Goal: Task Accomplishment & Management: Use online tool/utility

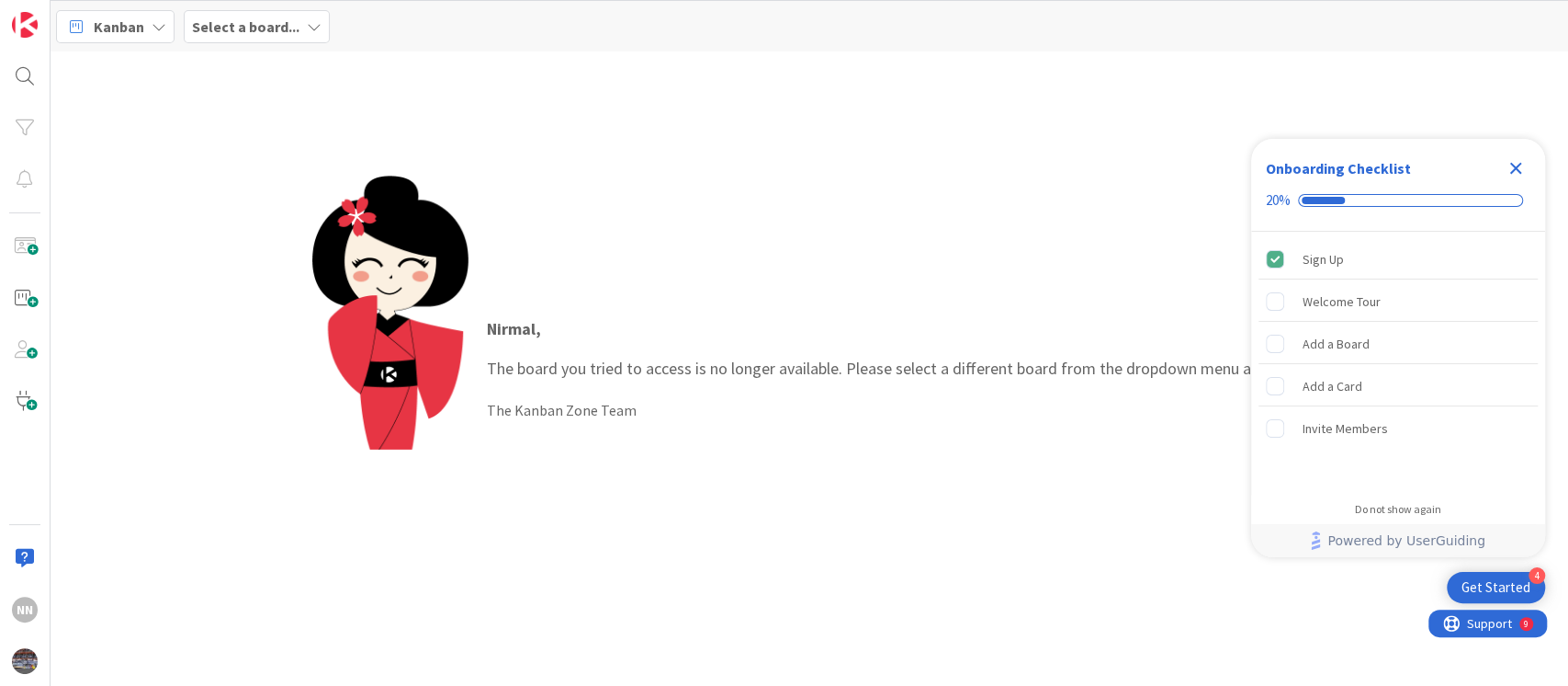
click at [284, 37] on div "Select a board..." at bounding box center [257, 26] width 146 height 33
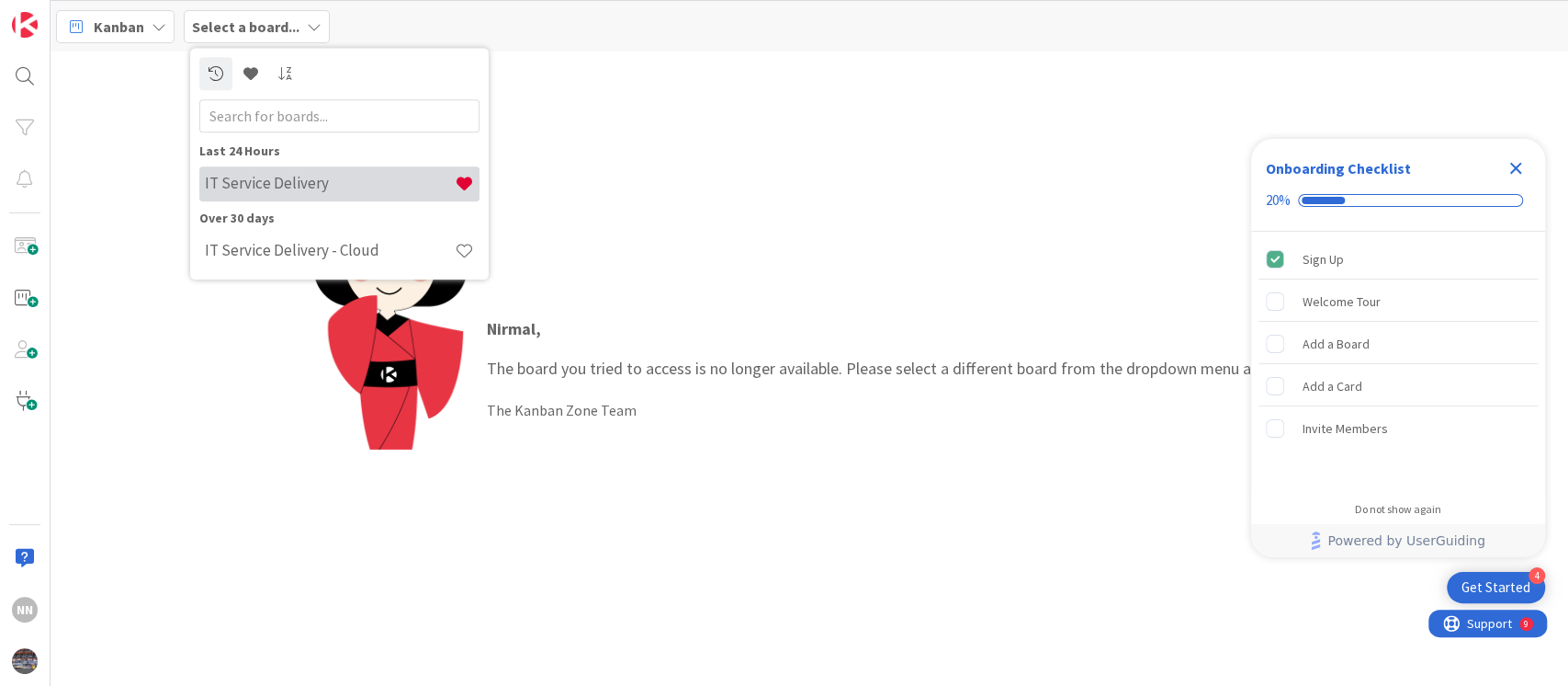
click at [242, 175] on h4 "IT Service Delivery" at bounding box center [329, 183] width 250 height 19
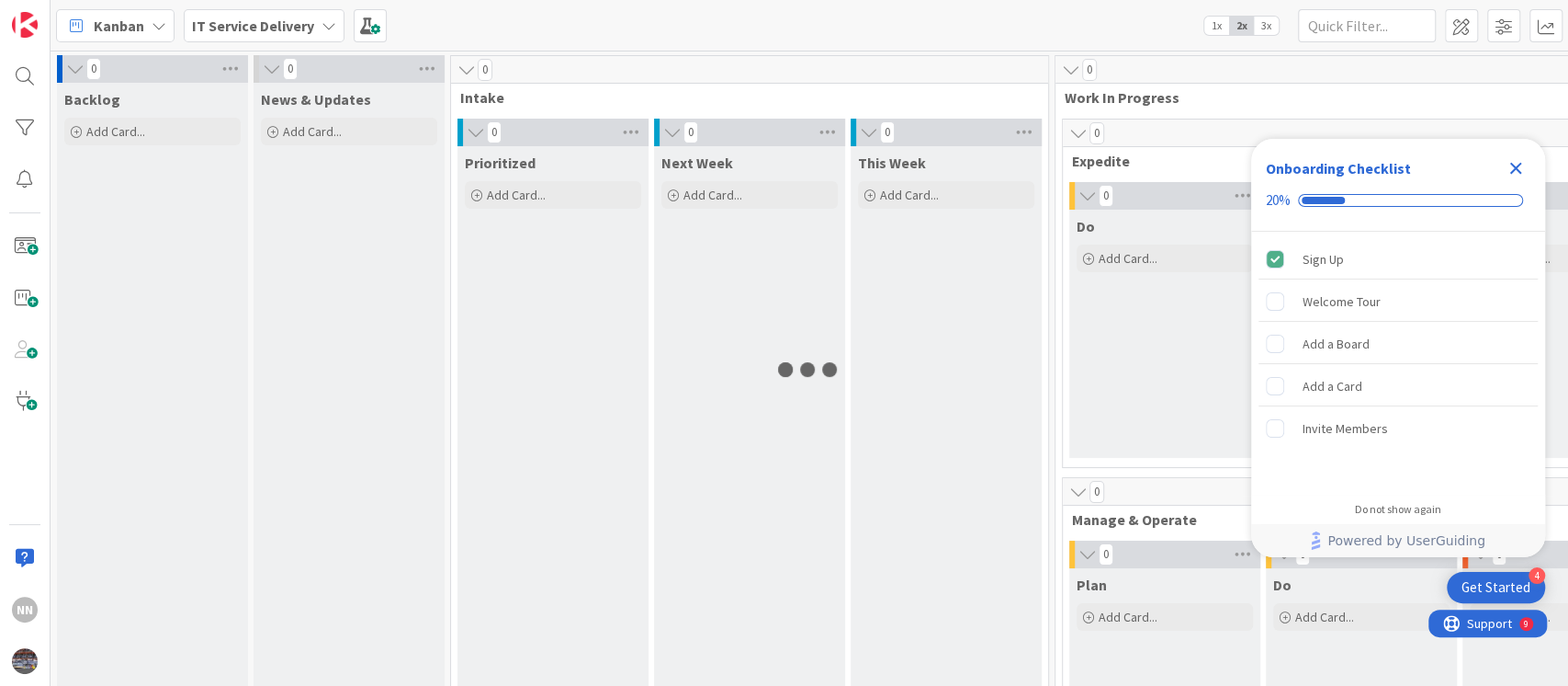
click at [1528, 170] on div "Close Checklist" at bounding box center [1515, 169] width 29 height 29
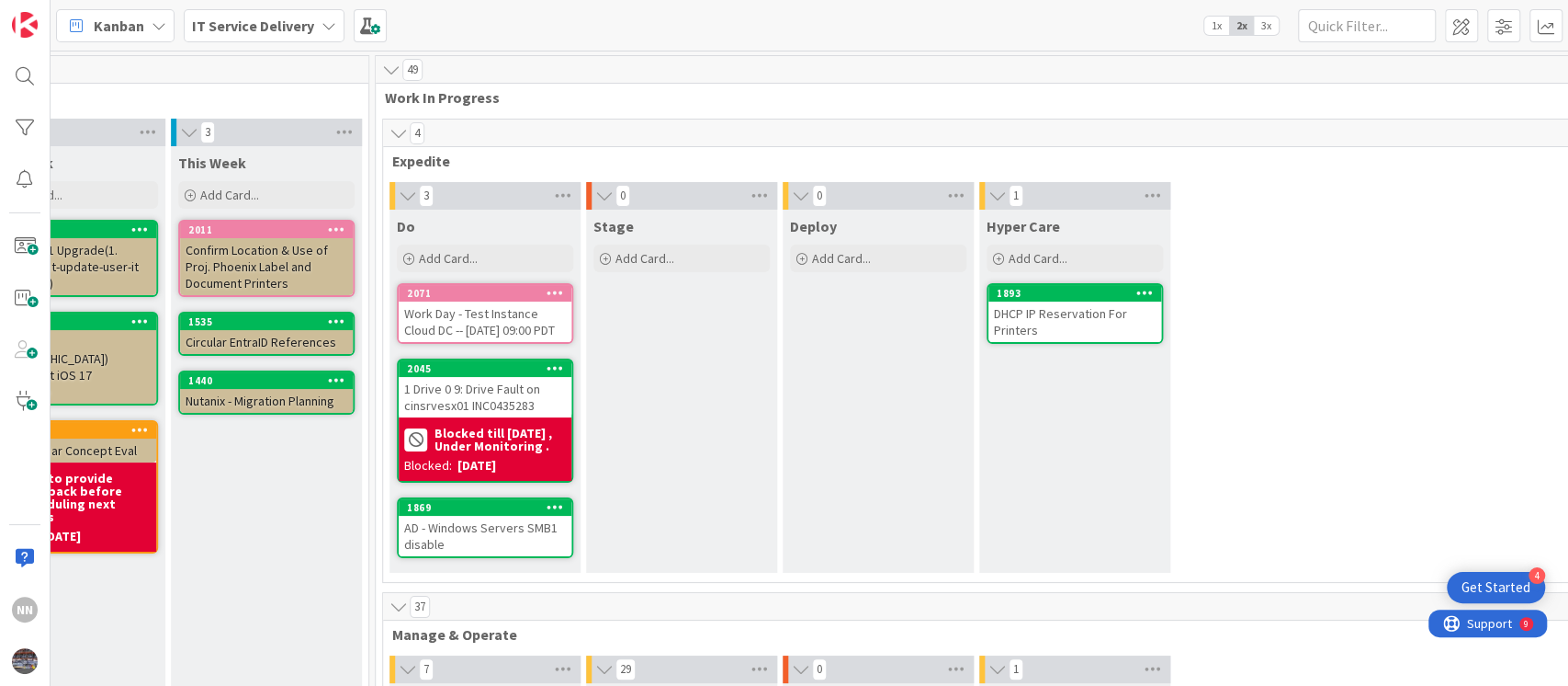
scroll to position [0, 679]
click at [495, 334] on div "Work Day - Test Instance Cloud DC -- Saturday 9/27 at 09:00 PDT" at bounding box center [485, 321] width 172 height 40
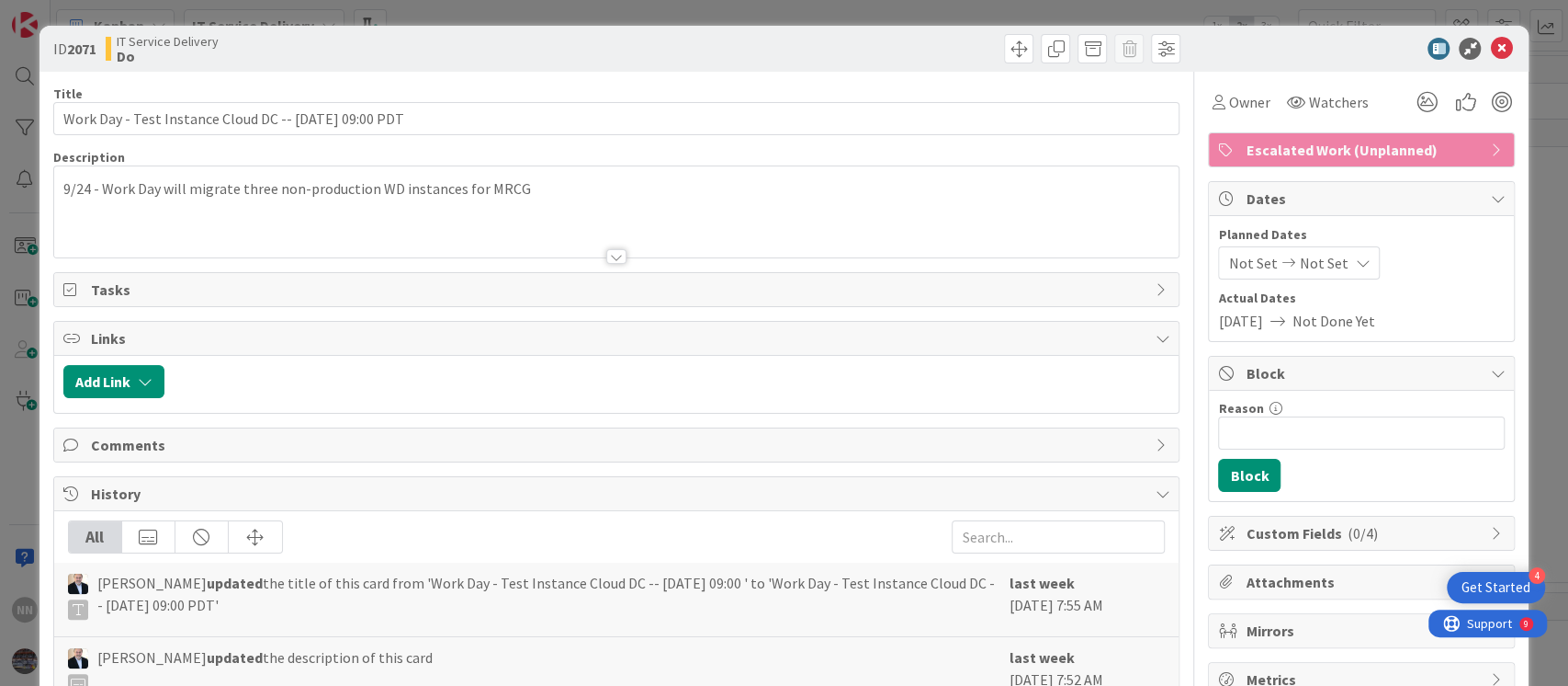
click at [610, 253] on div at bounding box center [616, 256] width 20 height 15
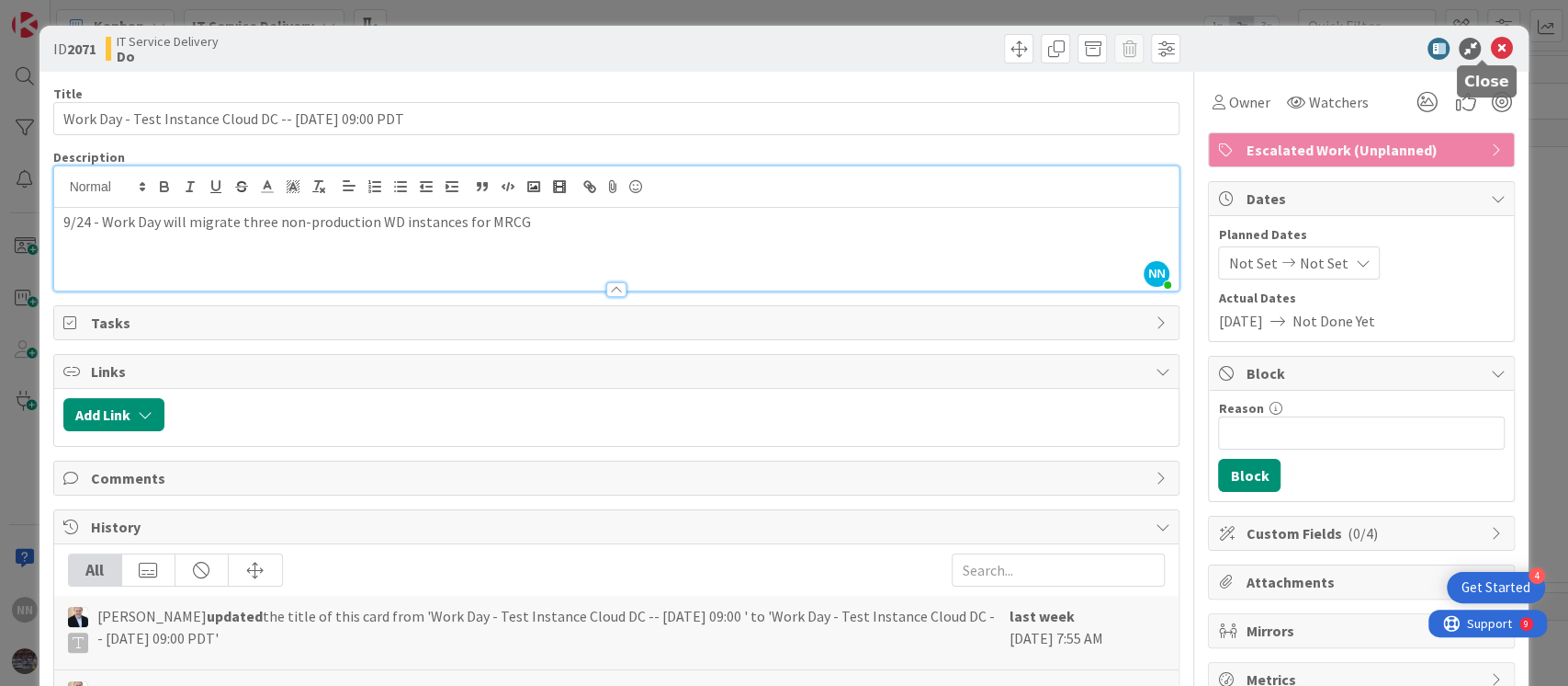
click at [1490, 48] on icon at bounding box center [1501, 49] width 22 height 22
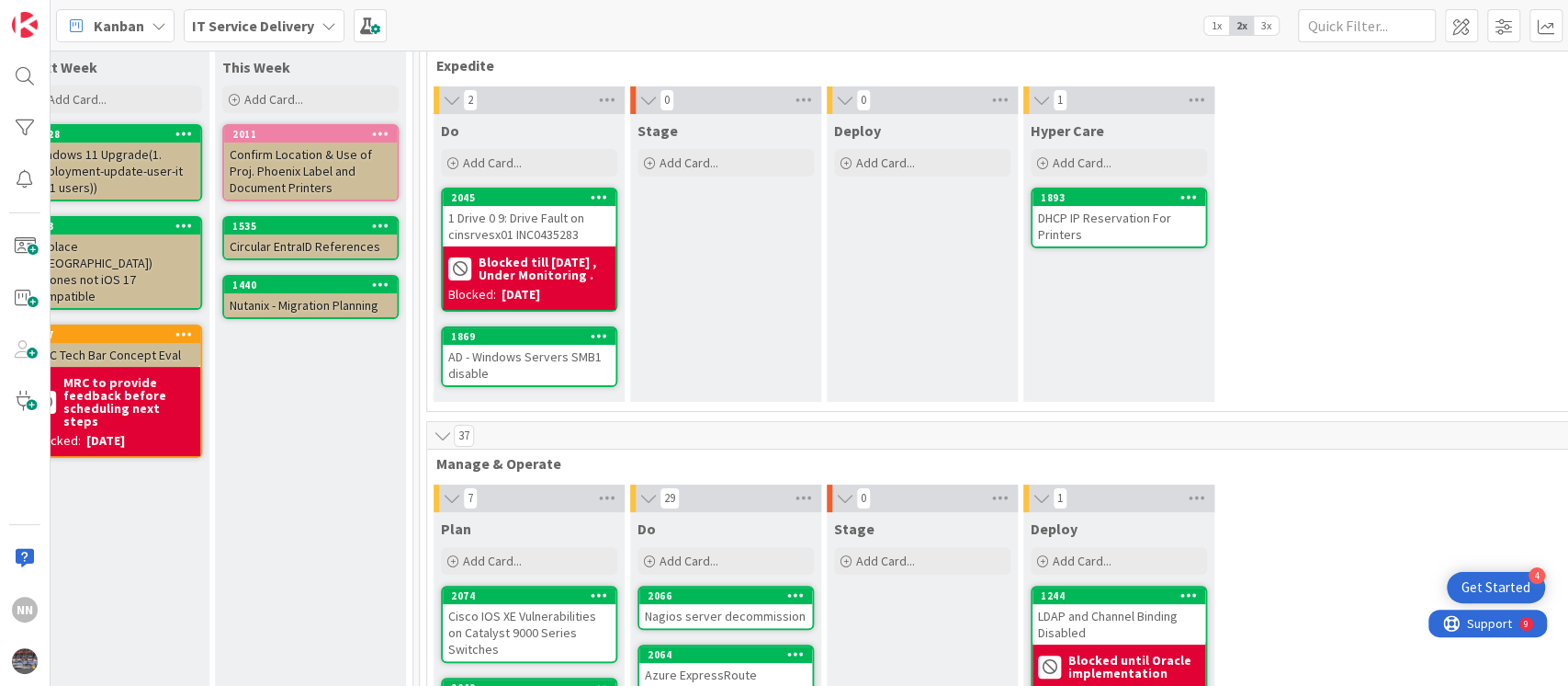
scroll to position [96, 636]
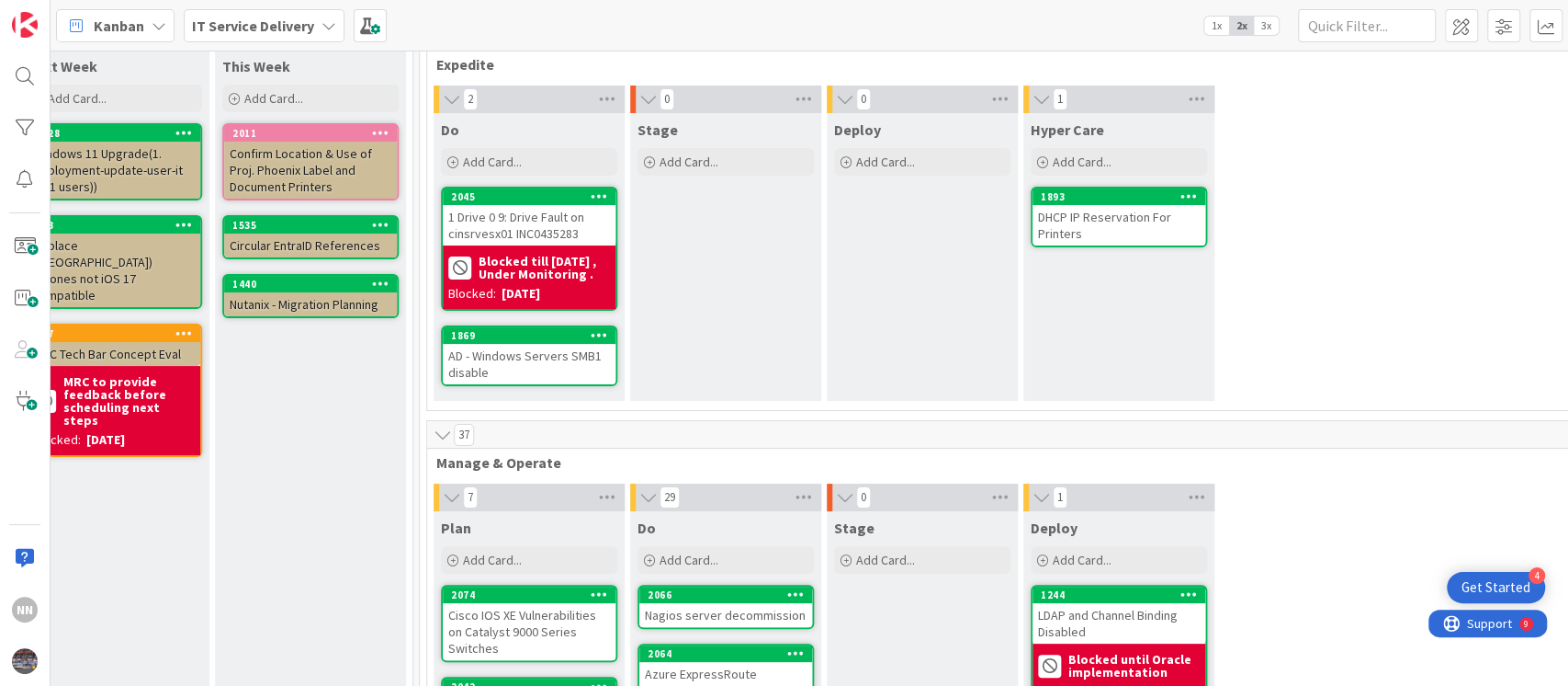
click at [526, 362] on div "AD - Windows Servers SMB1 disable" at bounding box center [529, 363] width 172 height 40
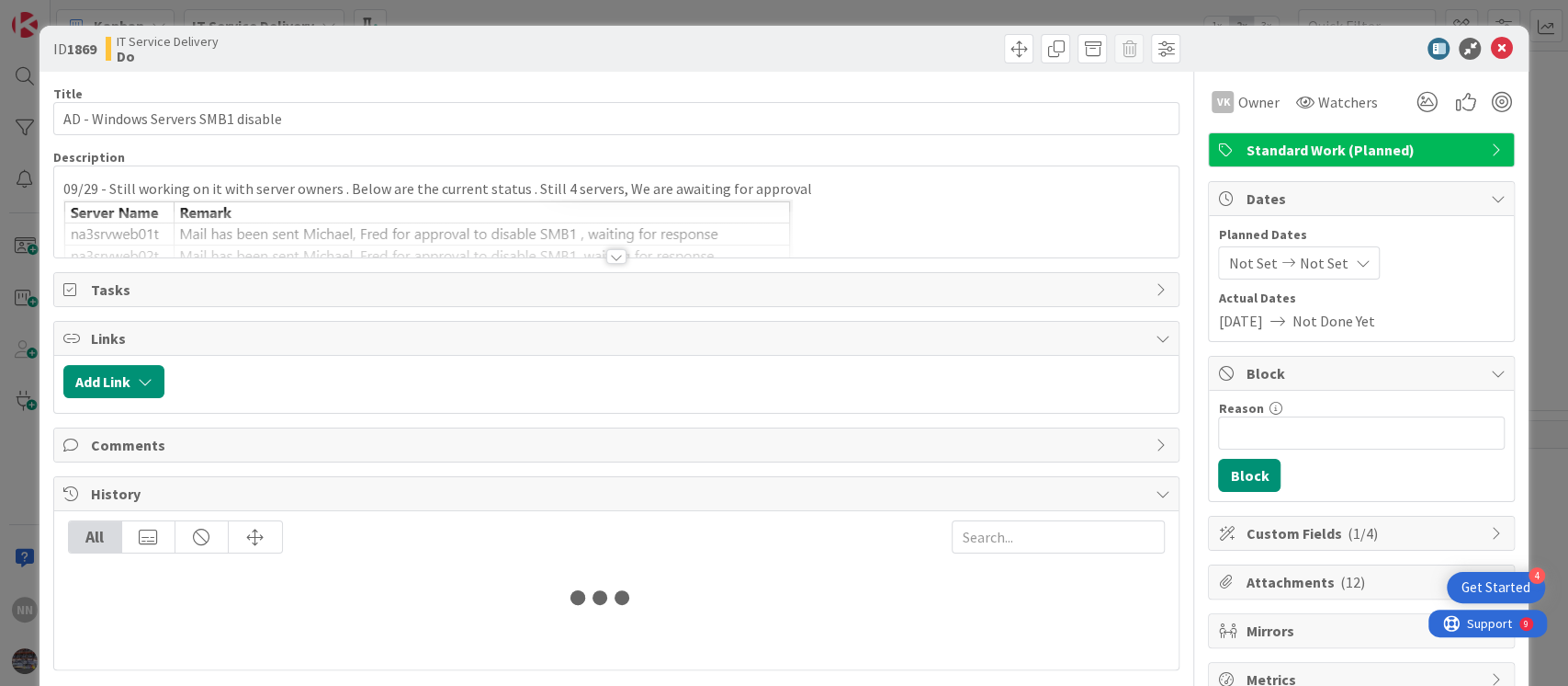
click at [613, 247] on div at bounding box center [616, 234] width 1125 height 47
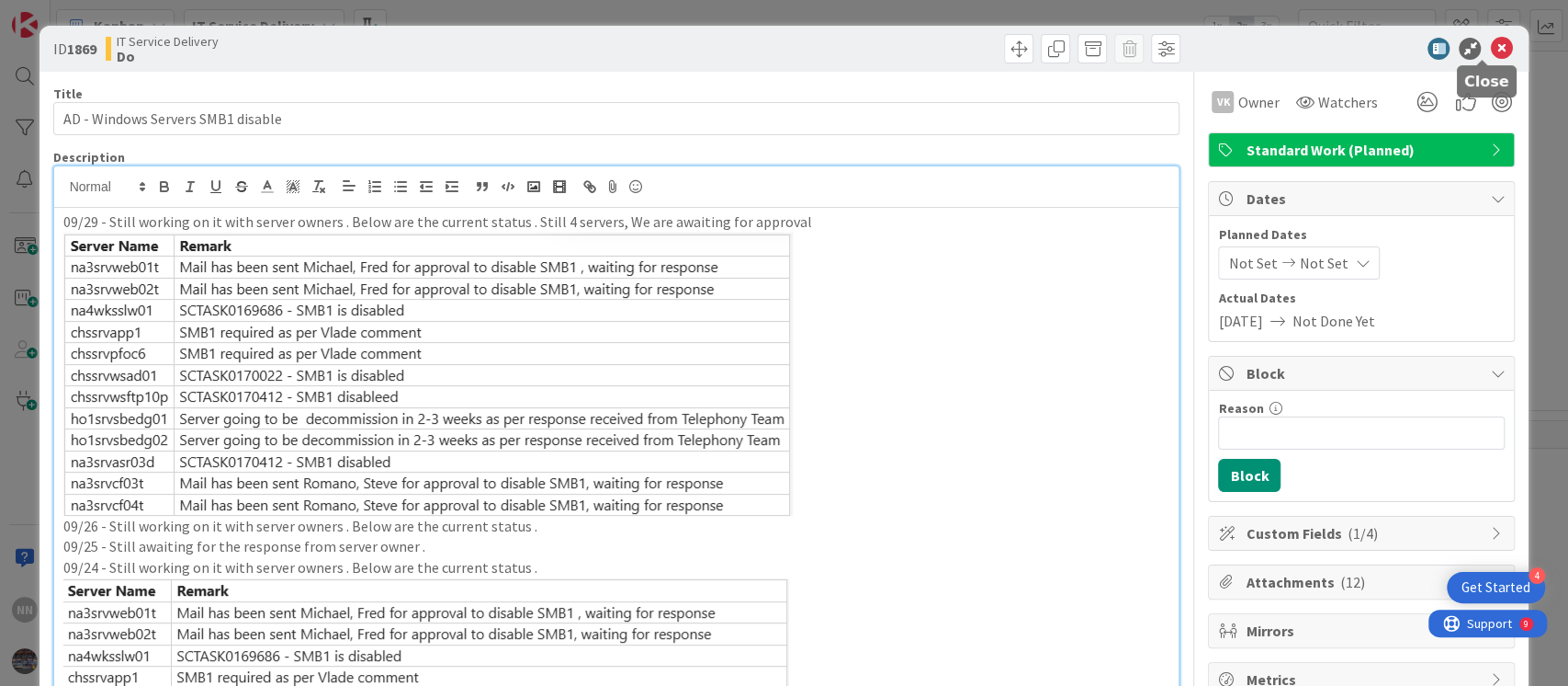
click at [1490, 48] on icon at bounding box center [1501, 49] width 22 height 22
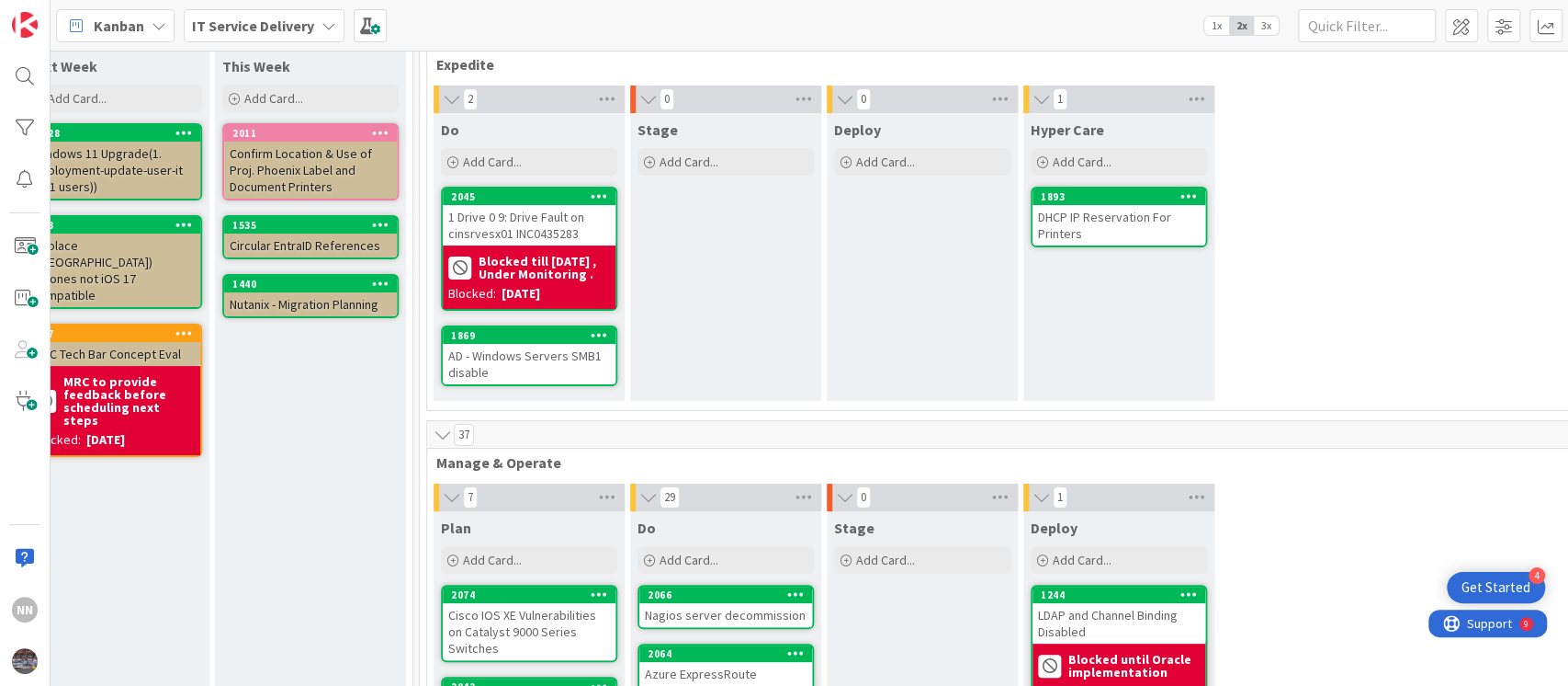
click at [1102, 217] on div "DHCP IP Reservation For Printers" at bounding box center [1118, 224] width 172 height 40
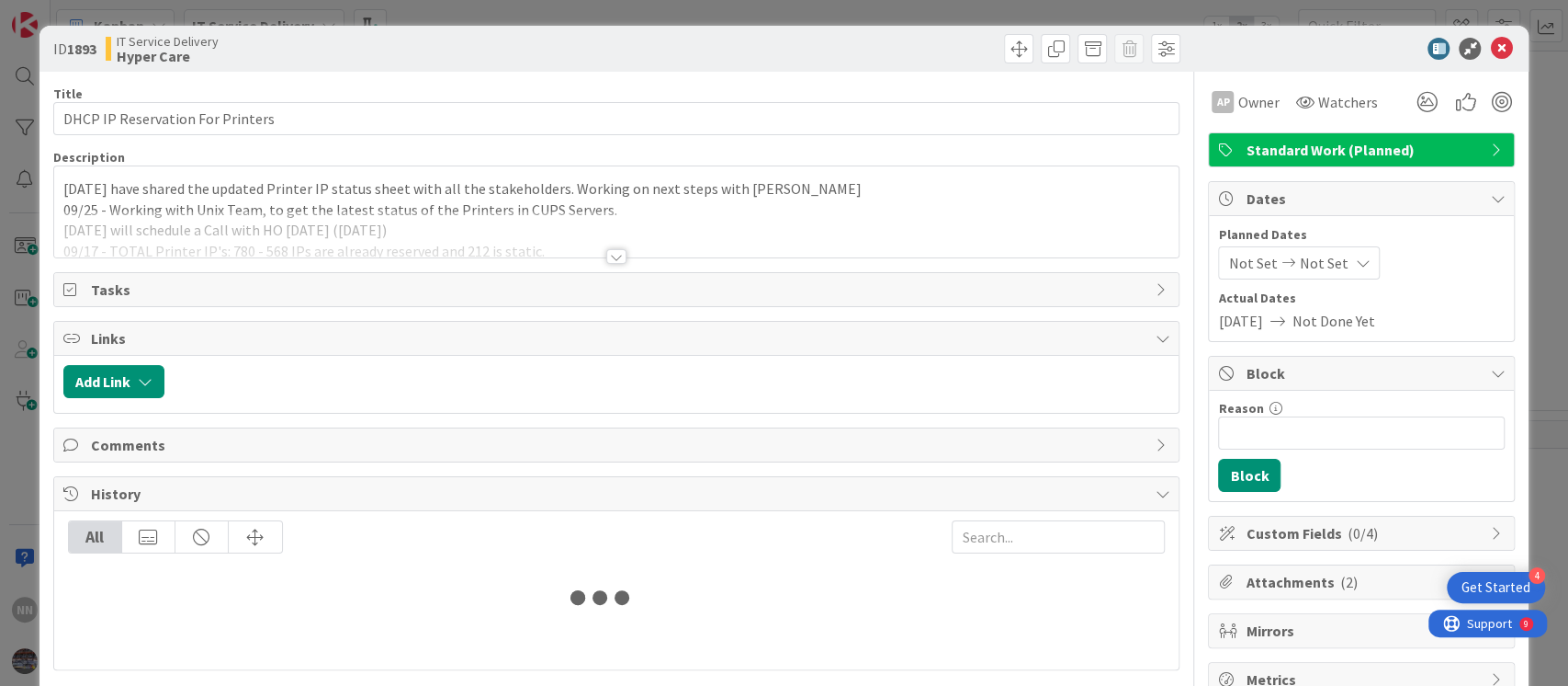
click at [606, 259] on div at bounding box center [616, 256] width 20 height 15
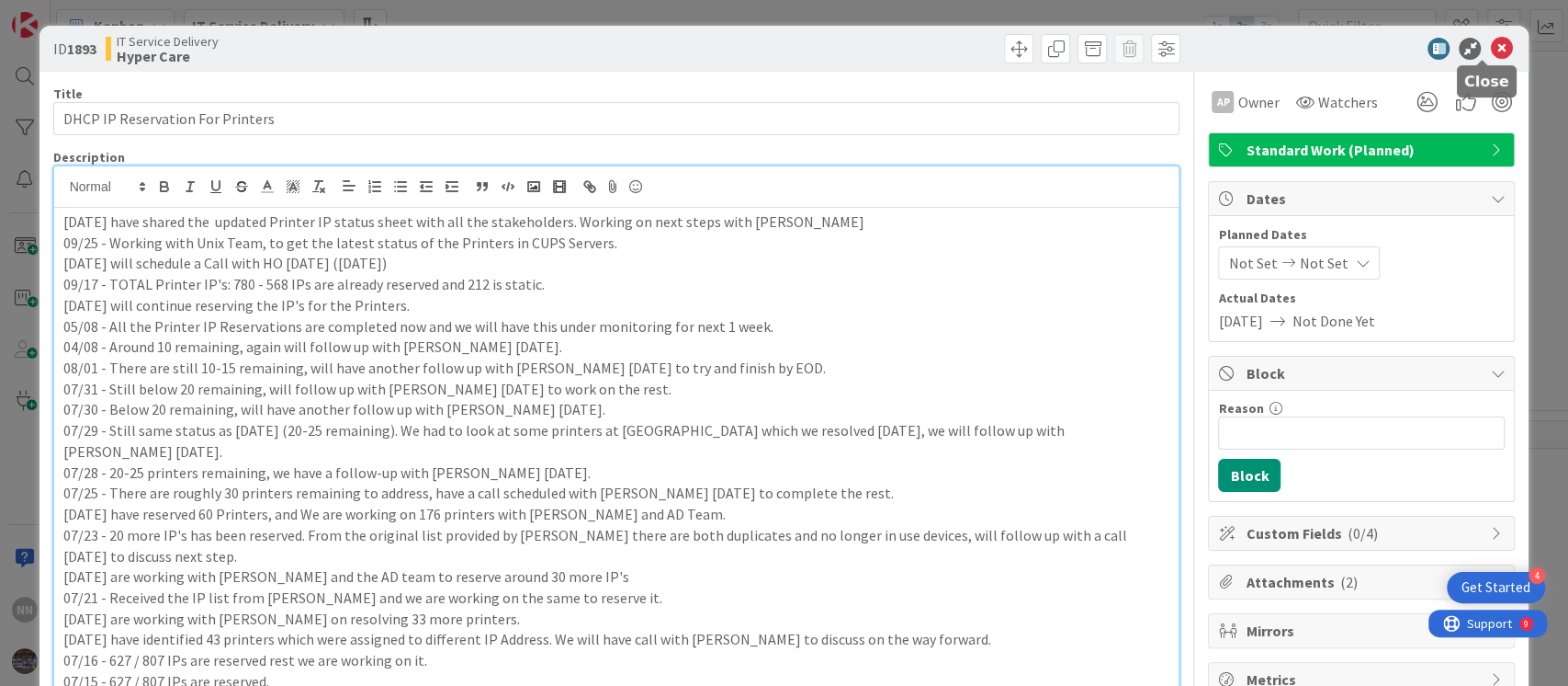
click at [1490, 41] on icon at bounding box center [1501, 49] width 22 height 22
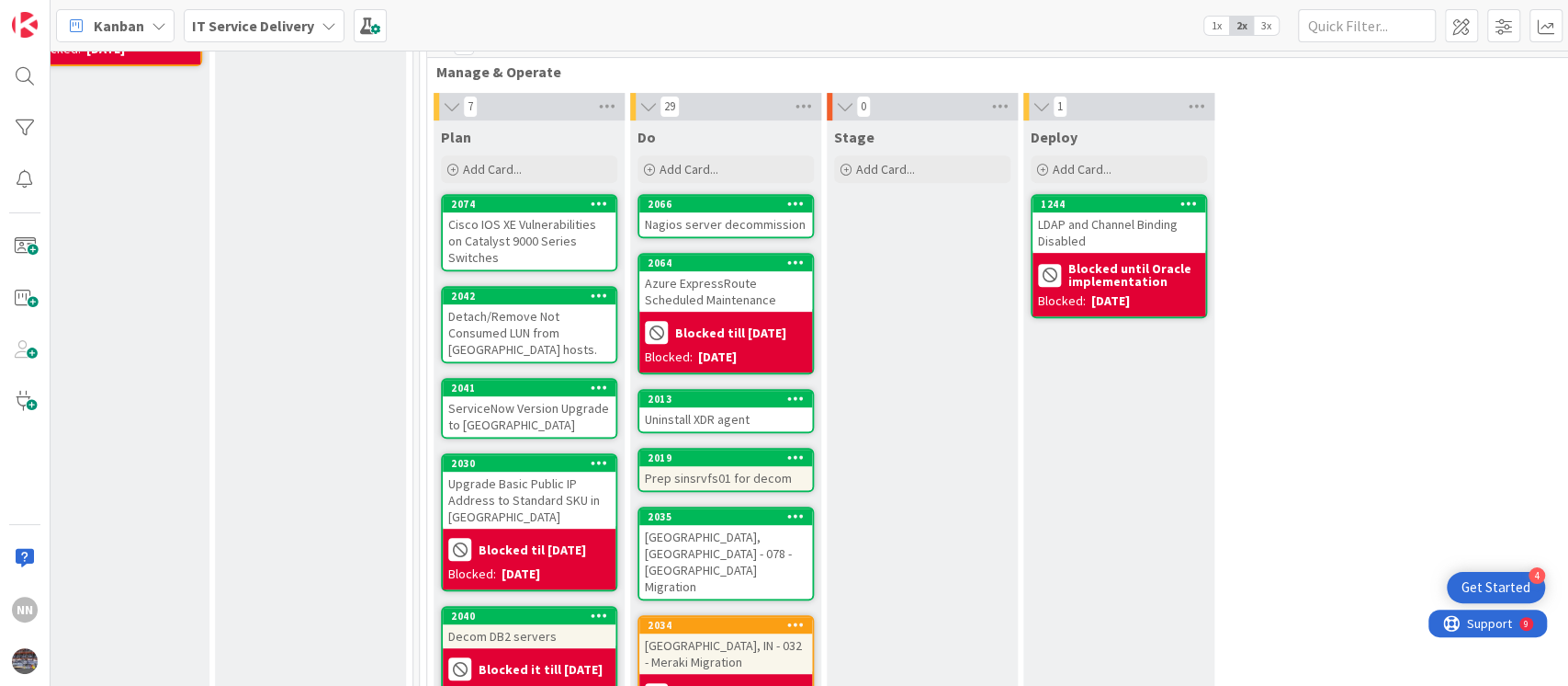
scroll to position [493, 636]
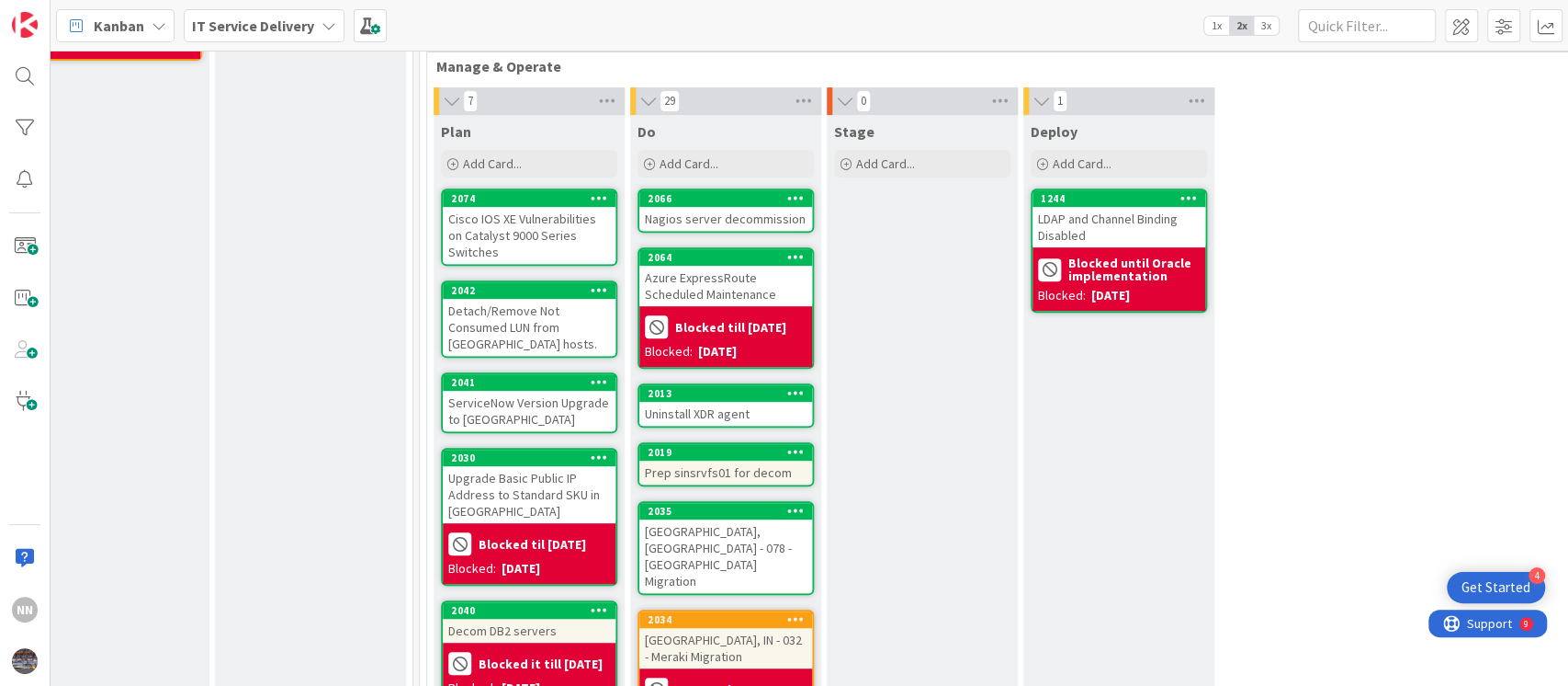
click at [500, 226] on div "Cisco IOS XE Vulnerabilities on Catalyst 9000 Series Switches" at bounding box center [529, 235] width 172 height 57
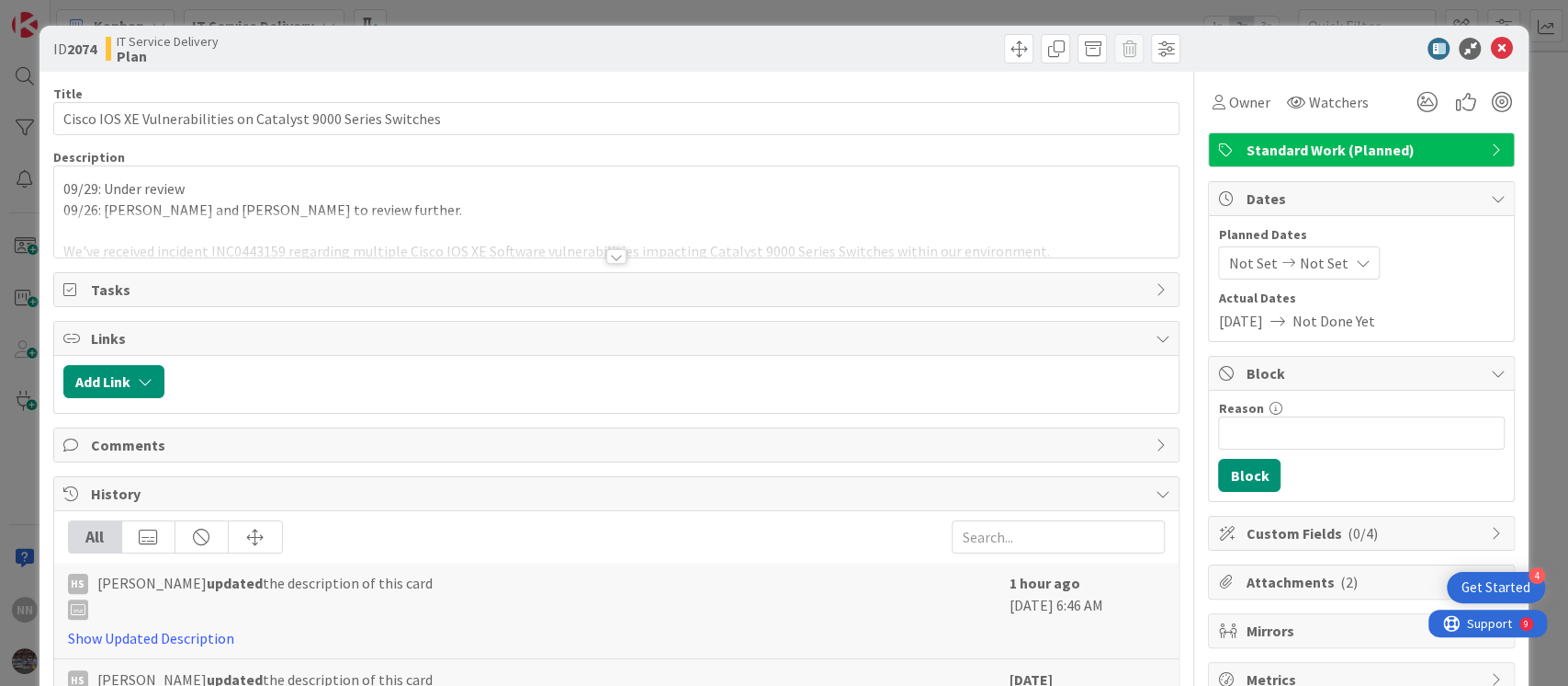
click at [608, 258] on div at bounding box center [616, 256] width 20 height 15
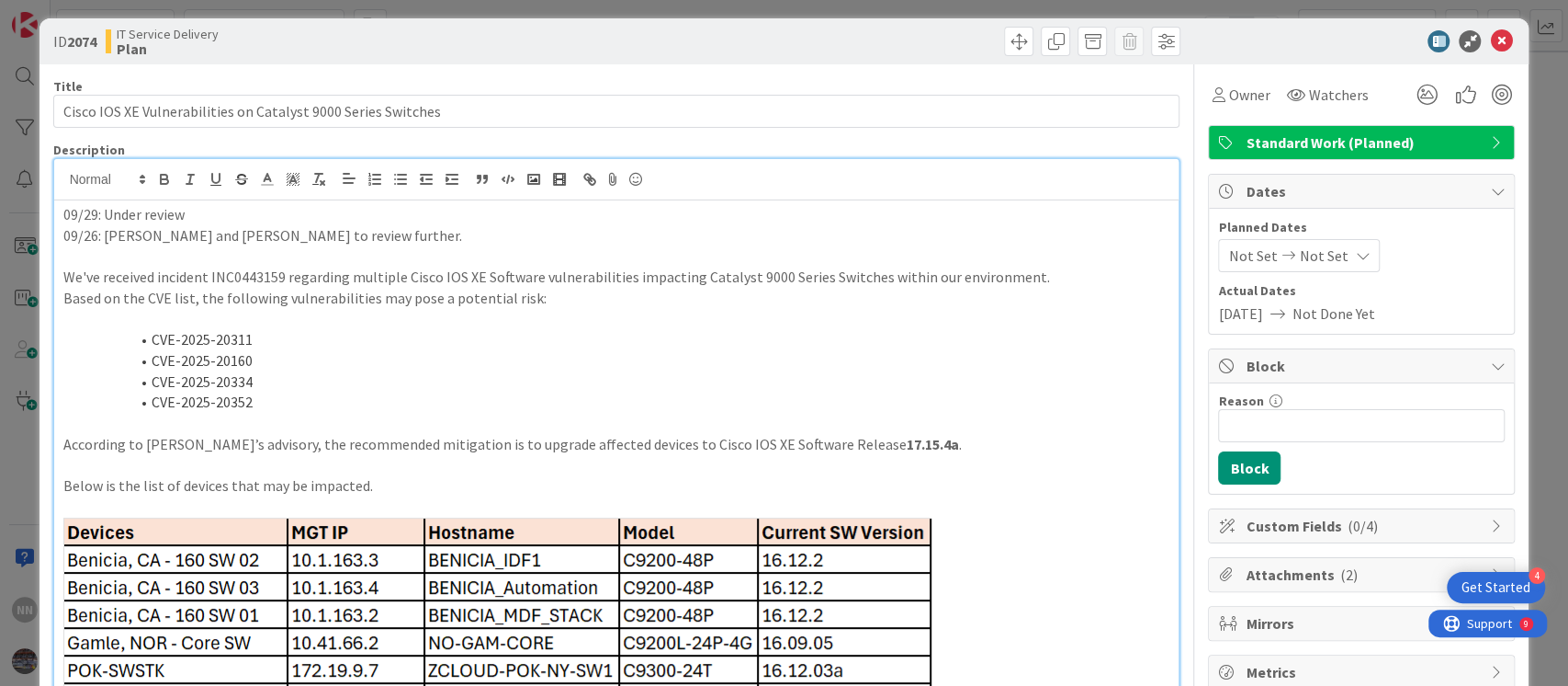
scroll to position [8, 0]
click at [1490, 41] on icon at bounding box center [1501, 40] width 22 height 22
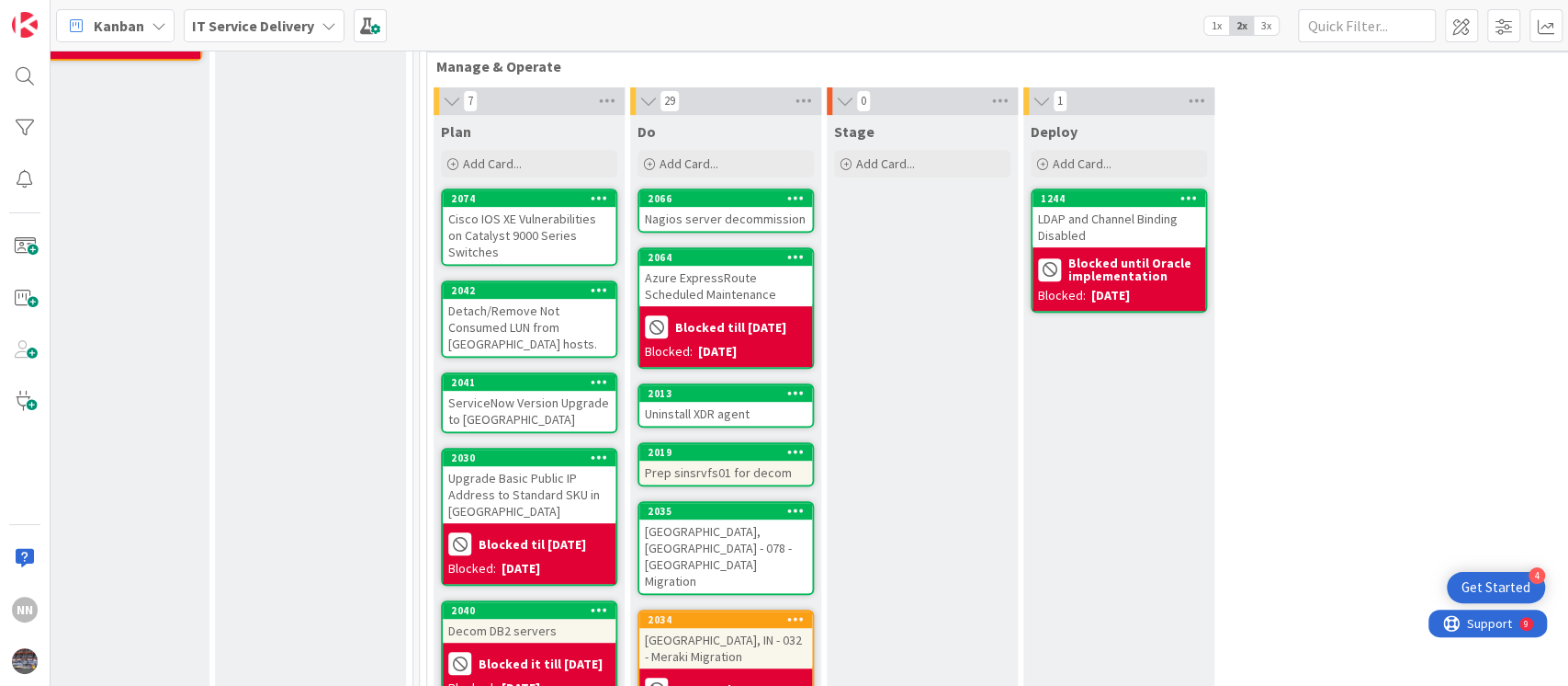
click at [491, 299] on div "Detach/Remove Not Consumed LUN from ESXi hosts." at bounding box center [529, 327] width 172 height 57
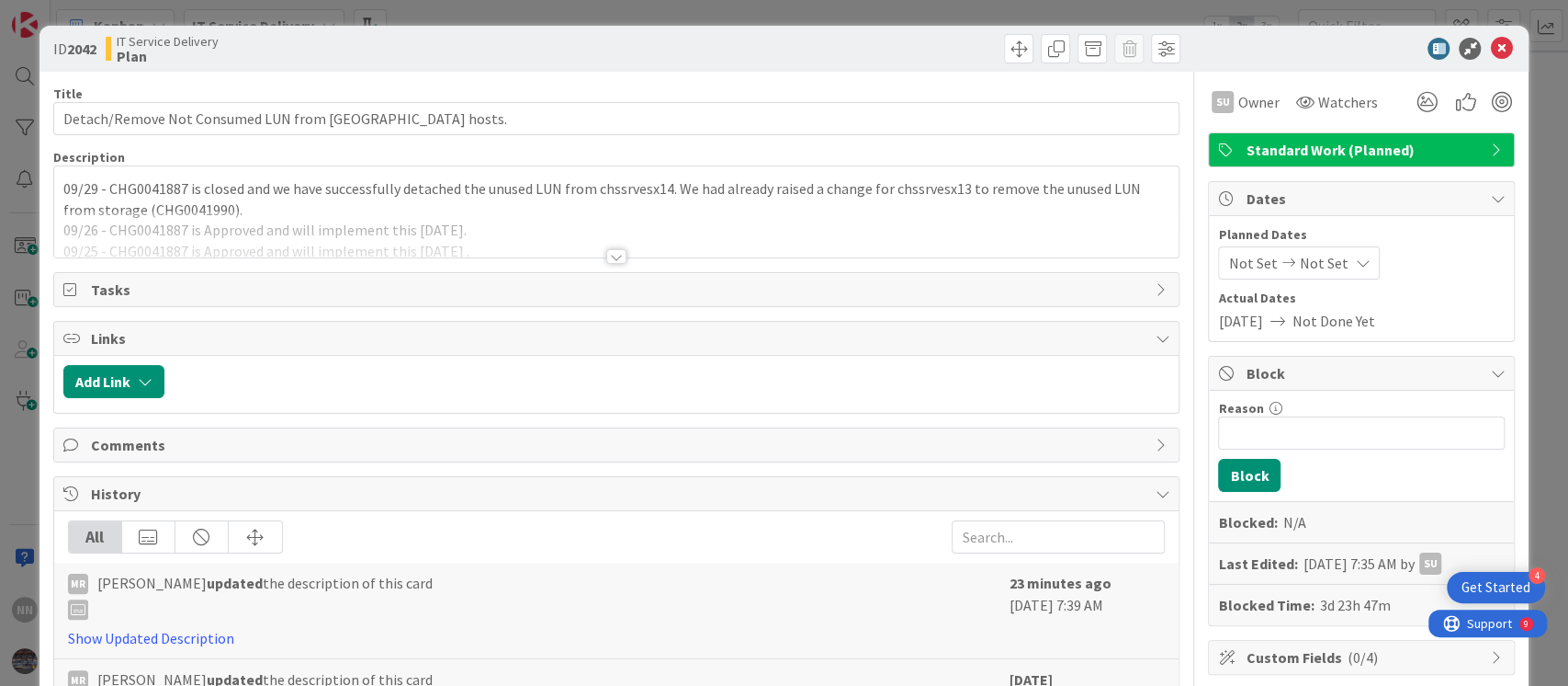
click at [610, 249] on div at bounding box center [616, 256] width 20 height 15
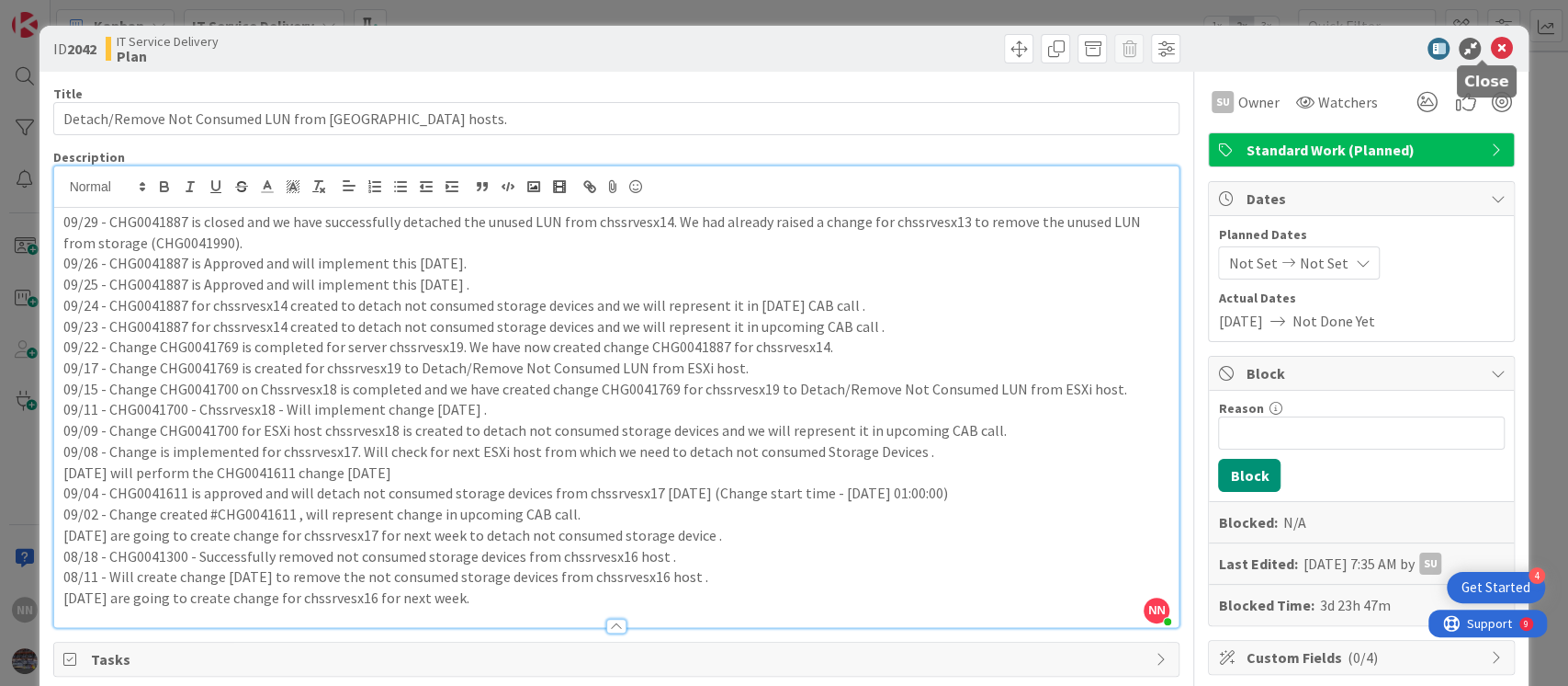
click at [1490, 50] on icon at bounding box center [1501, 49] width 22 height 22
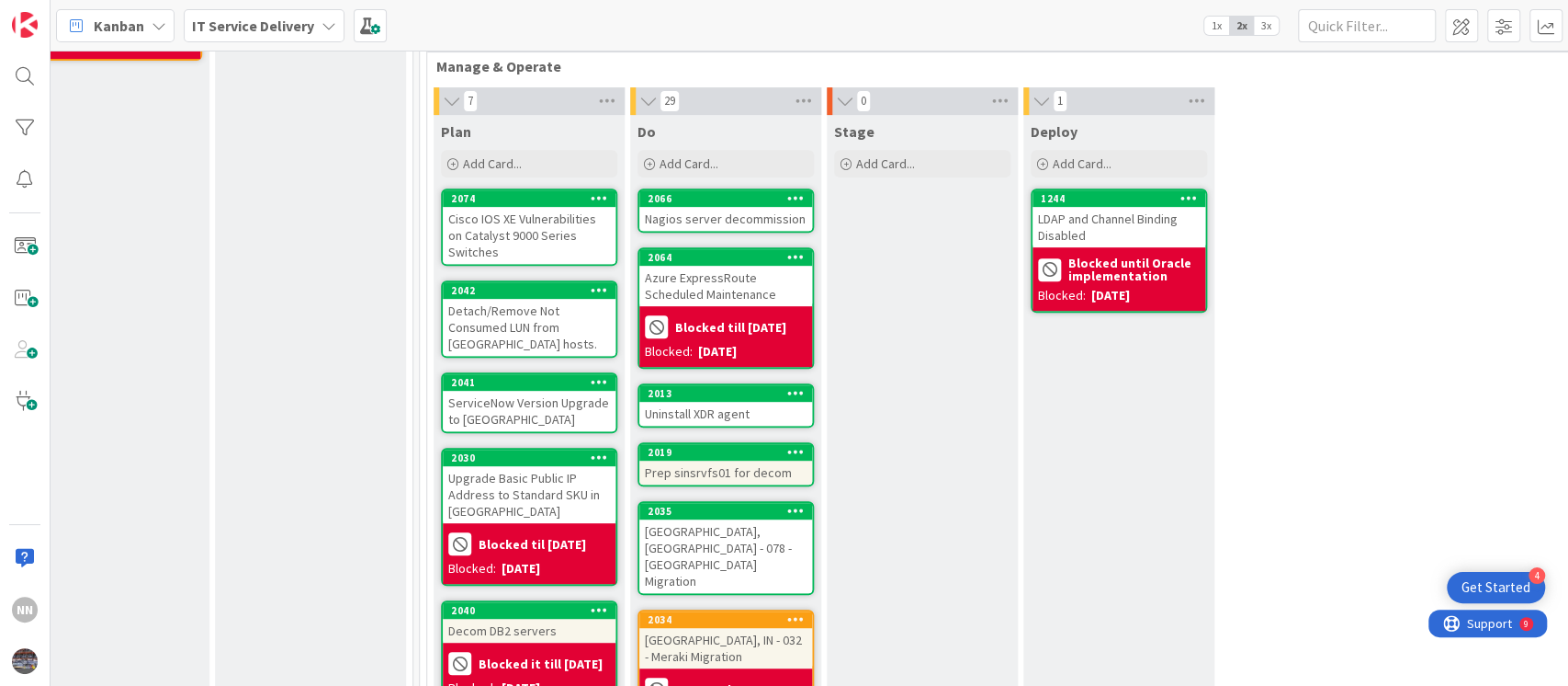
click at [485, 391] on div "ServiceNow Version Upgrade to Yokohama" at bounding box center [529, 410] width 172 height 40
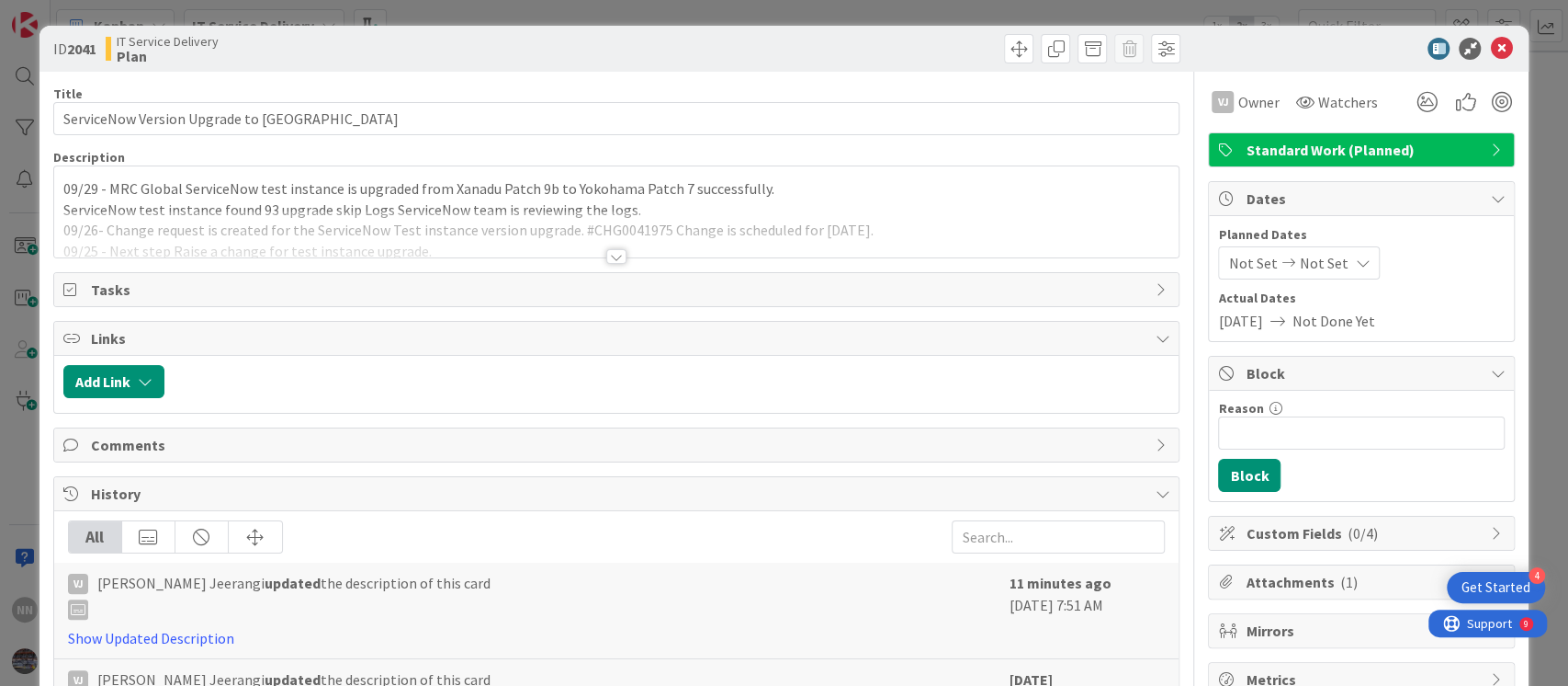
click at [606, 250] on div at bounding box center [616, 256] width 20 height 15
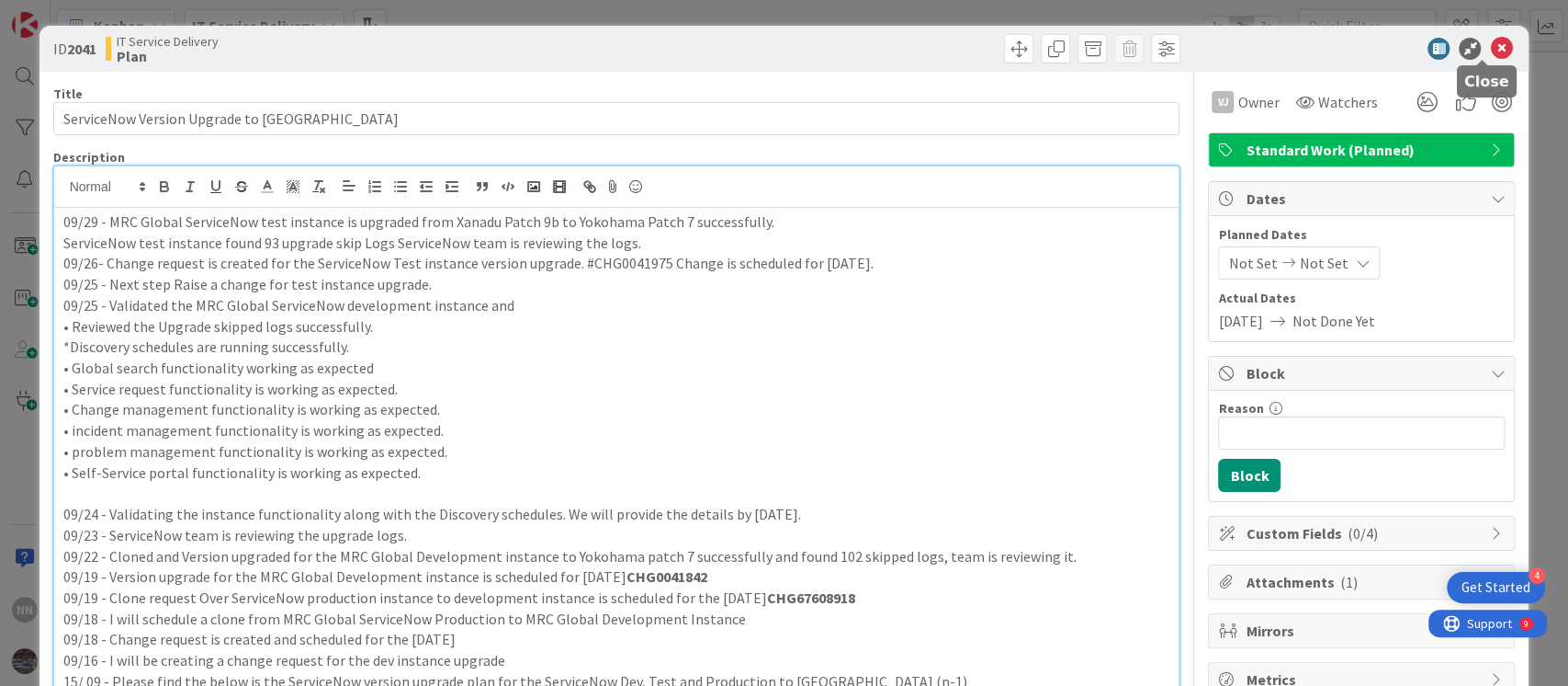
click at [1490, 46] on icon at bounding box center [1501, 49] width 22 height 22
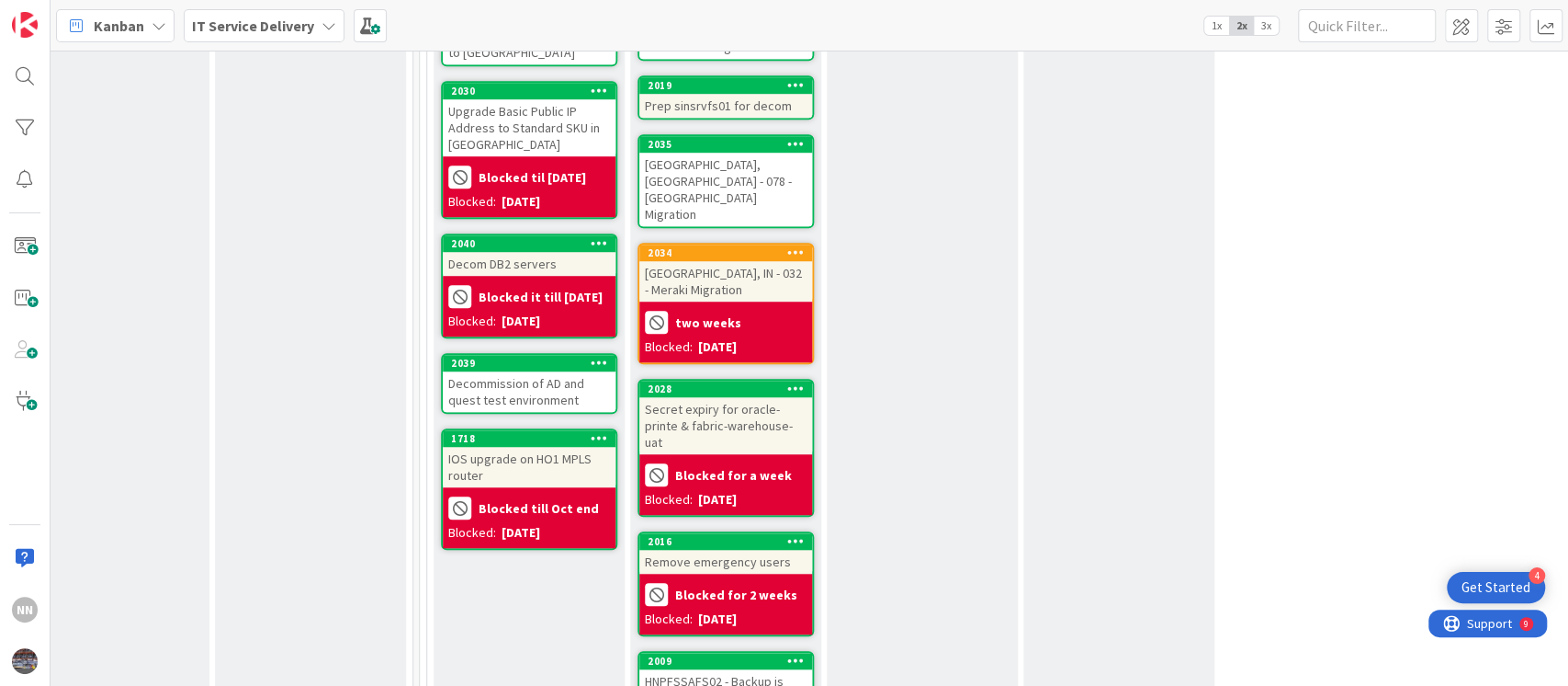
click at [481, 374] on div "Decommission of AD and quest test environment" at bounding box center [529, 391] width 172 height 40
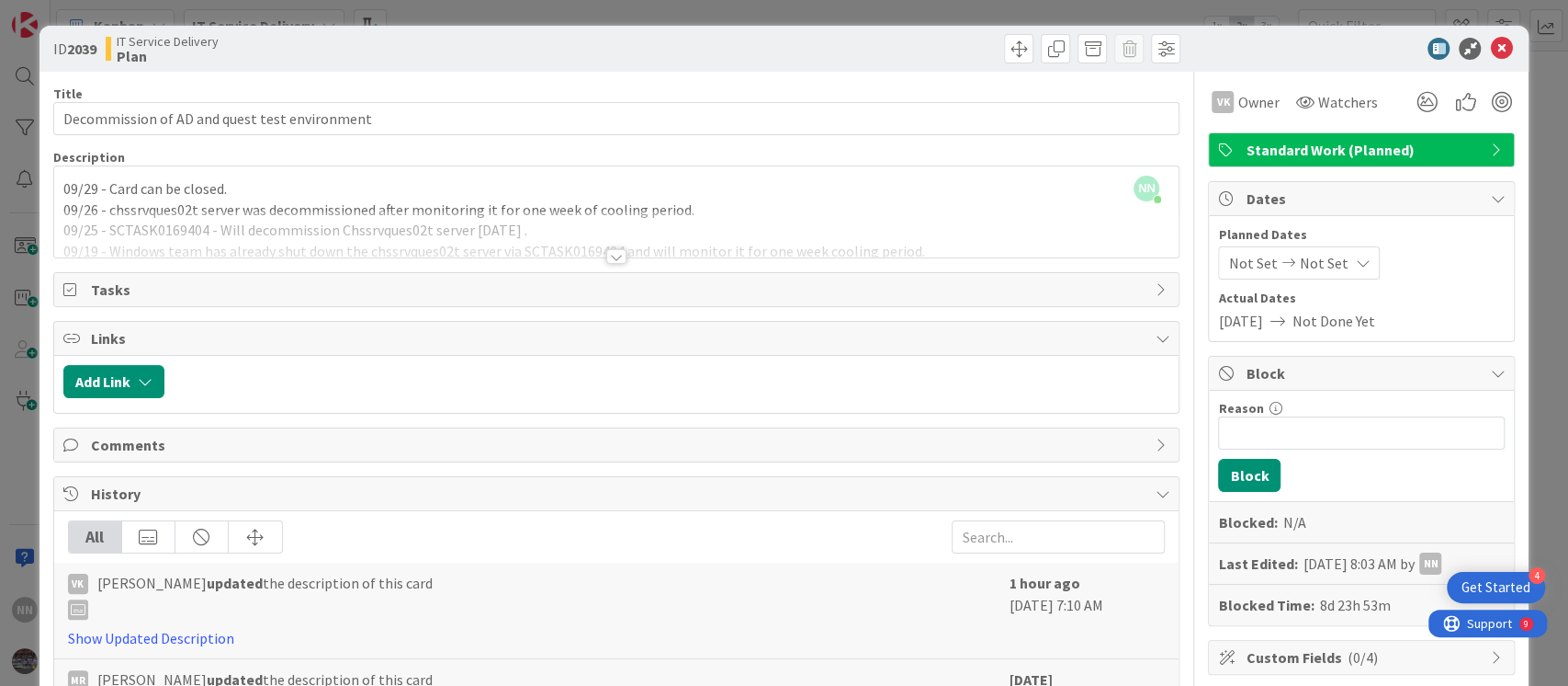
click at [607, 261] on div at bounding box center [616, 256] width 20 height 15
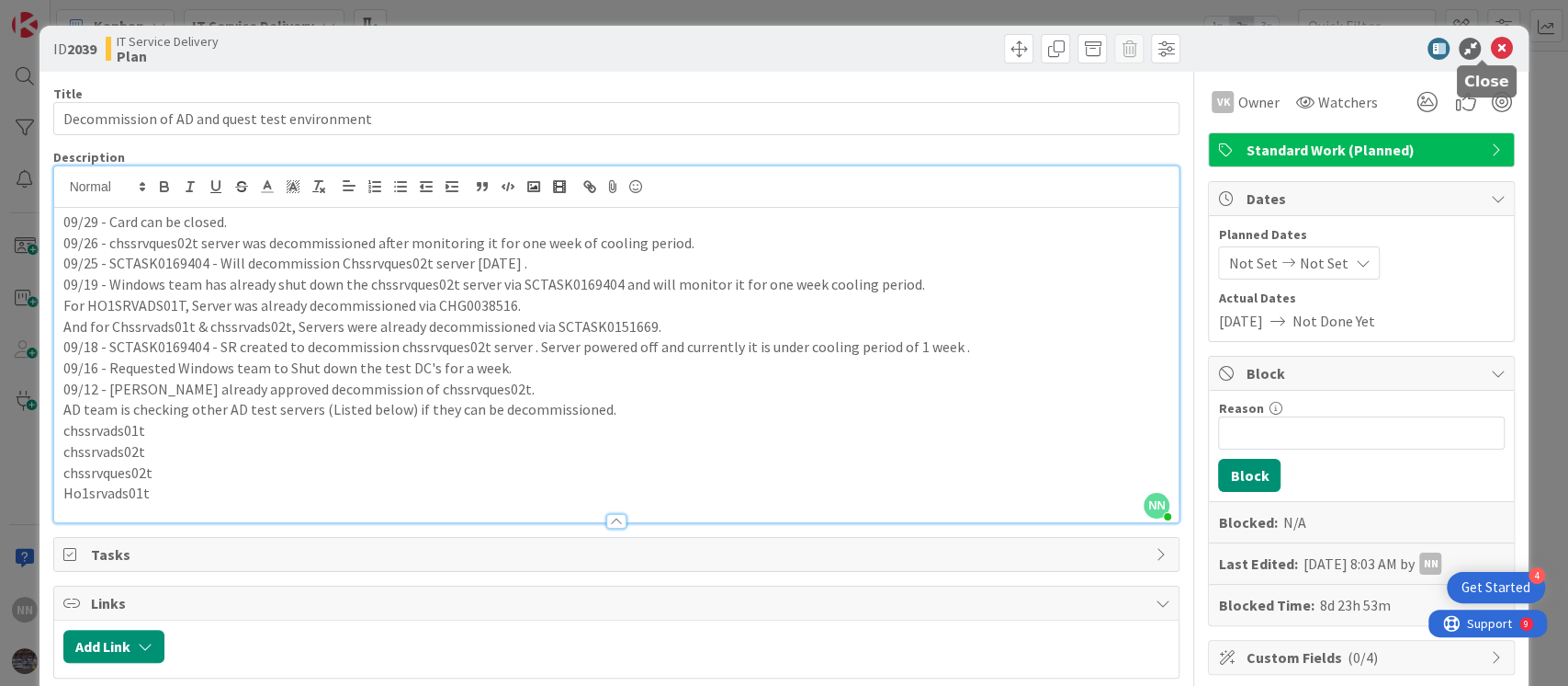
click at [1490, 48] on icon at bounding box center [1501, 49] width 22 height 22
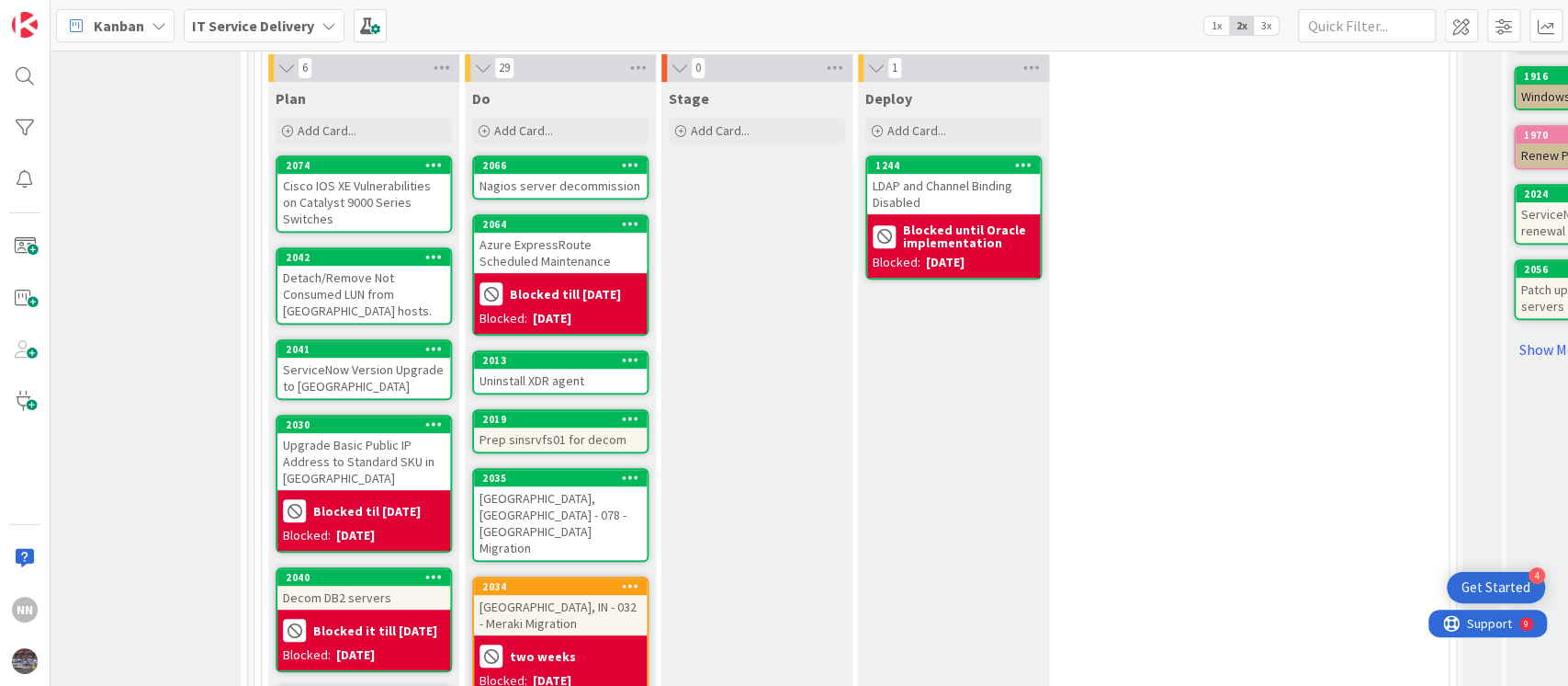
scroll to position [523, 801]
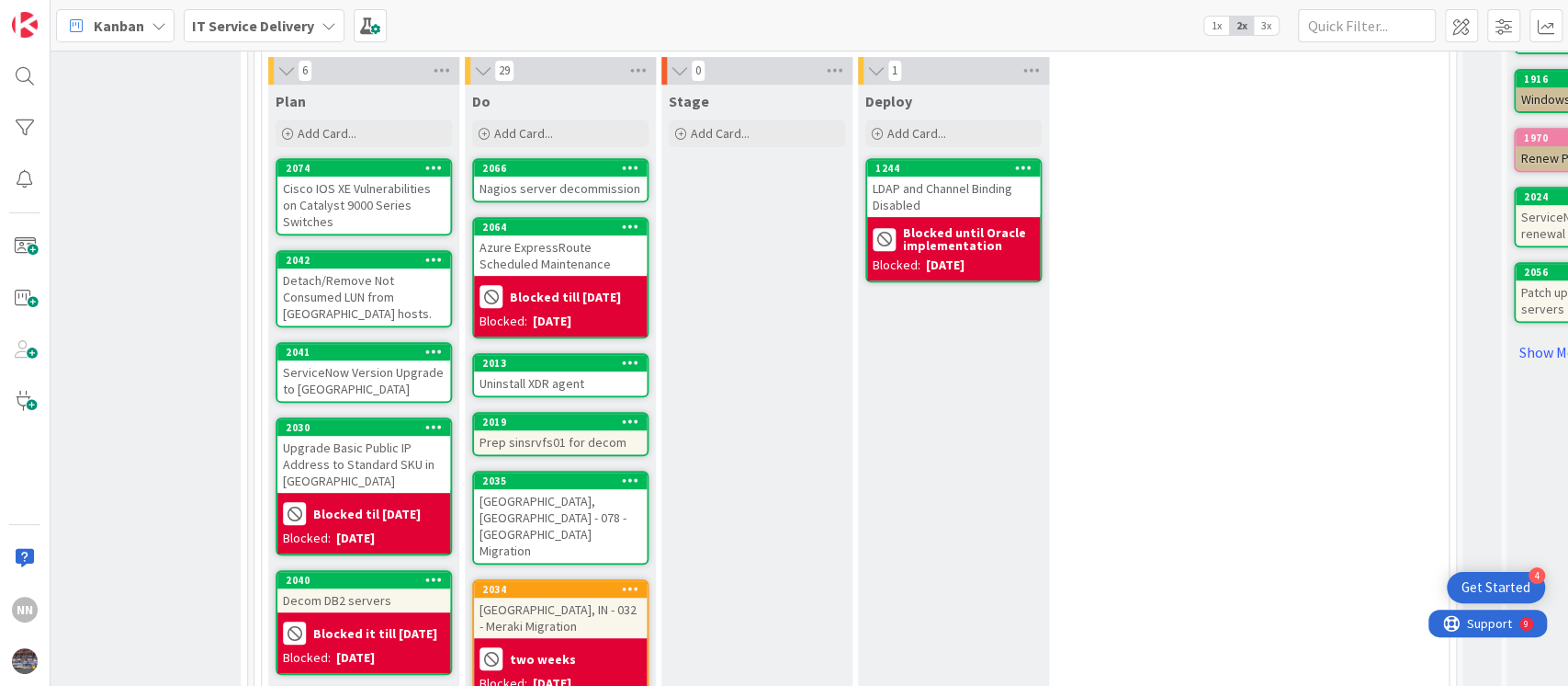
click at [558, 185] on div "Nagios server decommission" at bounding box center [560, 188] width 172 height 24
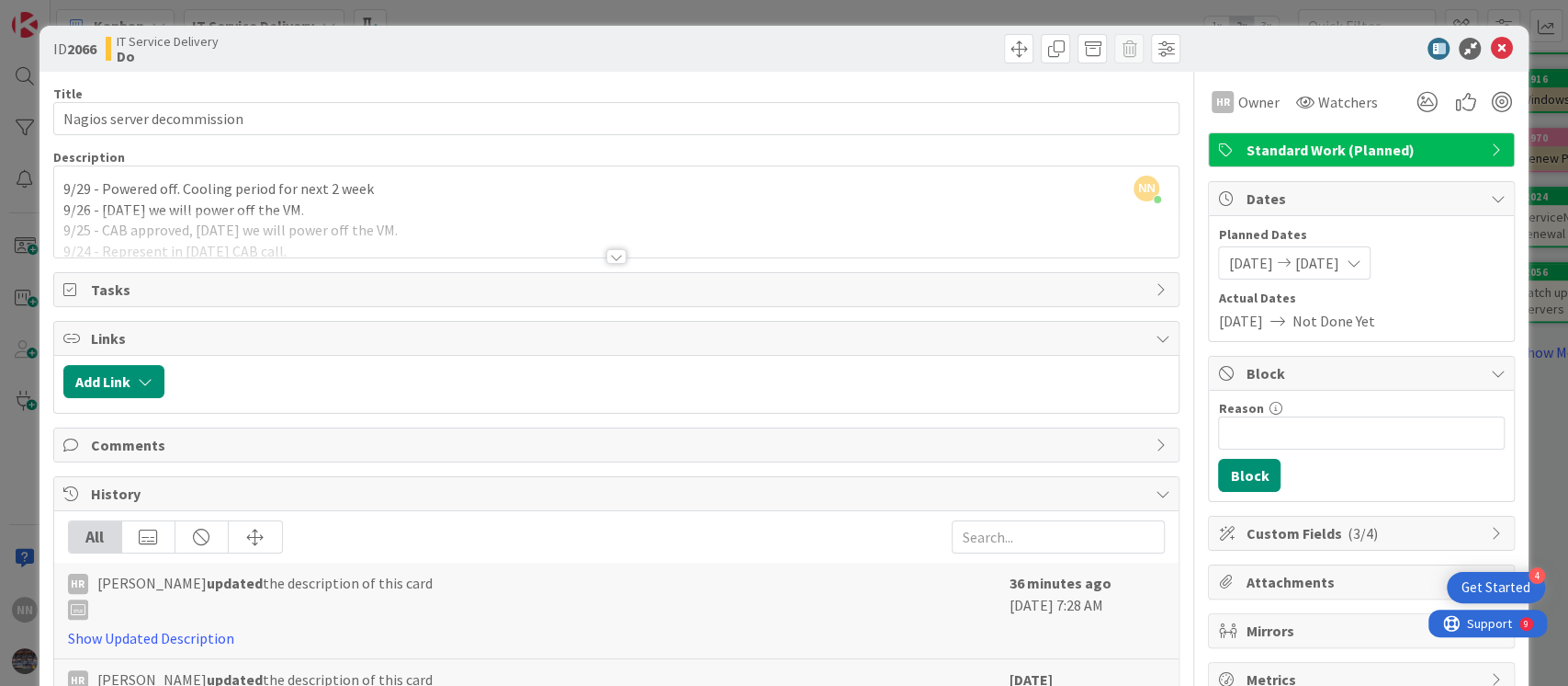
click at [616, 253] on div at bounding box center [616, 256] width 20 height 15
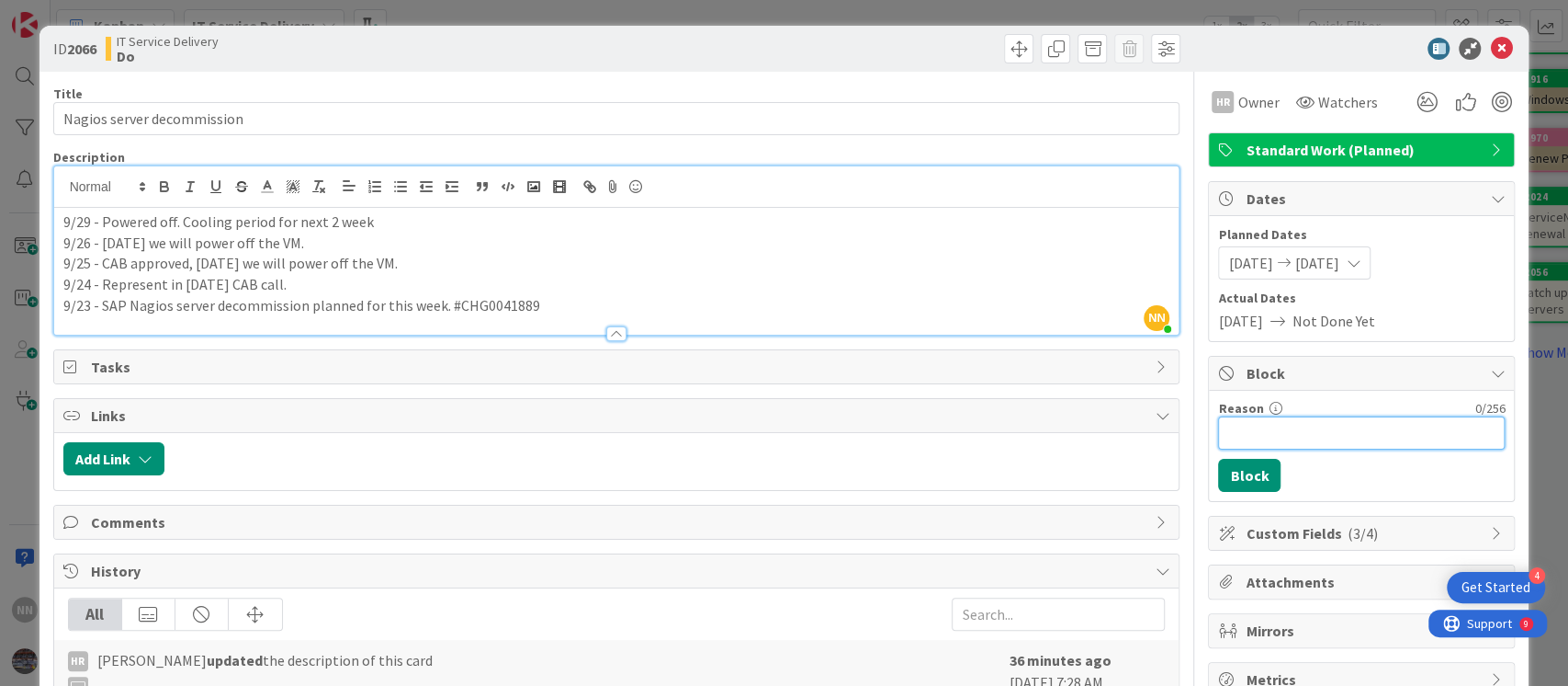
click at [1235, 438] on input "Reason" at bounding box center [1362, 433] width 286 height 33
click at [1306, 424] on input "Blocked till" at bounding box center [1362, 433] width 286 height 33
drag, startPoint x: 1336, startPoint y: 438, endPoint x: 1263, endPoint y: 440, distance: 73.0
click at [1263, 440] on input "Blocked for 2 weeks" at bounding box center [1362, 433] width 286 height 33
type input "Blocked till 10th Oct"
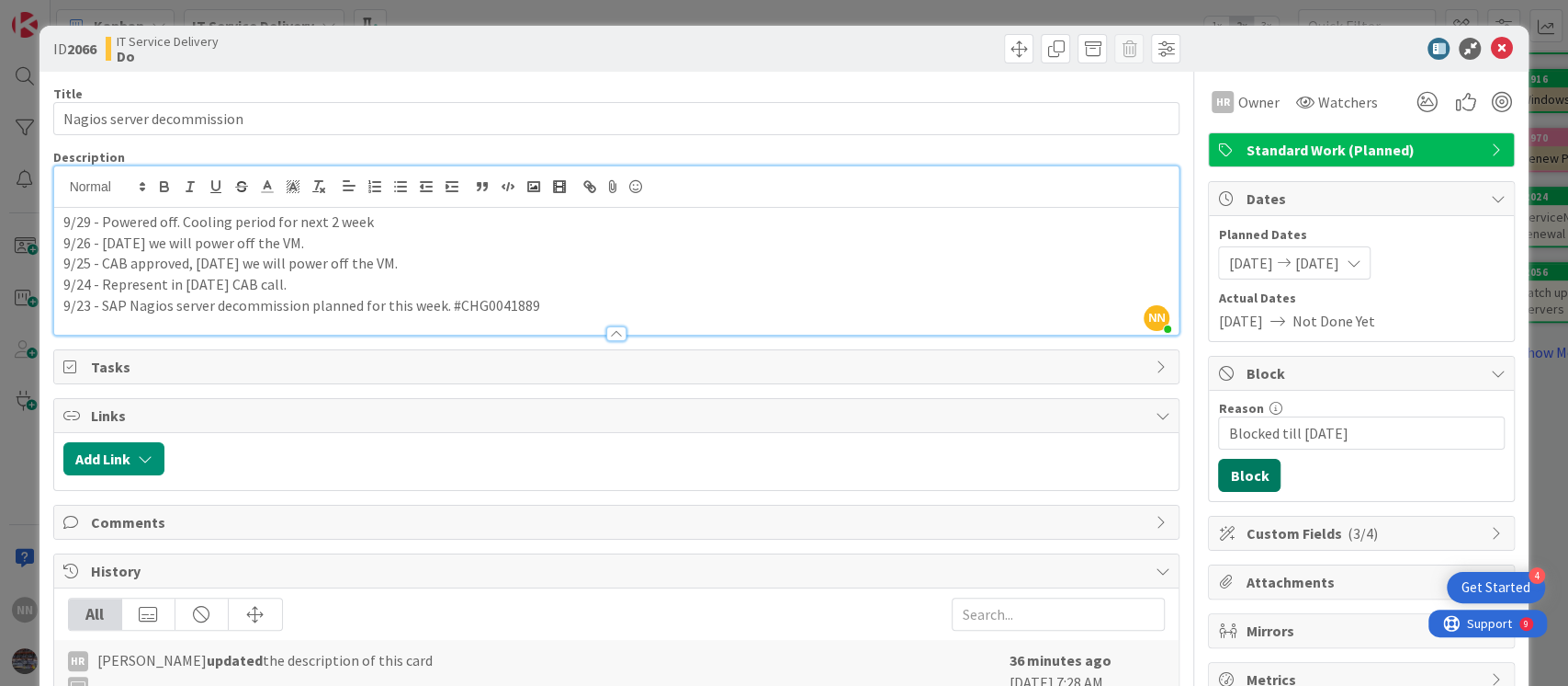
click at [1232, 477] on button "Block" at bounding box center [1250, 476] width 62 height 33
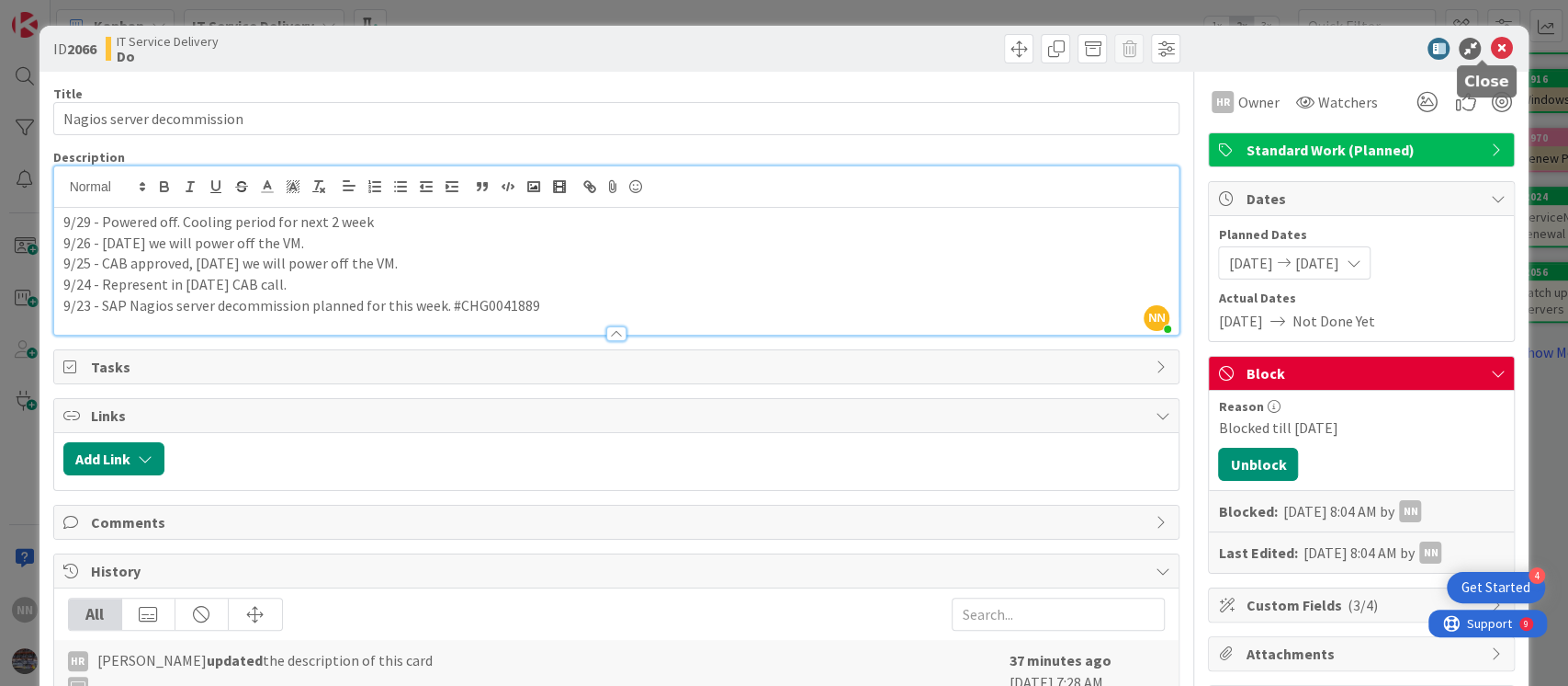
click at [1490, 48] on icon at bounding box center [1501, 49] width 22 height 22
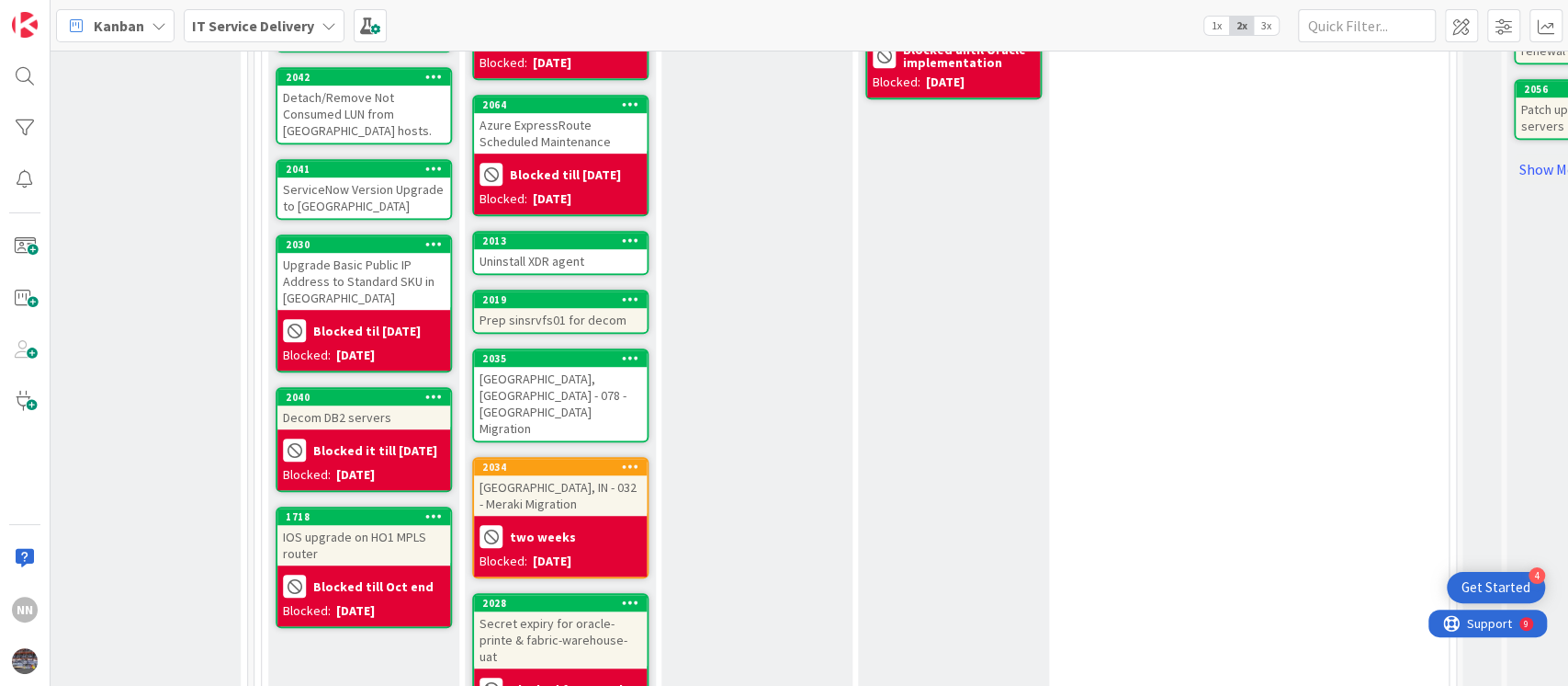
click at [566, 265] on div "Uninstall XDR agent" at bounding box center [560, 261] width 172 height 24
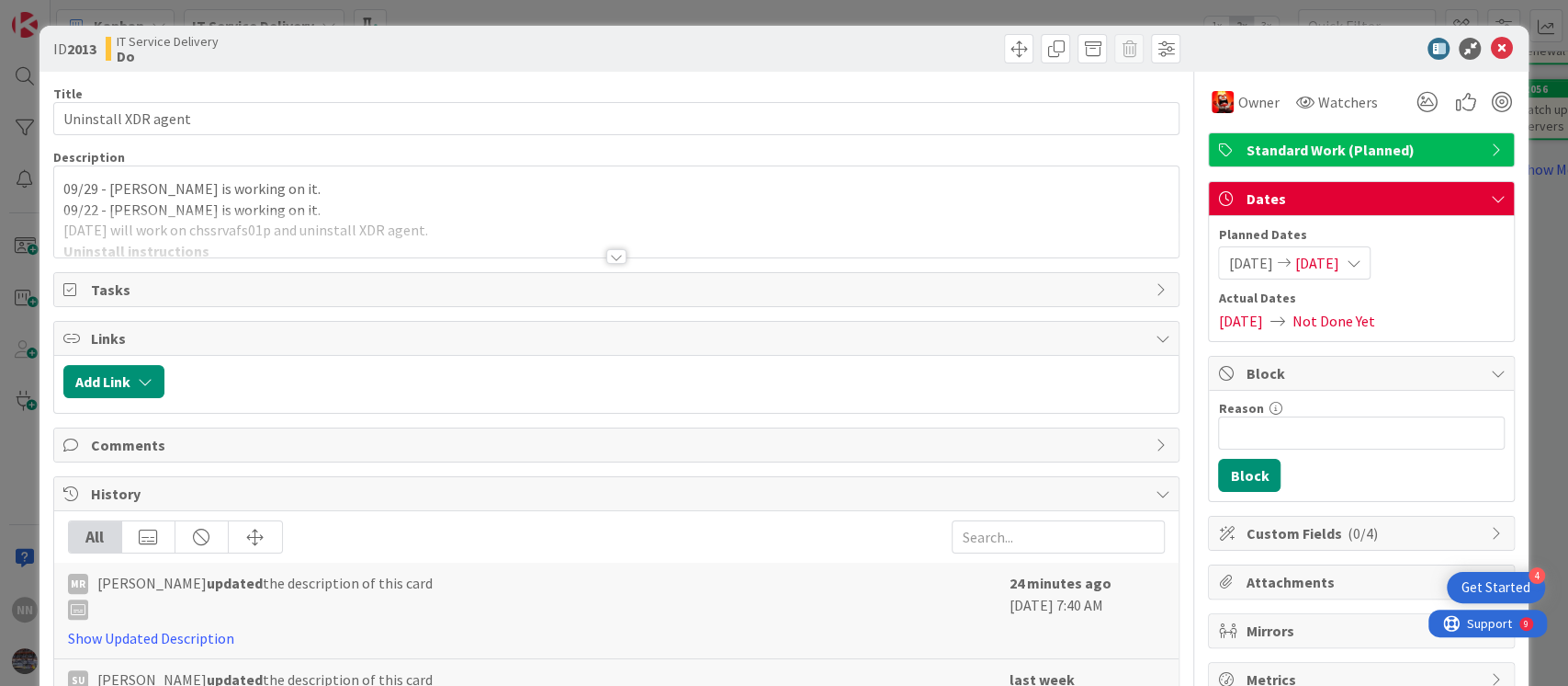
click at [616, 256] on div at bounding box center [616, 256] width 20 height 15
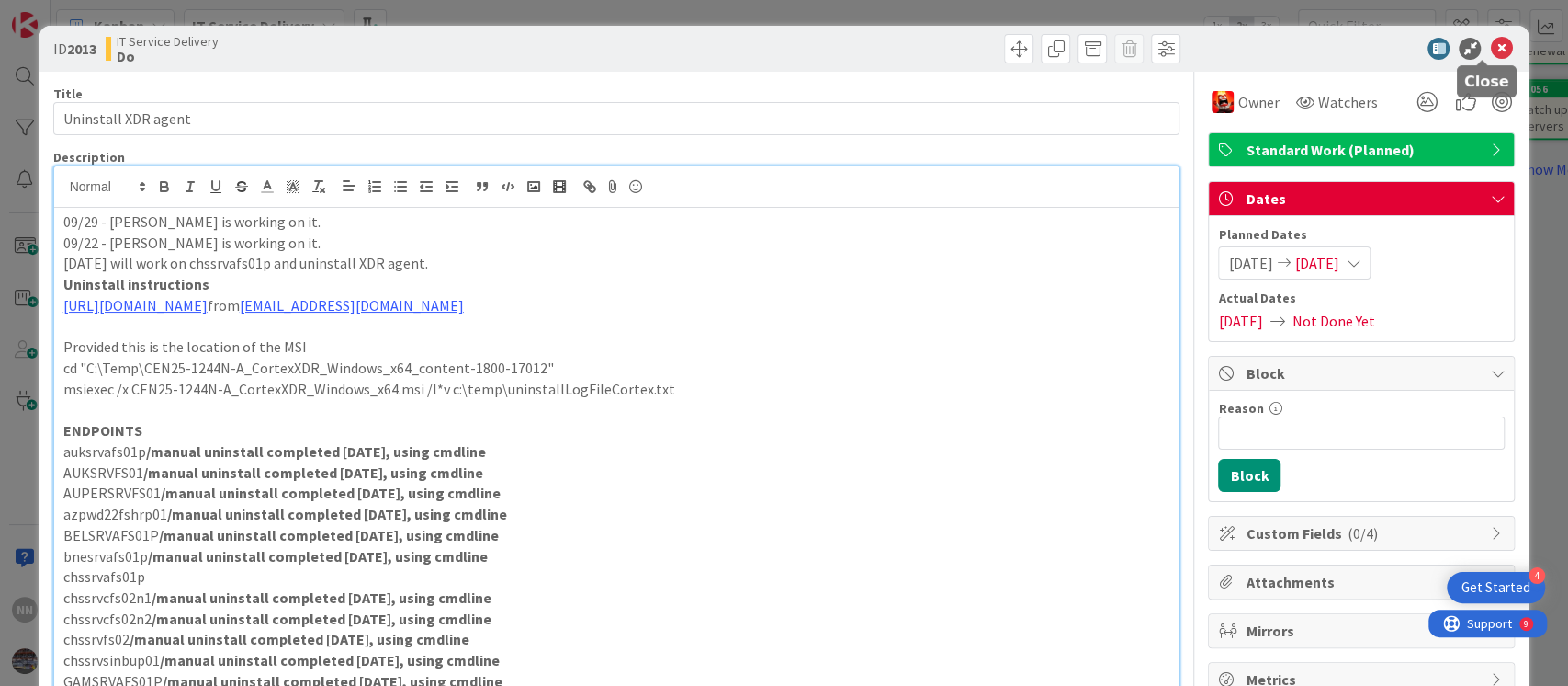
click at [1490, 47] on icon at bounding box center [1501, 49] width 22 height 22
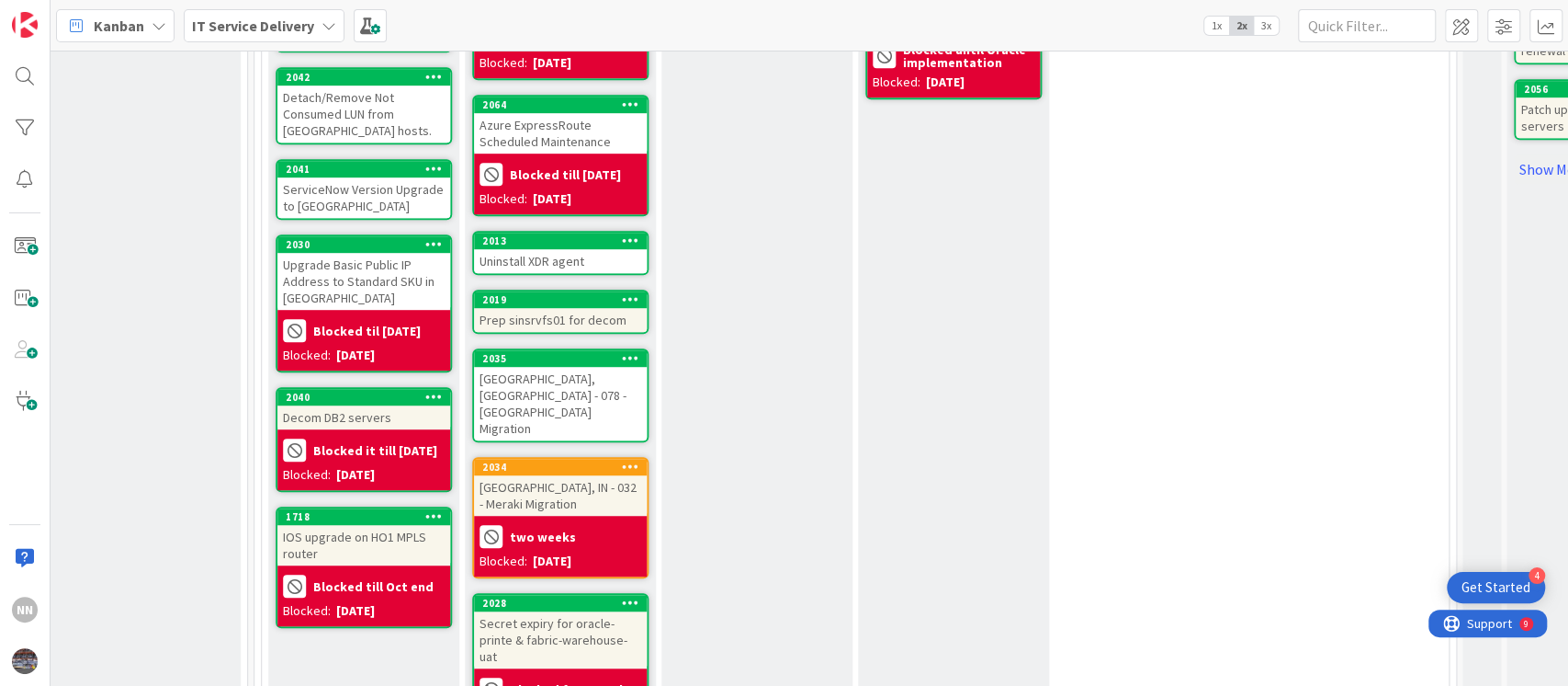
click at [577, 310] on div "Prep sinsrvfs01 for decom" at bounding box center [560, 320] width 172 height 24
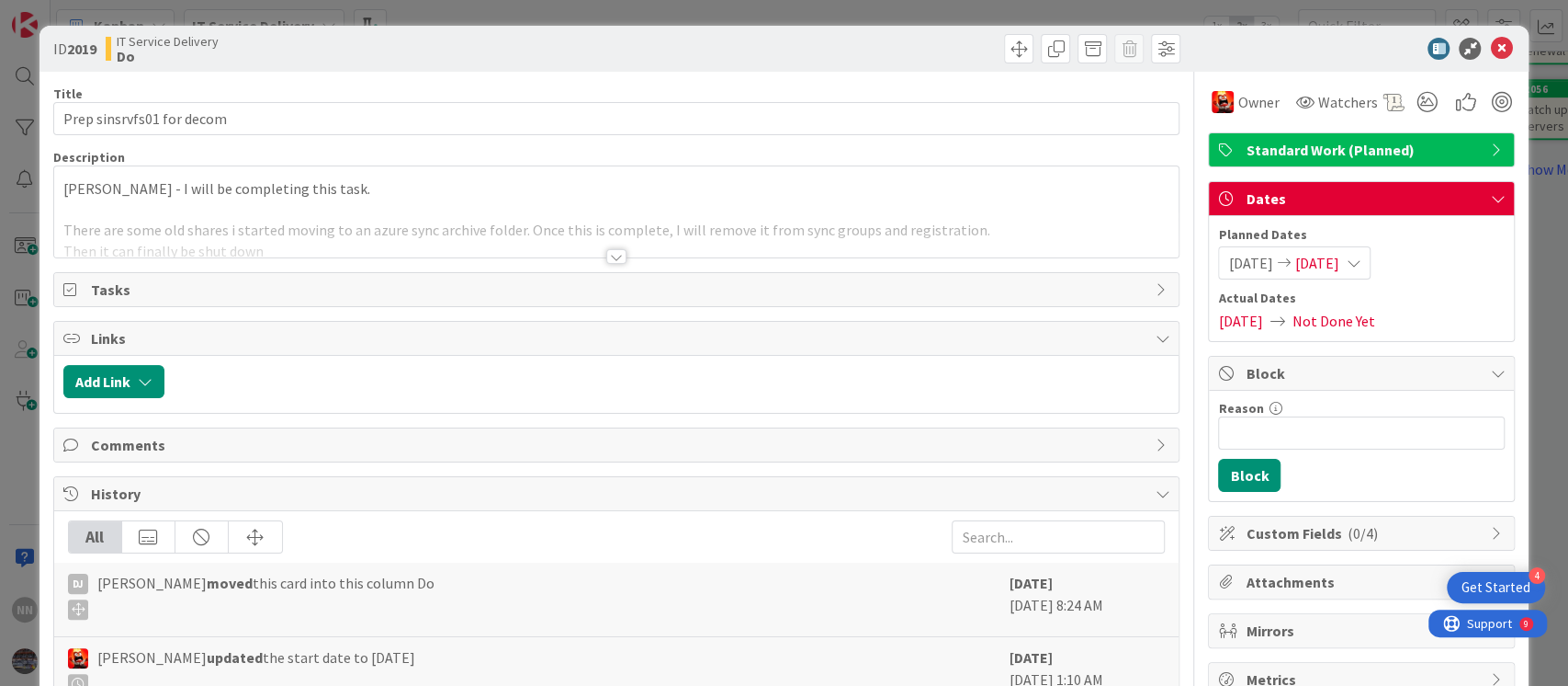
click at [606, 263] on div at bounding box center [616, 256] width 20 height 15
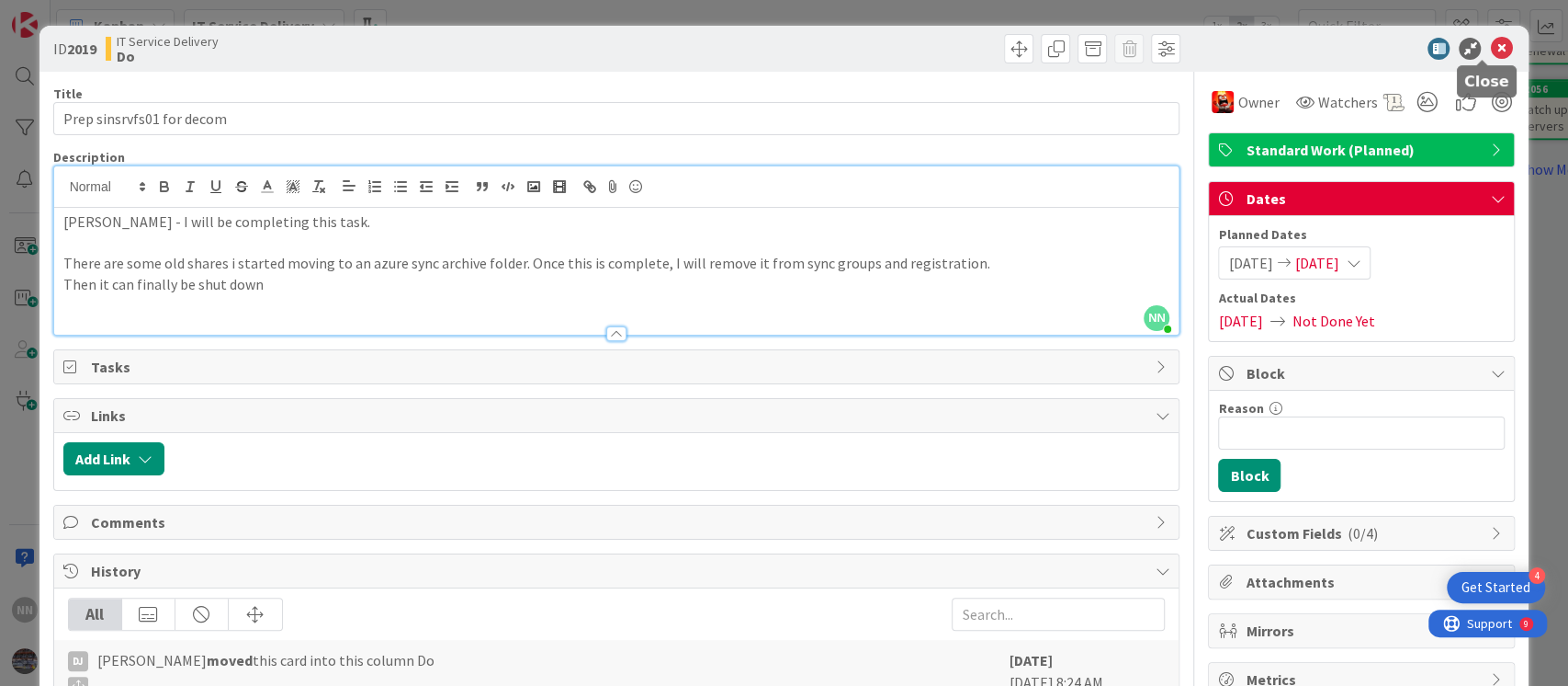
click at [1490, 52] on icon at bounding box center [1501, 49] width 22 height 22
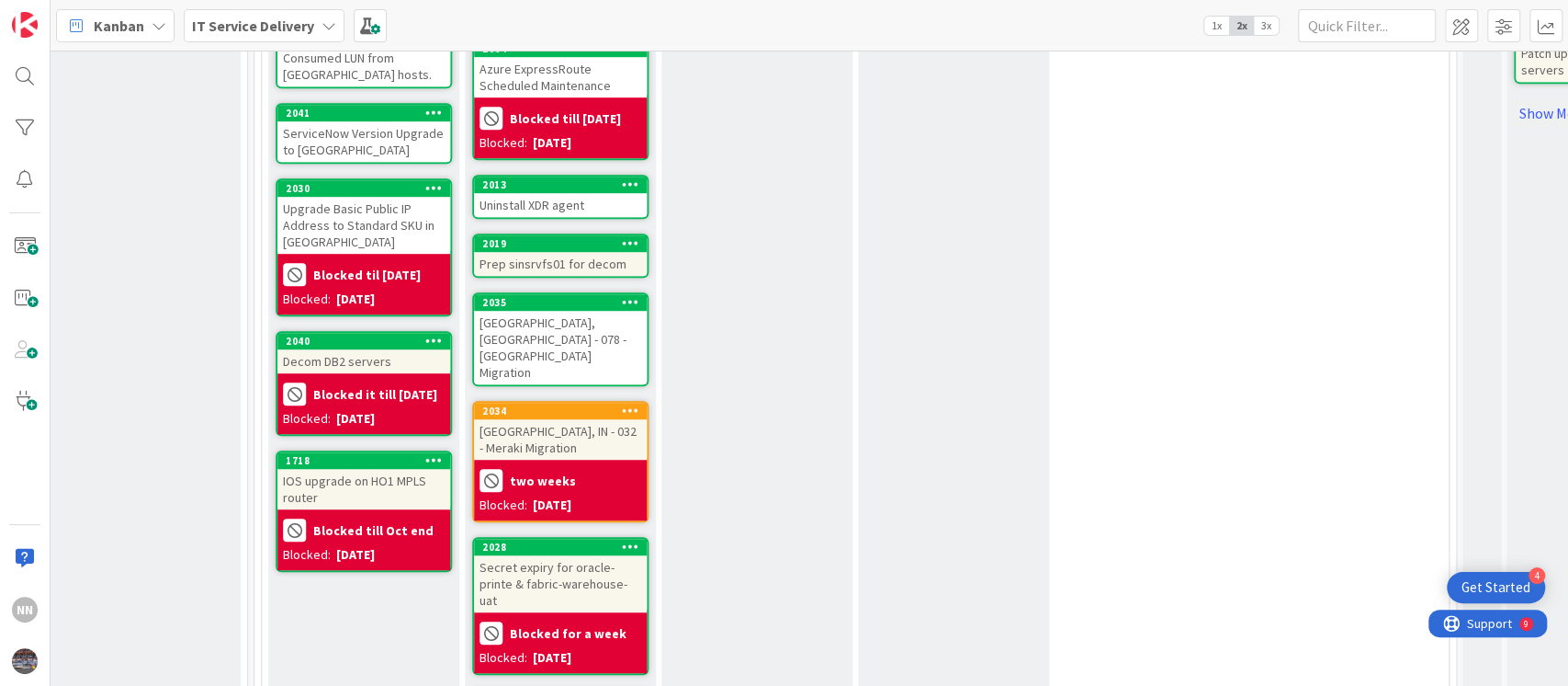
click at [535, 326] on div "Odessa, TX - 078 - Meraki Migration" at bounding box center [560, 347] width 172 height 73
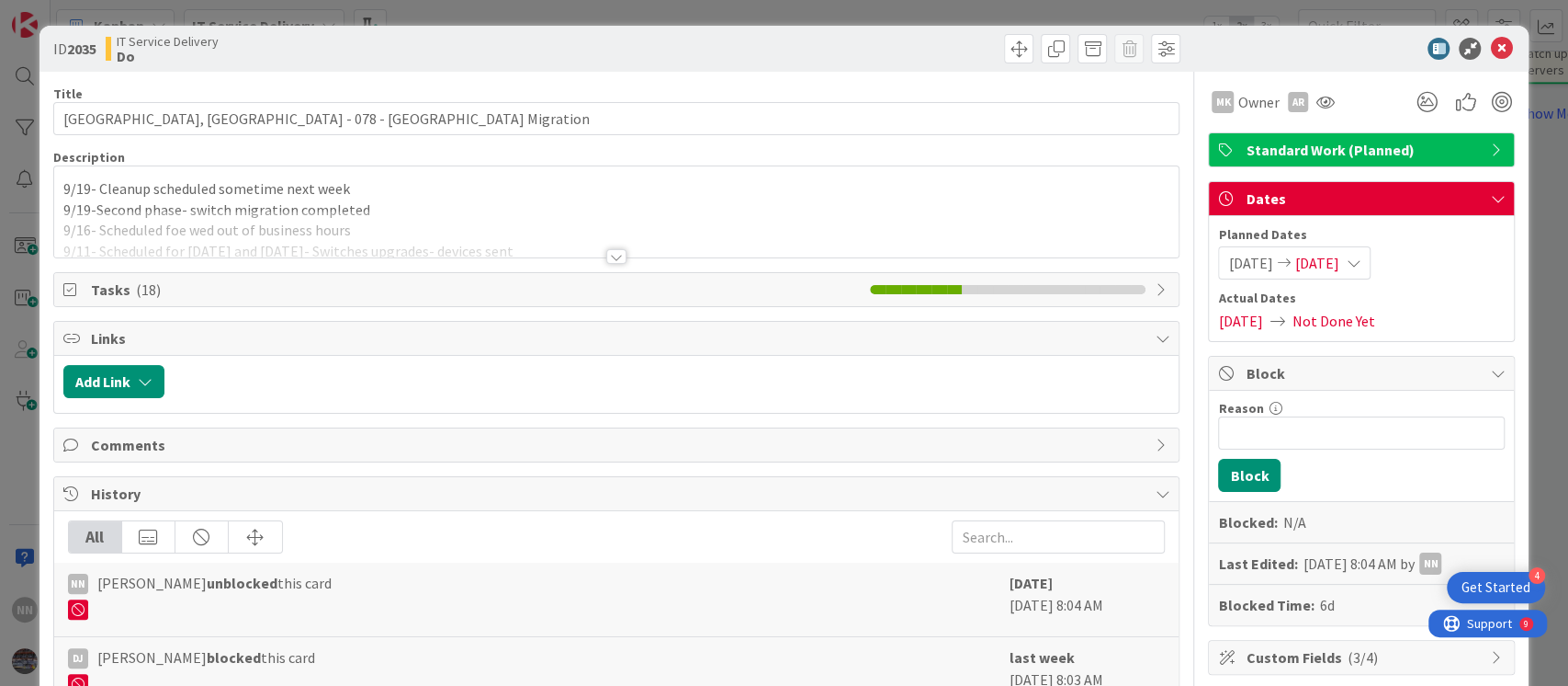
click at [610, 257] on div at bounding box center [616, 256] width 20 height 15
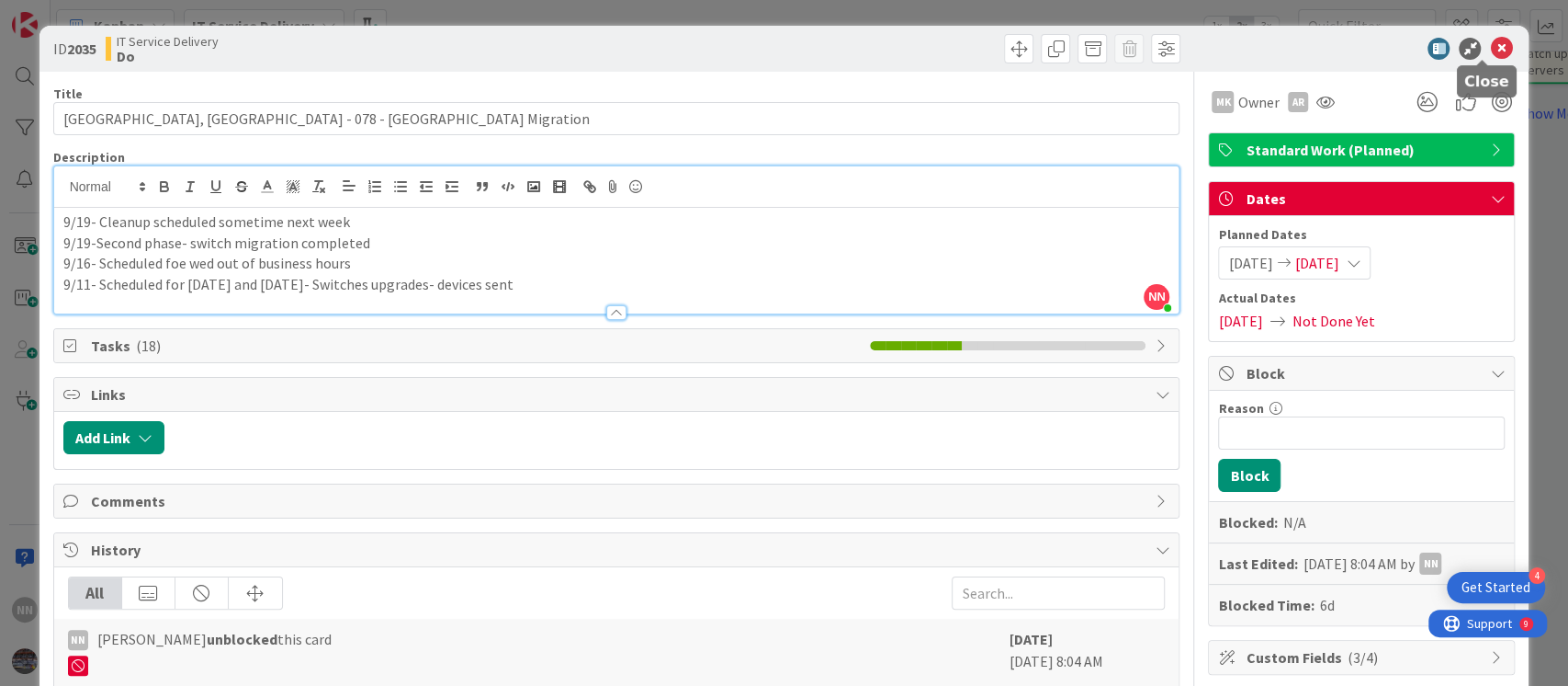
click at [1490, 50] on icon at bounding box center [1501, 49] width 22 height 22
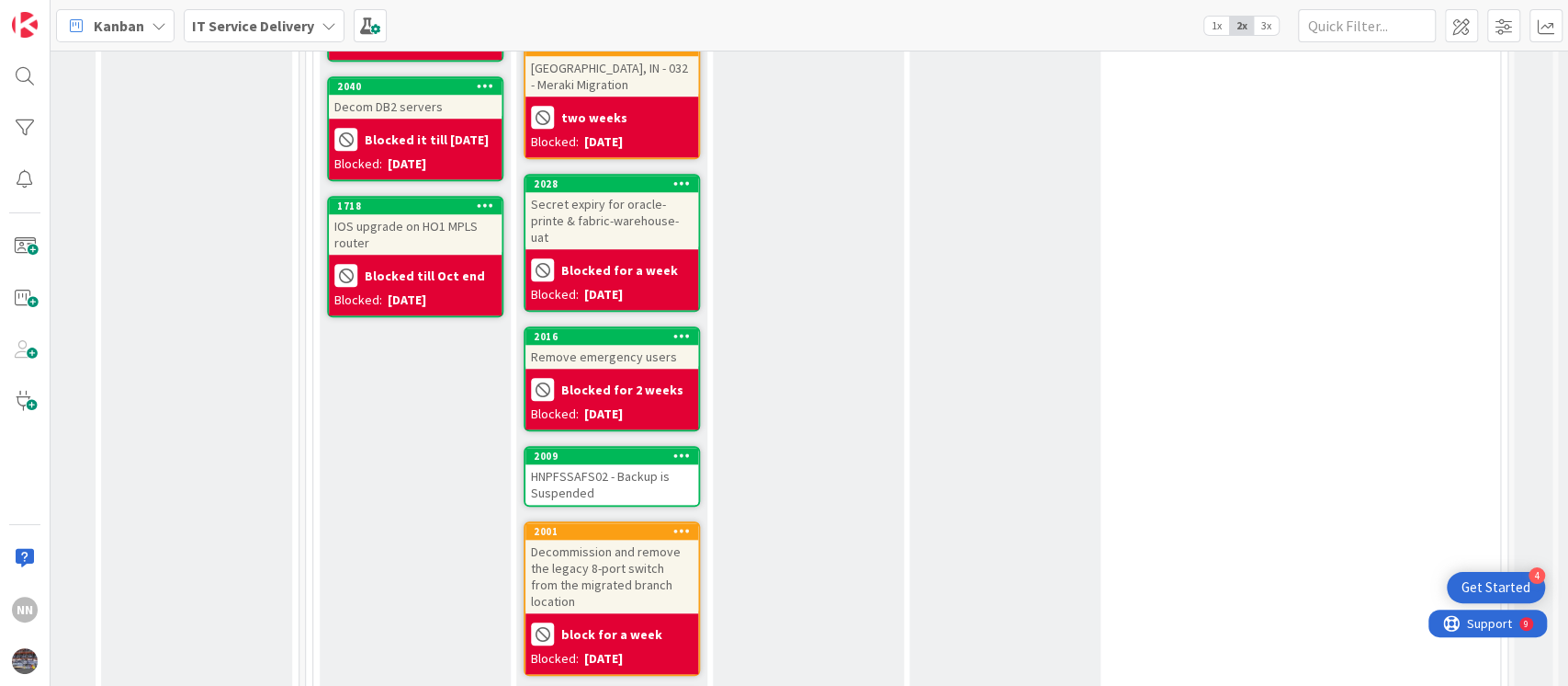
scroll to position [1048, 750]
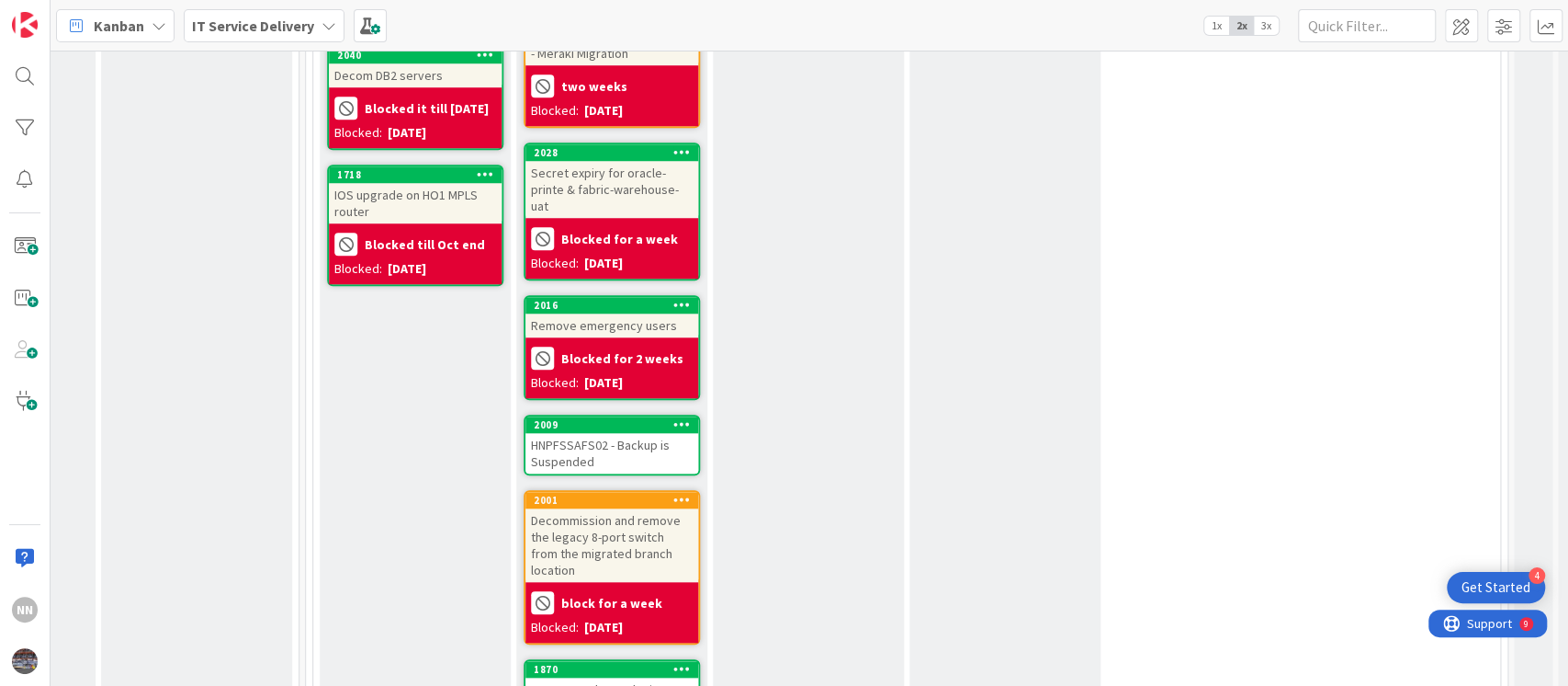
click at [591, 439] on div "HNPFSSAFS02 - Backup is Suspended" at bounding box center [611, 452] width 172 height 40
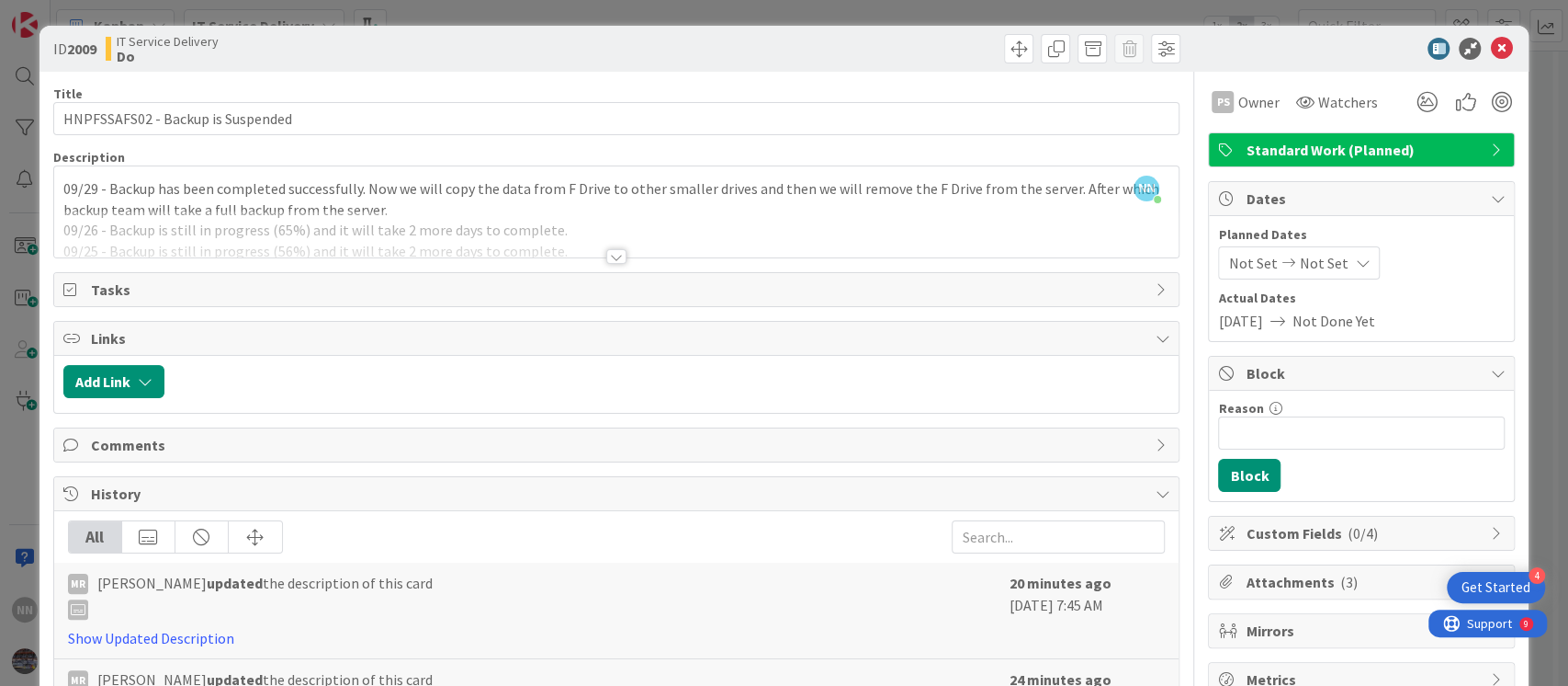
click at [608, 249] on div at bounding box center [616, 256] width 20 height 15
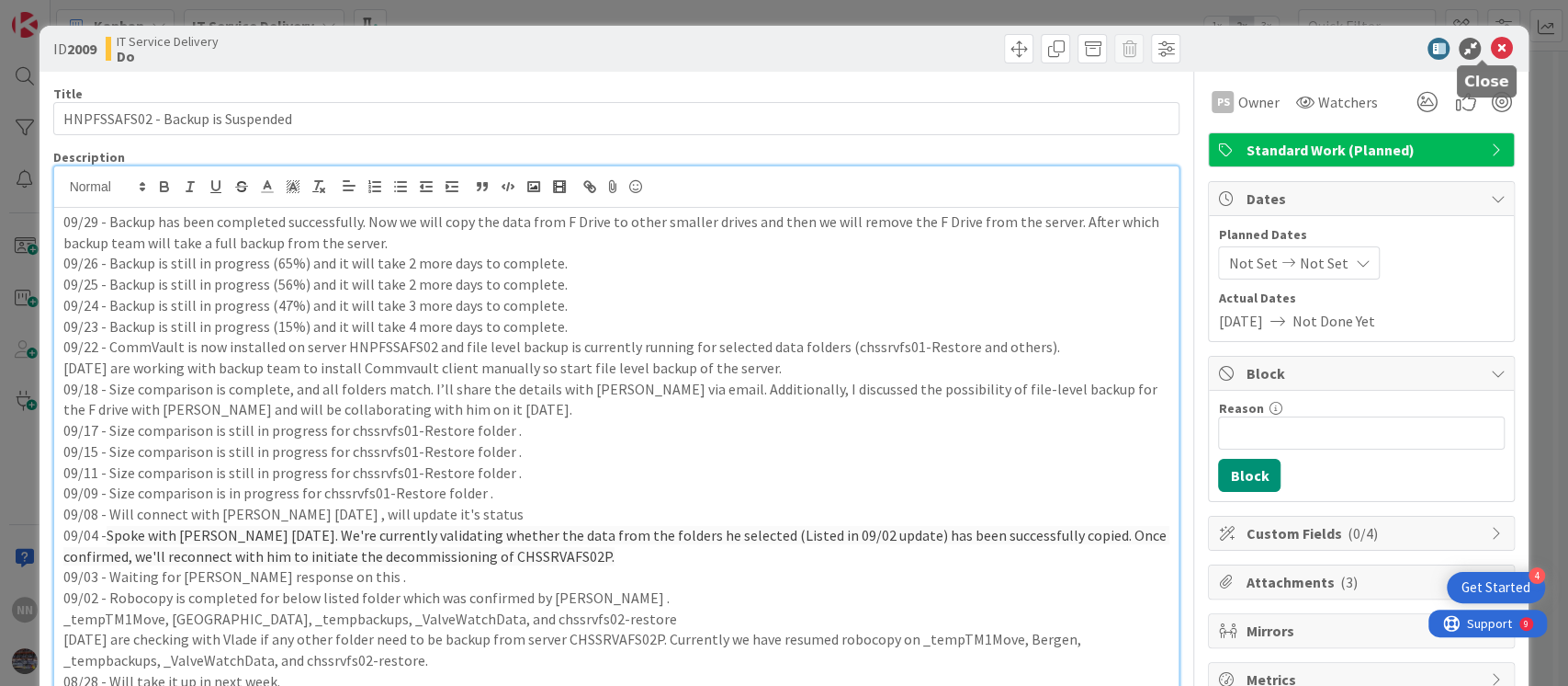
click at [1490, 44] on icon at bounding box center [1501, 49] width 22 height 22
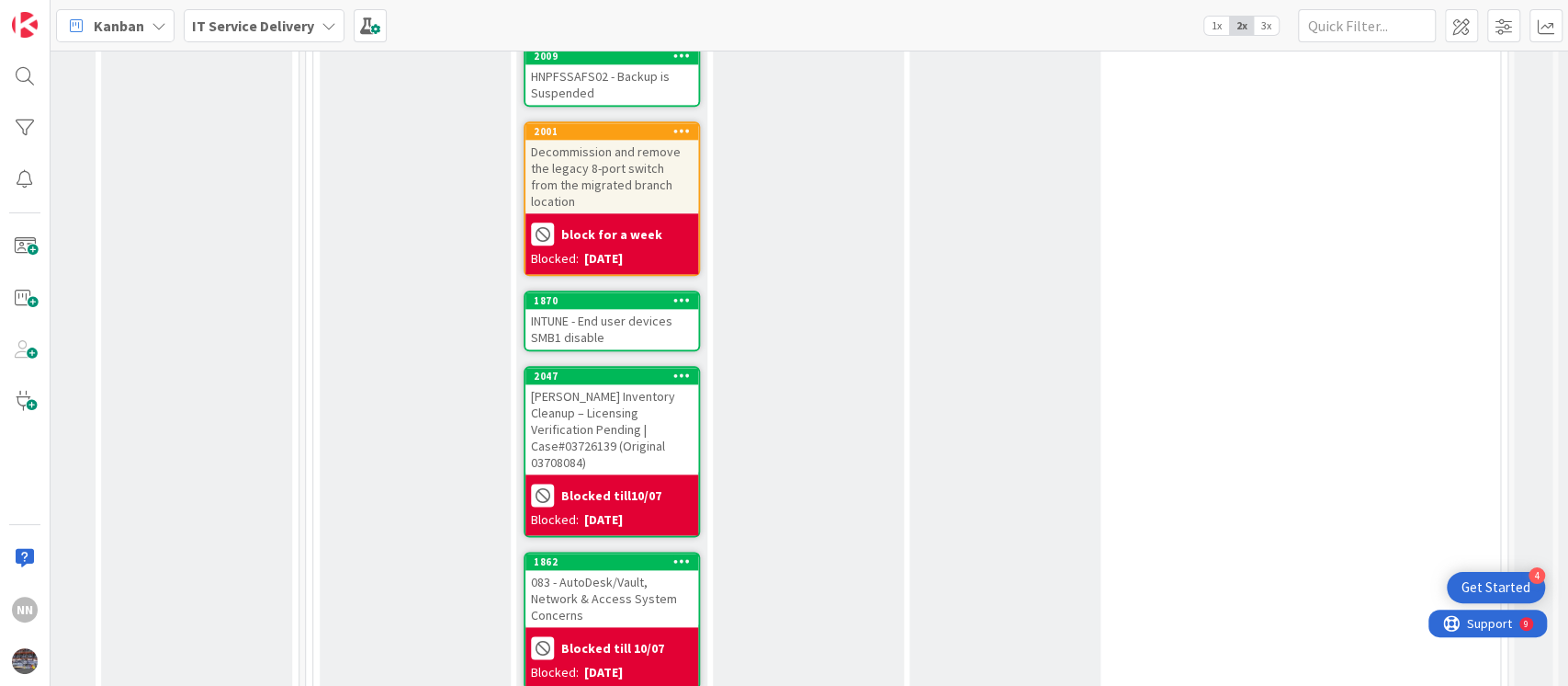
scroll to position [1418, 750]
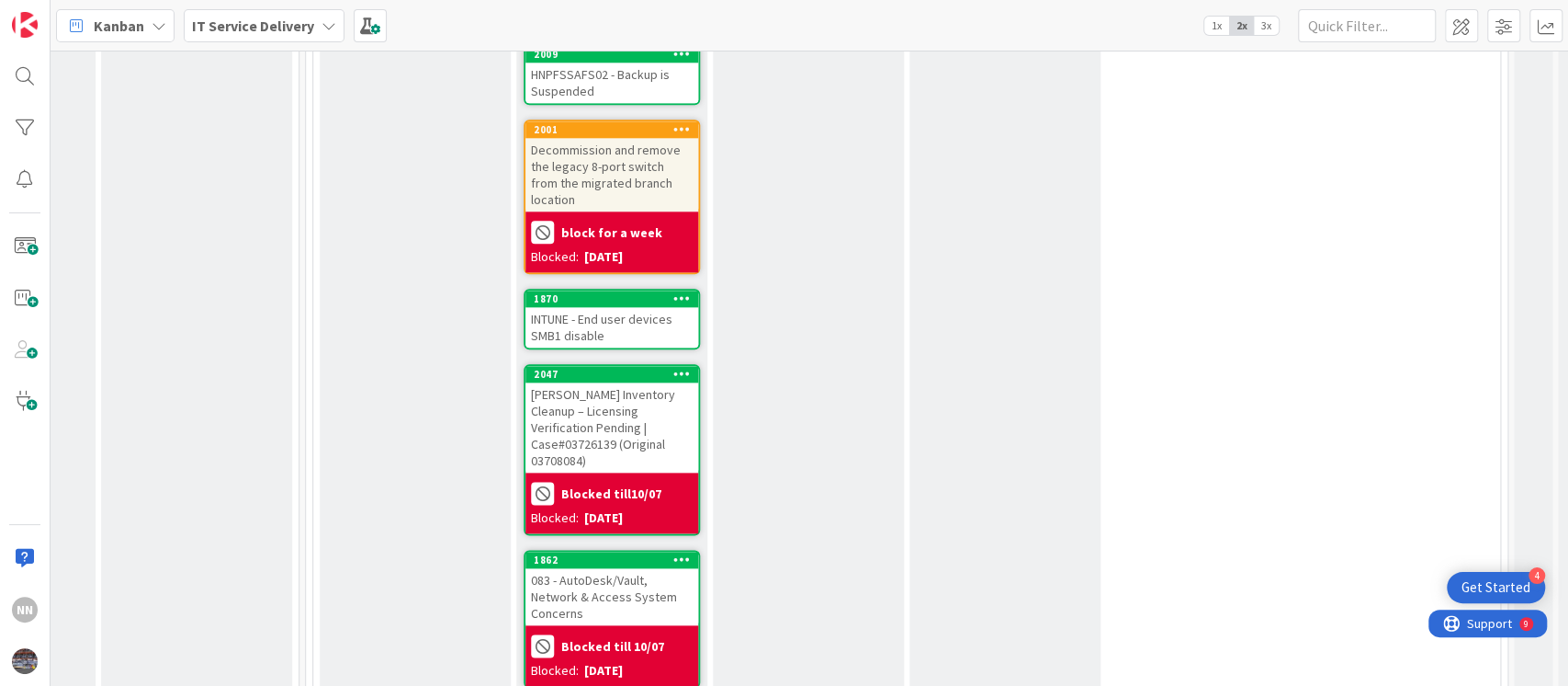
click at [629, 307] on div "INTUNE - End user devices SMB1 disable" at bounding box center [611, 326] width 172 height 40
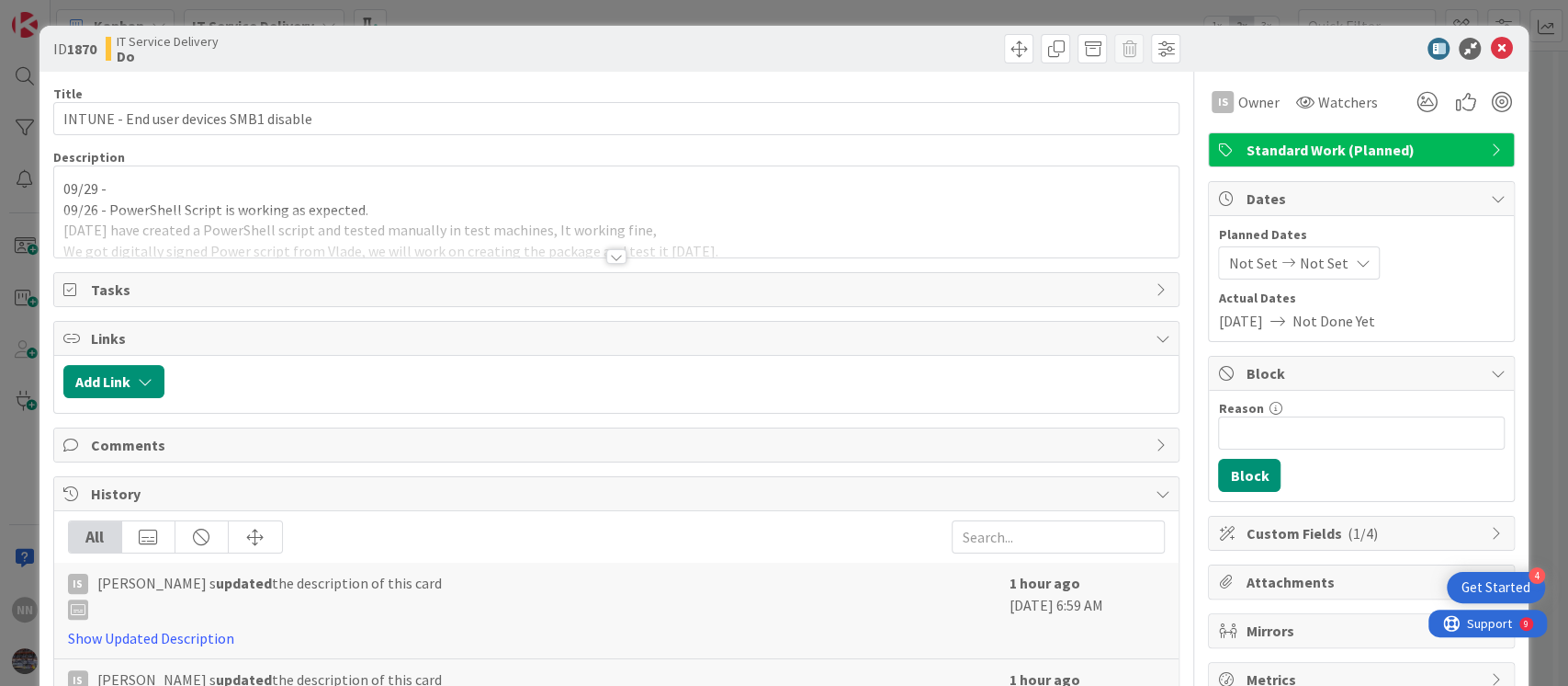
click at [606, 260] on div at bounding box center [616, 256] width 20 height 15
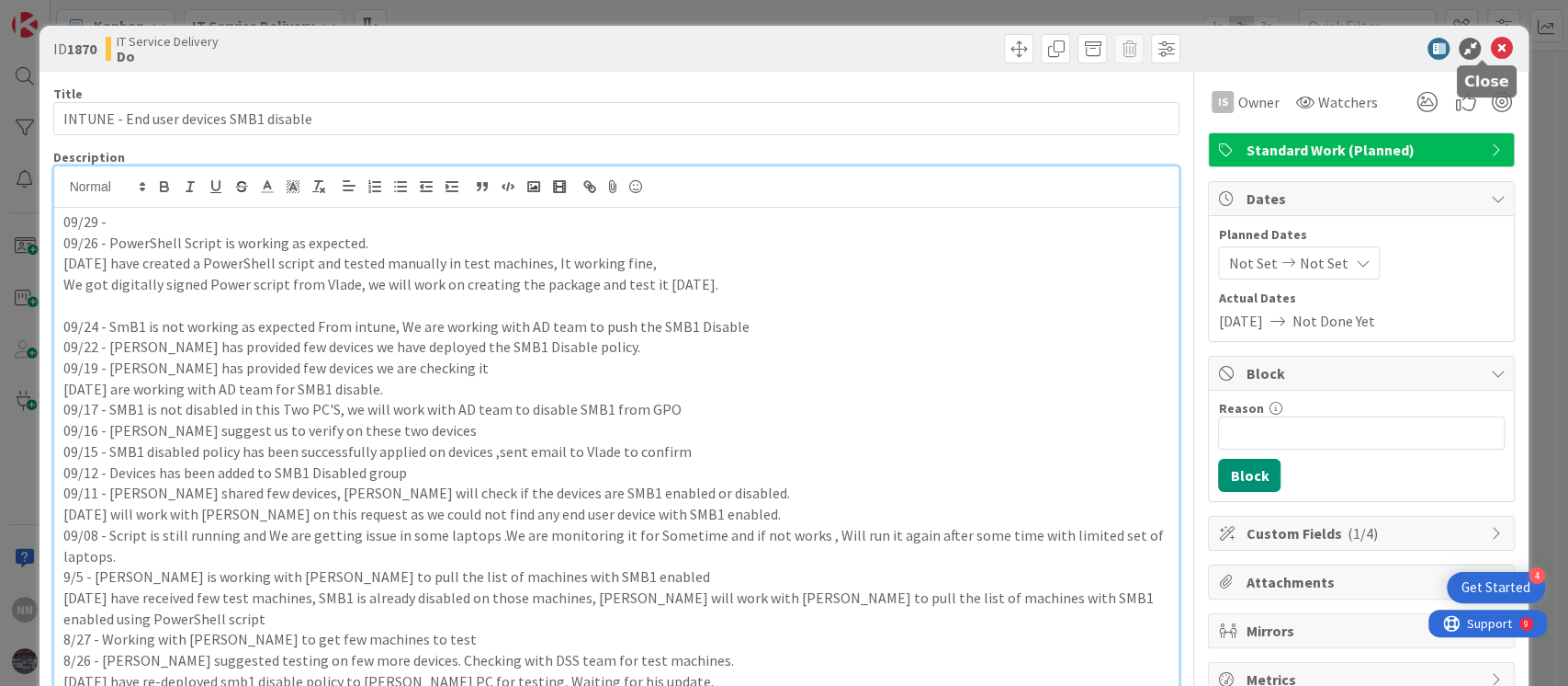
click at [1490, 48] on icon at bounding box center [1501, 49] width 22 height 22
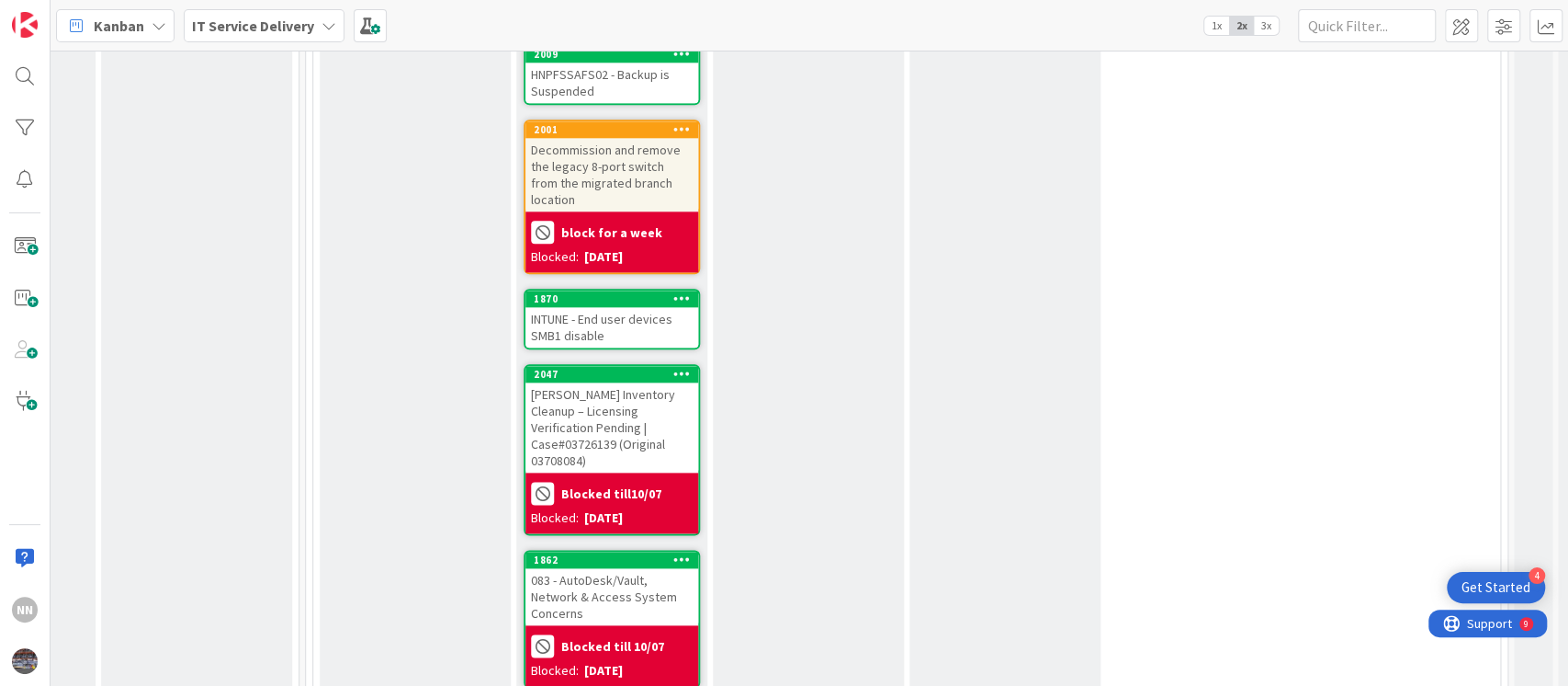
click at [602, 307] on div "INTUNE - End user devices SMB1 disable" at bounding box center [611, 326] width 172 height 40
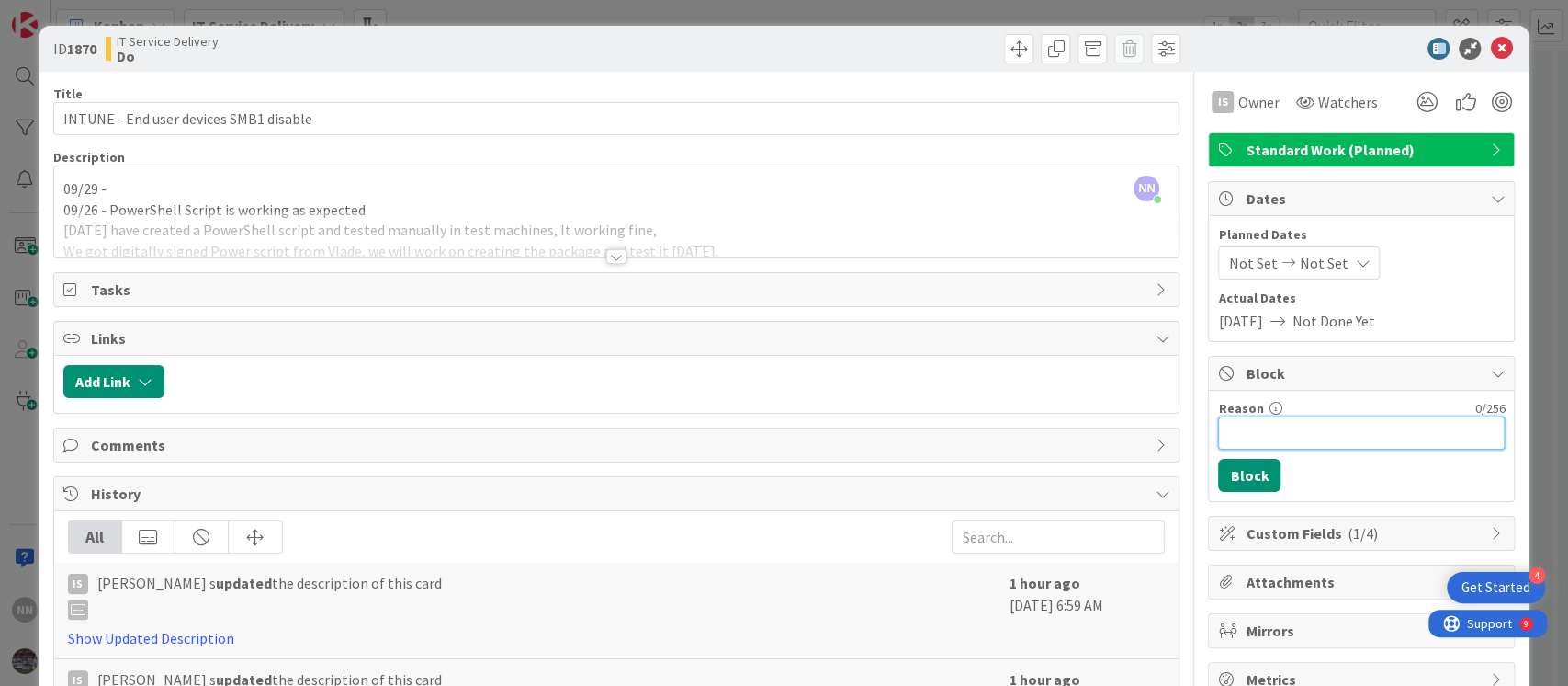
click at [1237, 431] on input "Reason" at bounding box center [1362, 433] width 286 height 33
type input "Blocked till 3rd Oct"
click at [1237, 477] on button "Block" at bounding box center [1250, 476] width 62 height 33
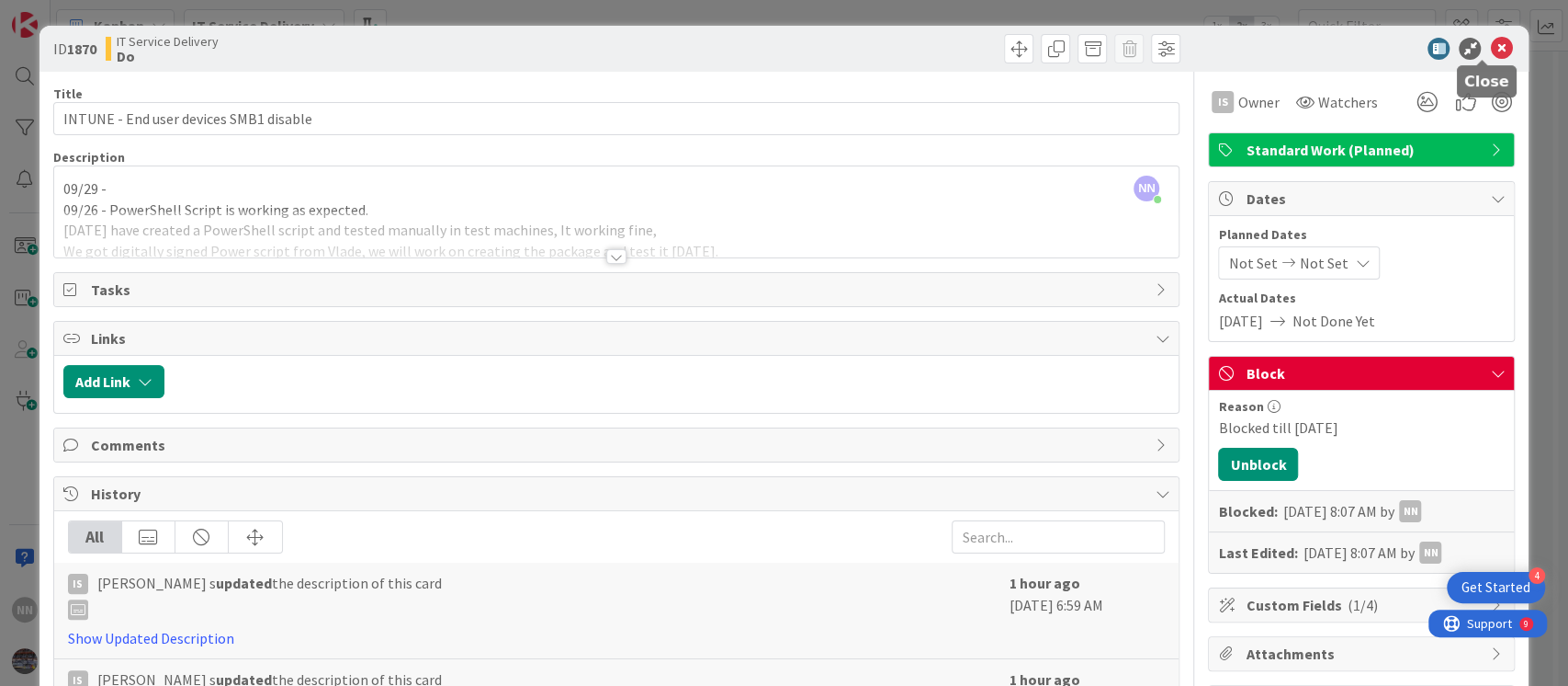
click at [1490, 48] on icon at bounding box center [1501, 49] width 22 height 22
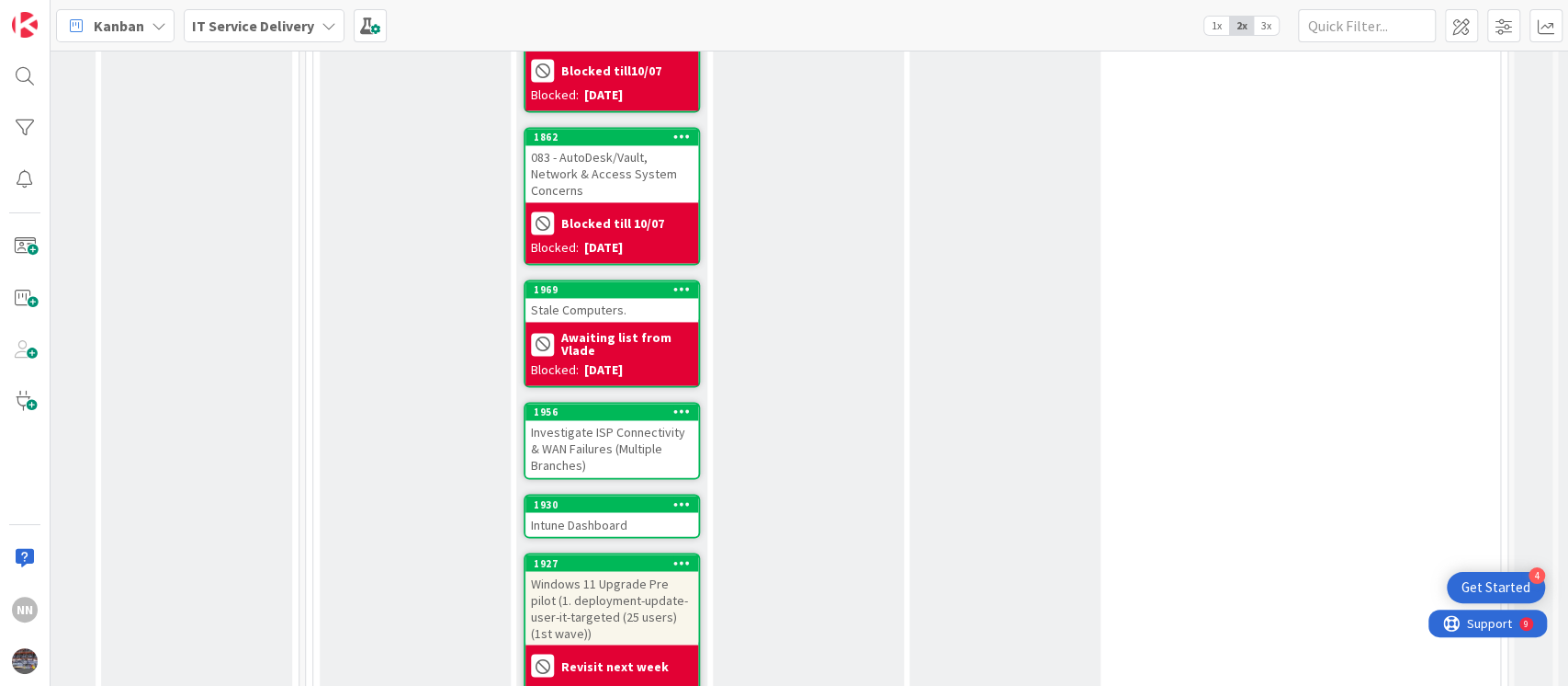
scroll to position [1903, 750]
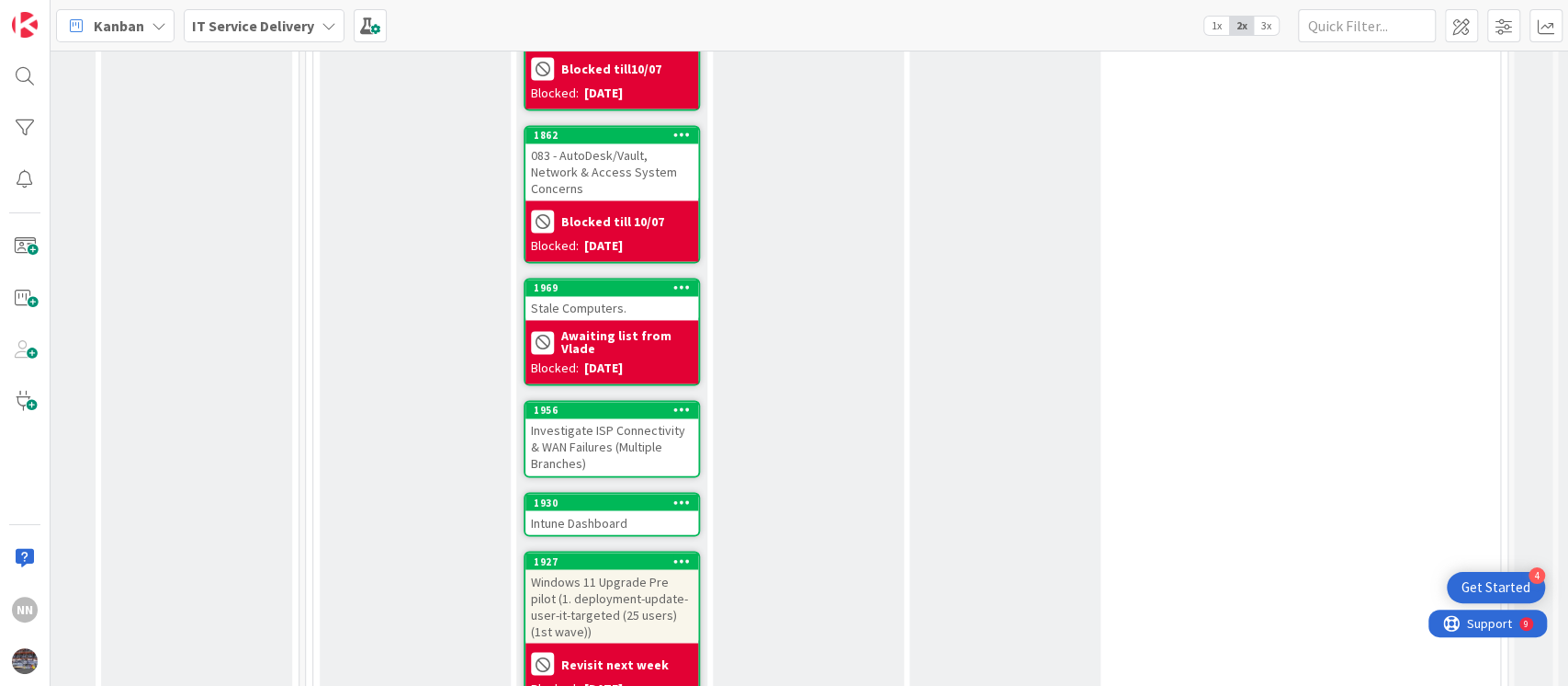
click at [600, 418] on div "Investigate ISP Connectivity & WAN Failures (Multiple Branches)" at bounding box center [611, 446] width 172 height 57
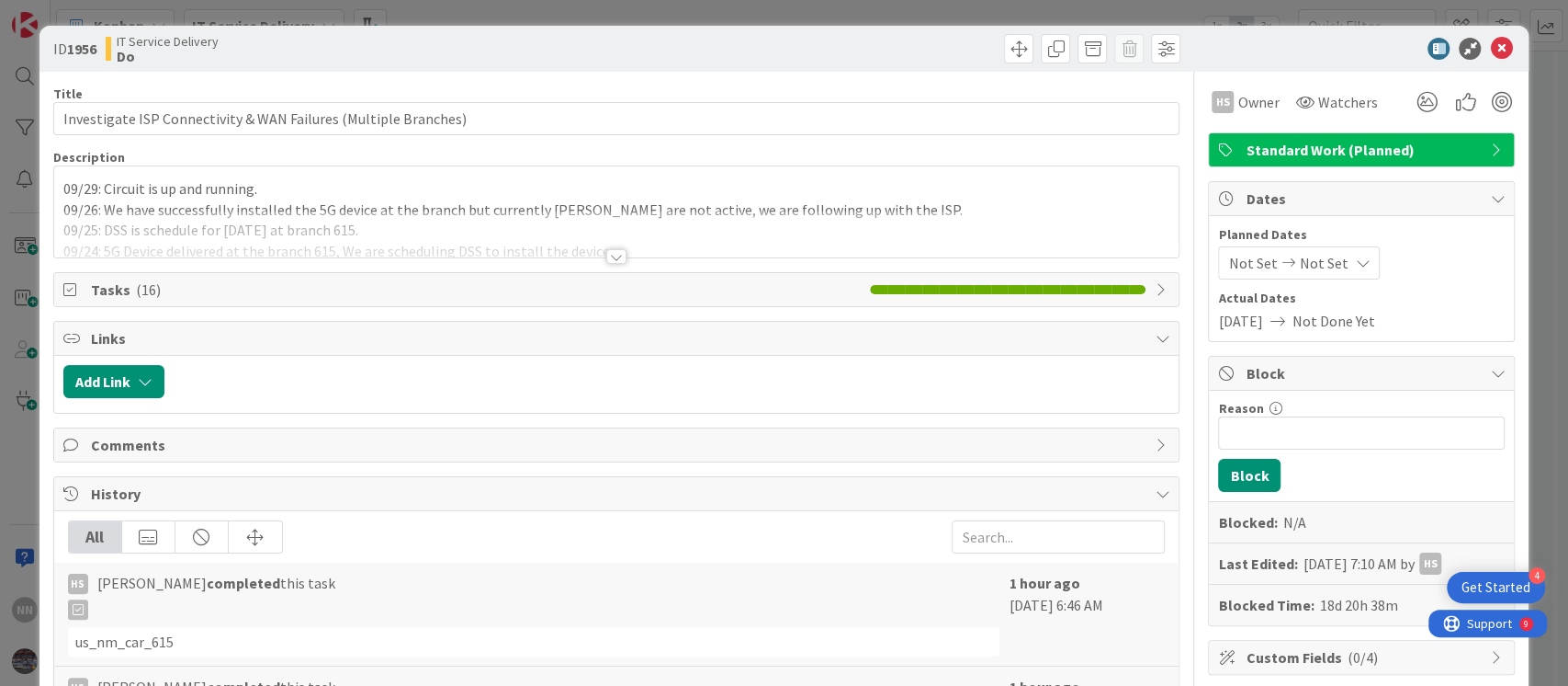
click at [606, 249] on div at bounding box center [616, 256] width 20 height 15
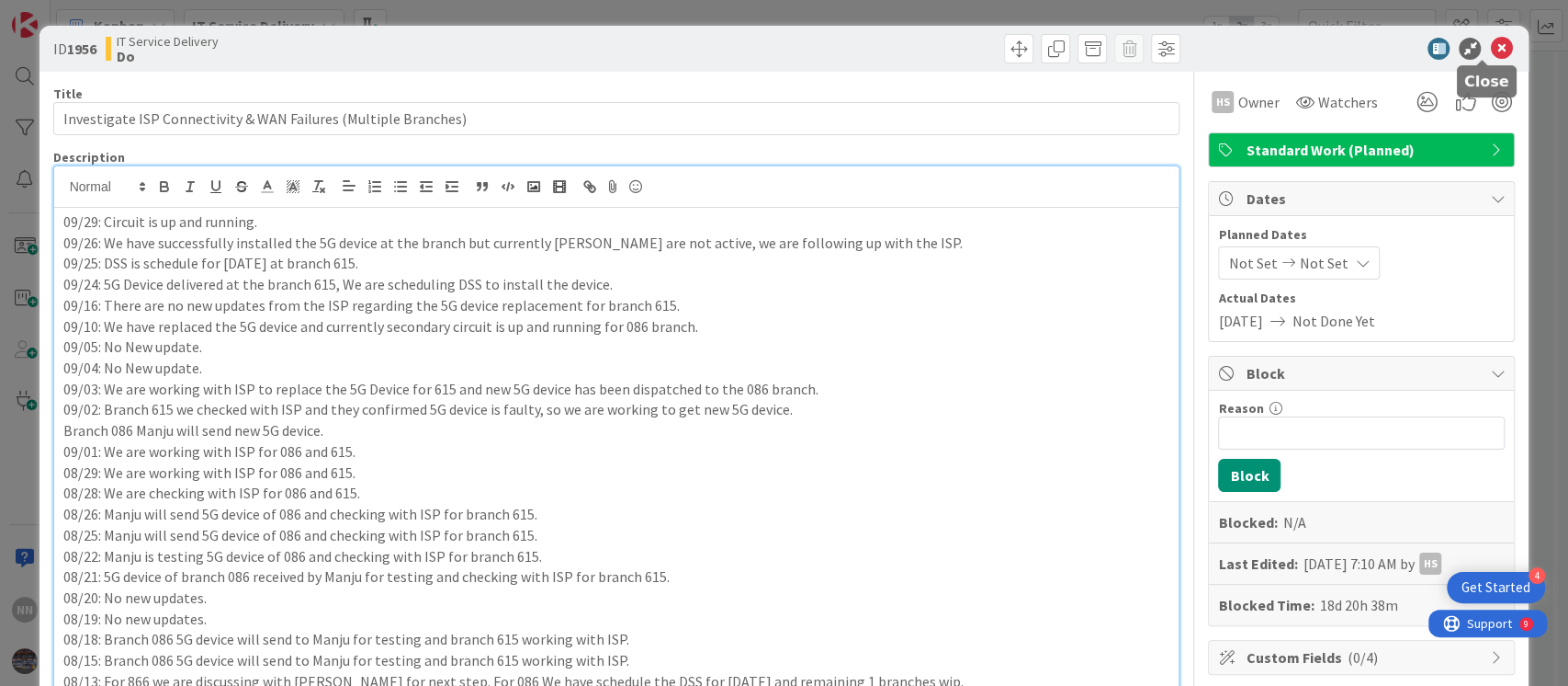
click at [1490, 52] on icon at bounding box center [1501, 49] width 22 height 22
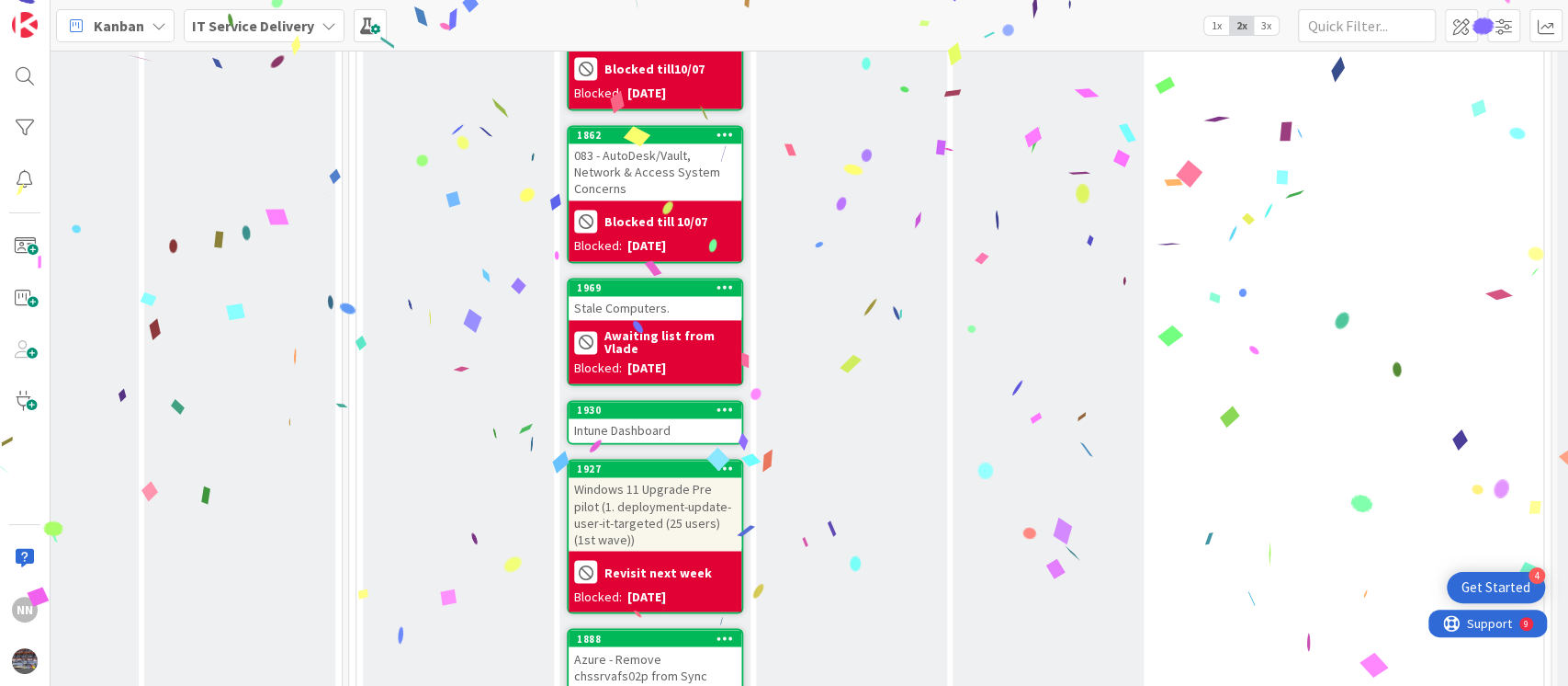
scroll to position [1903, 614]
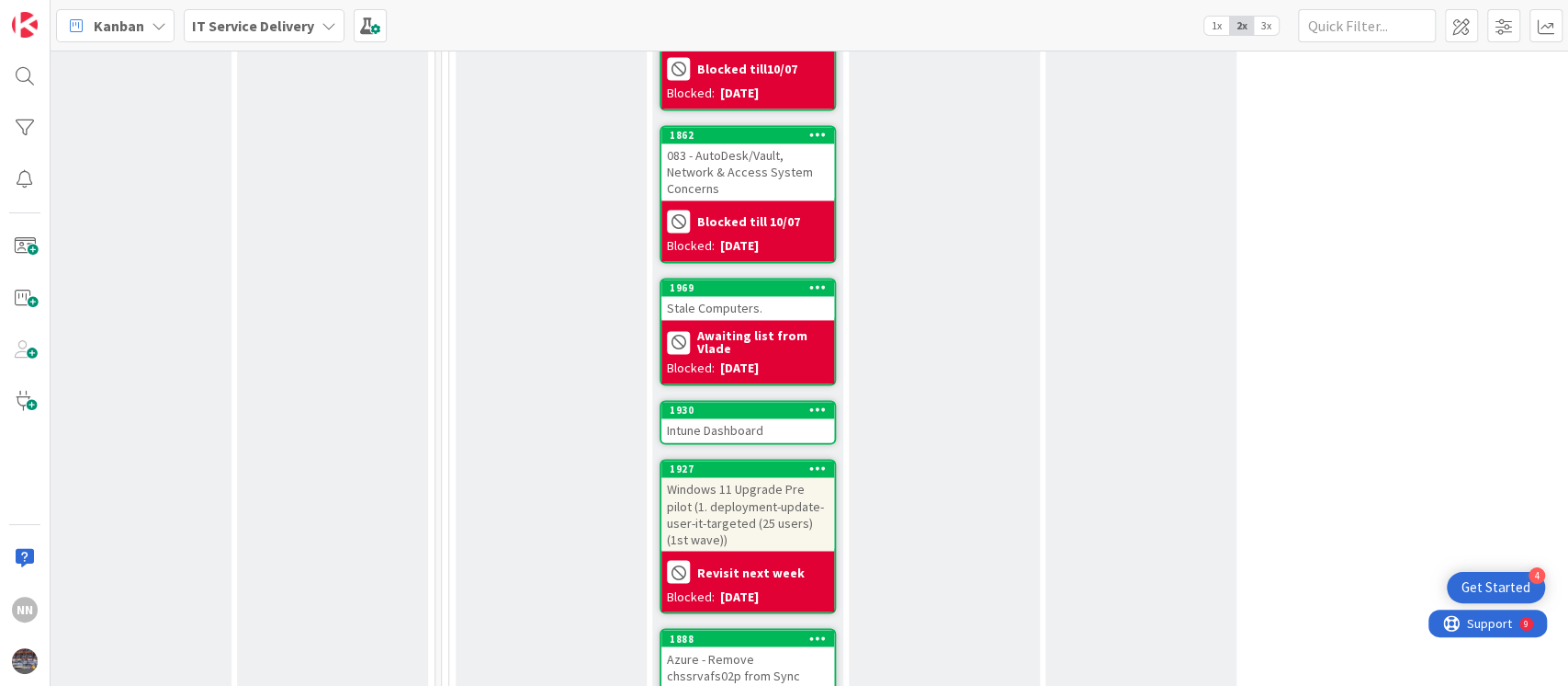
click at [718, 418] on div "Intune Dashboard" at bounding box center [747, 430] width 172 height 24
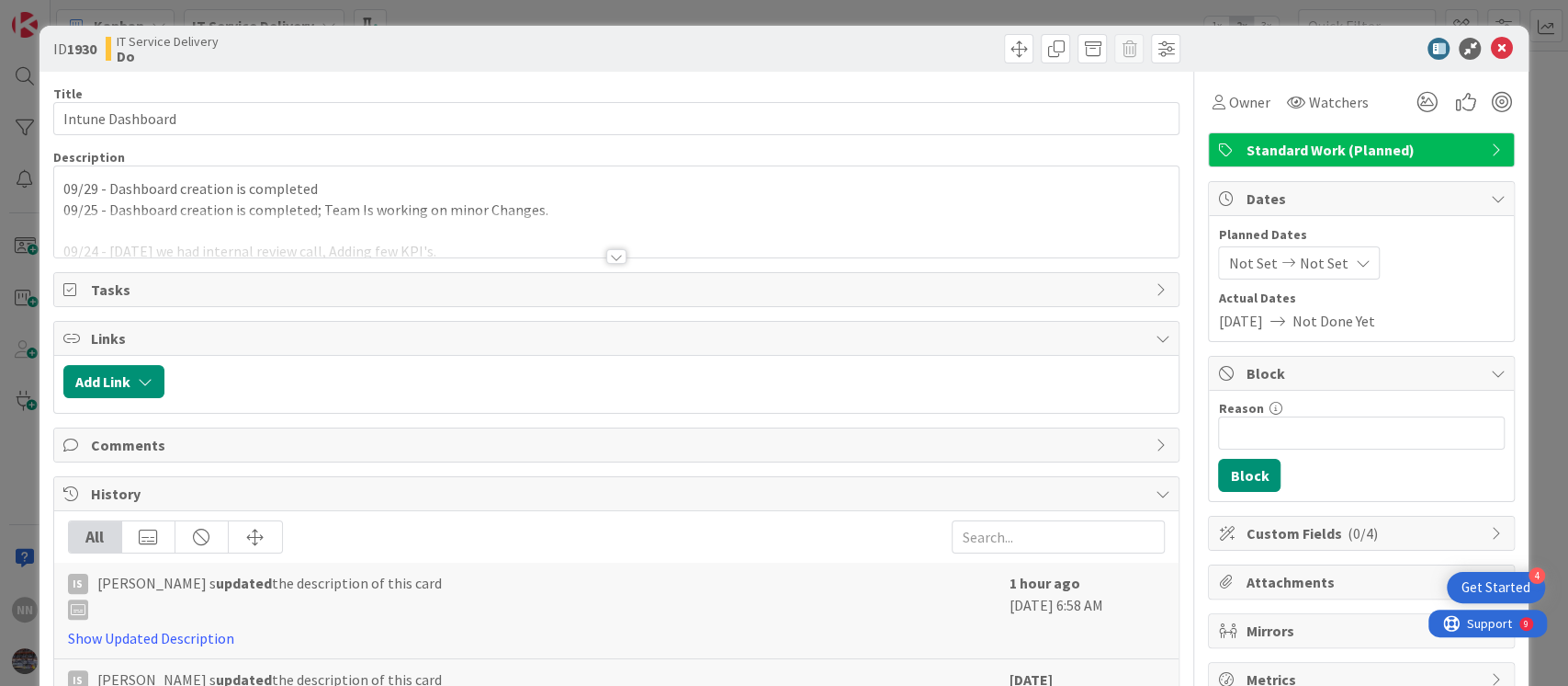
click at [606, 253] on div at bounding box center [616, 256] width 20 height 15
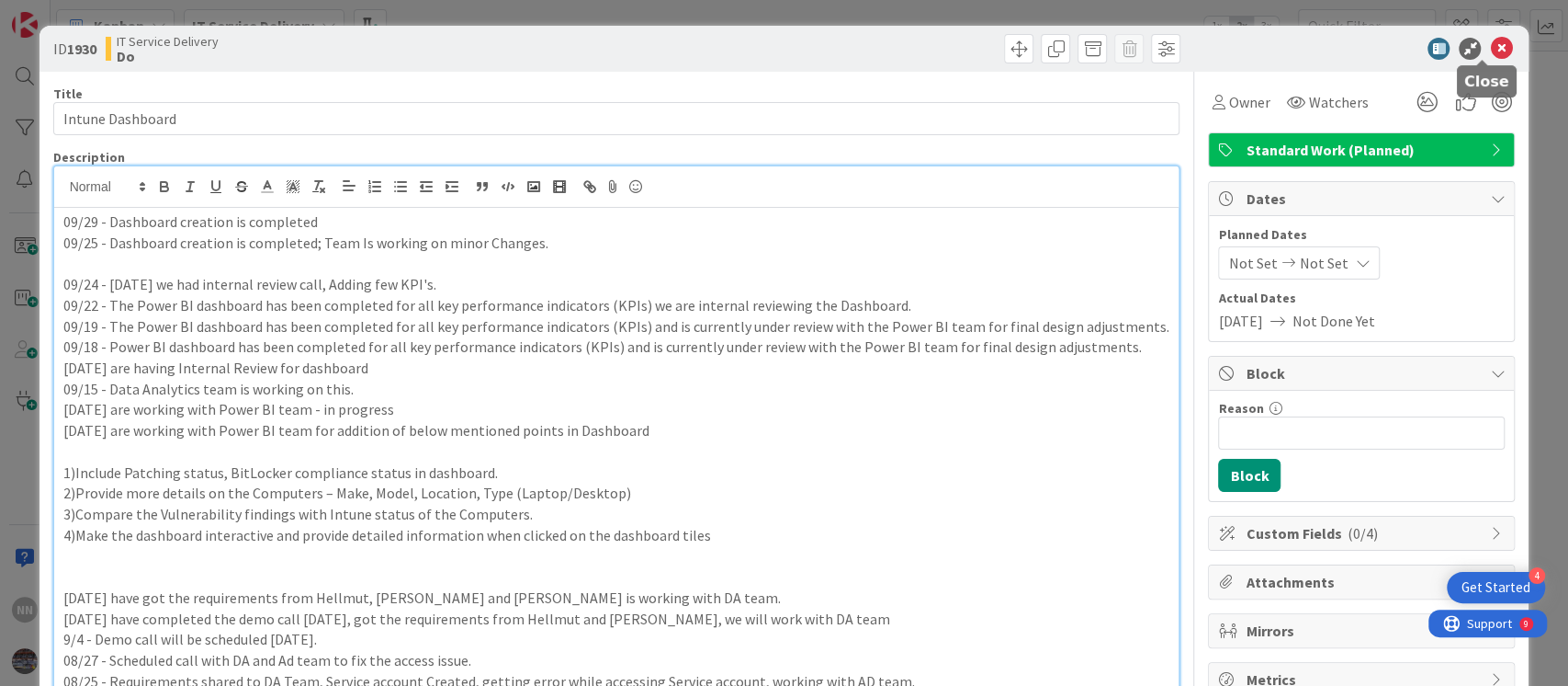
click at [1490, 50] on icon at bounding box center [1501, 49] width 22 height 22
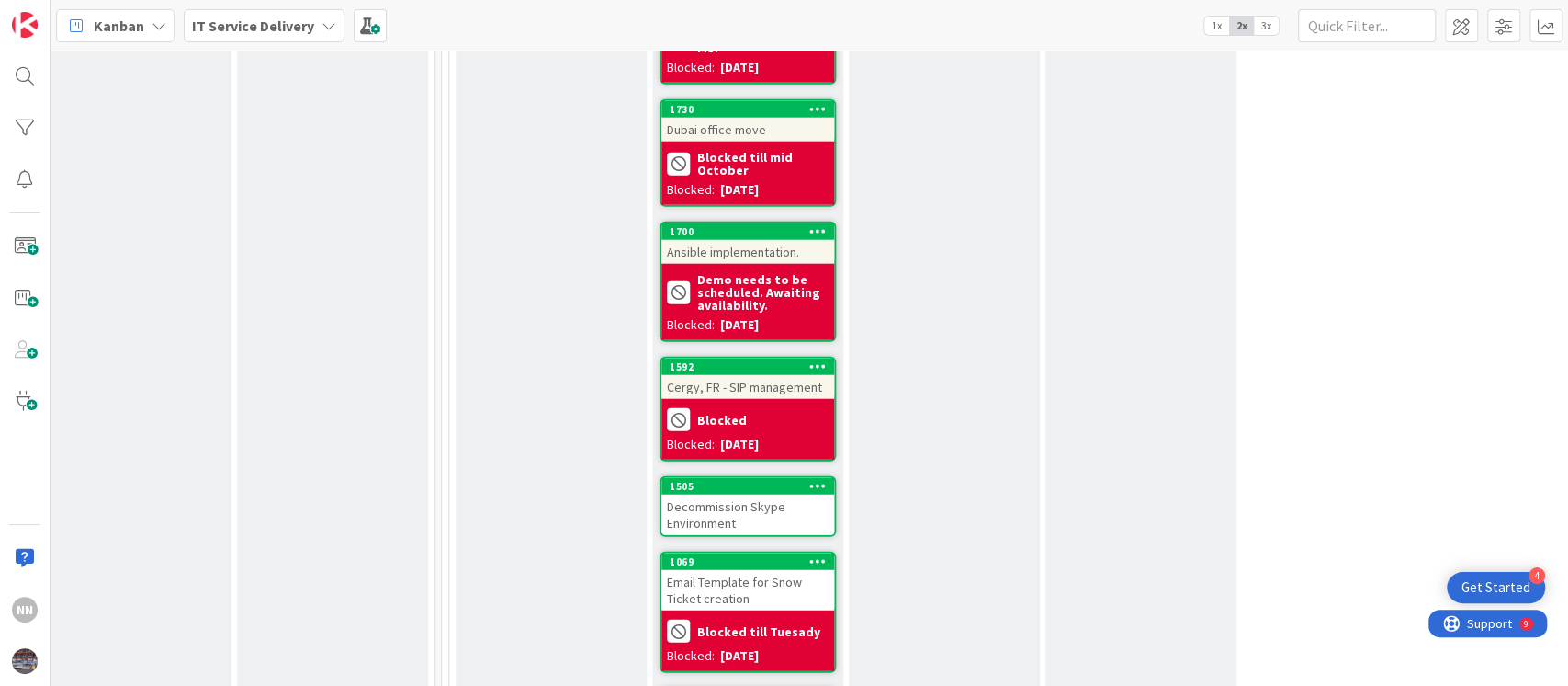
scroll to position [3055, 614]
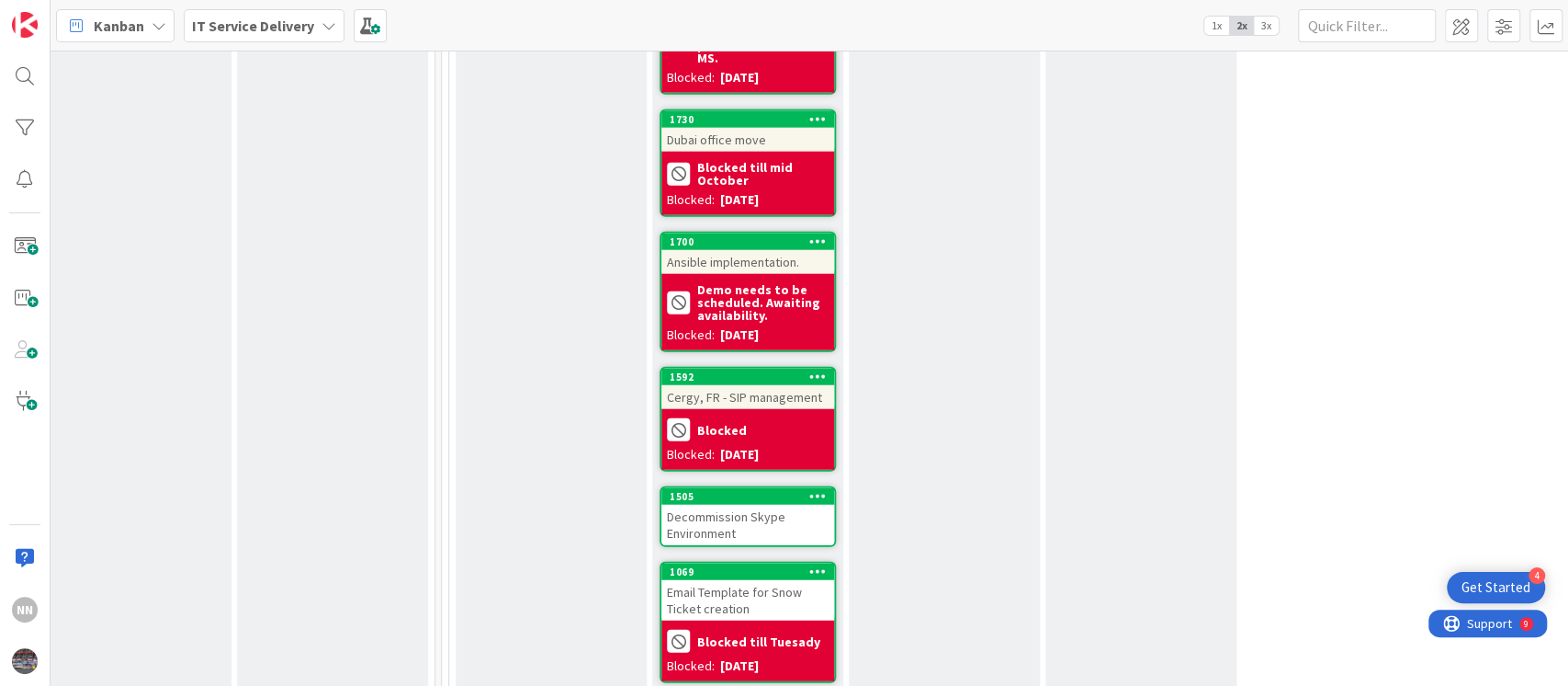
click at [774, 505] on div "Decommission Skype Environment" at bounding box center [747, 524] width 172 height 40
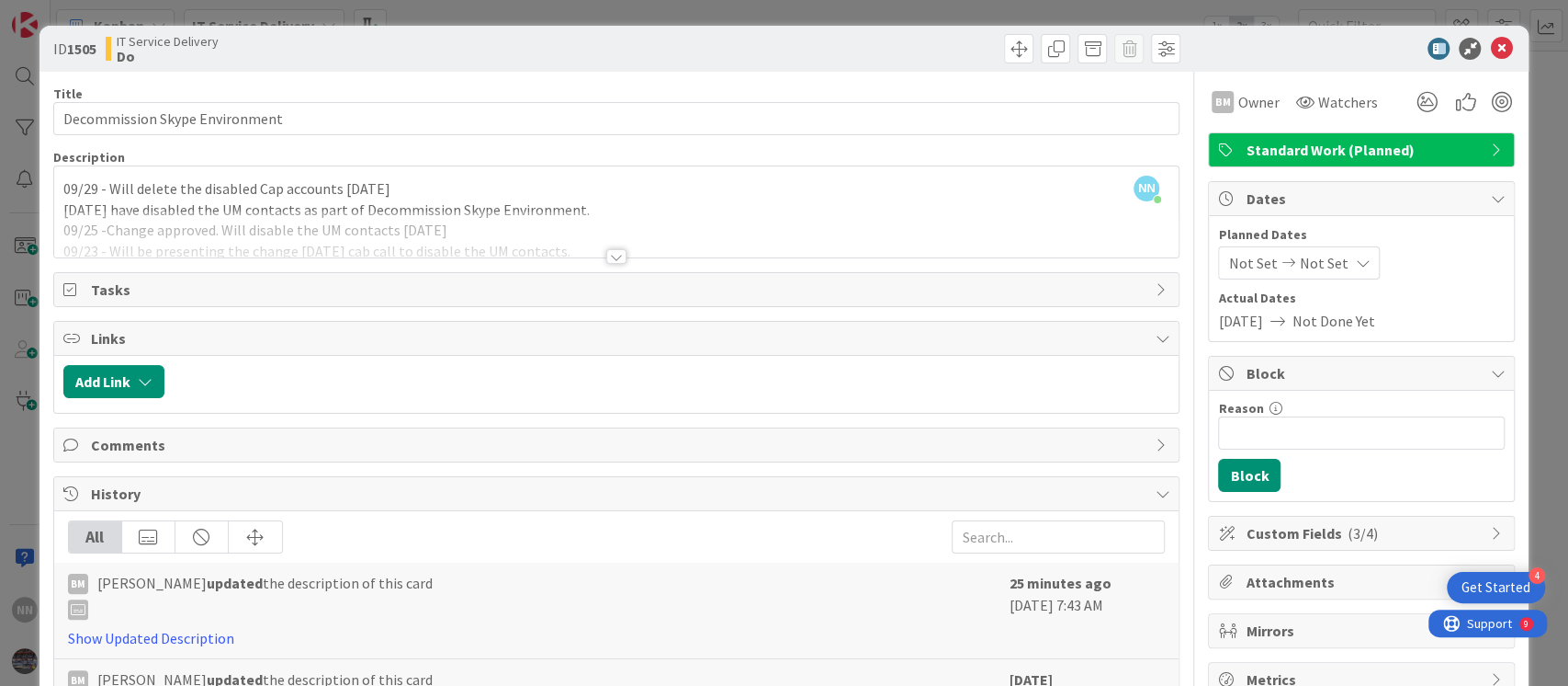
click at [606, 250] on div at bounding box center [616, 256] width 20 height 15
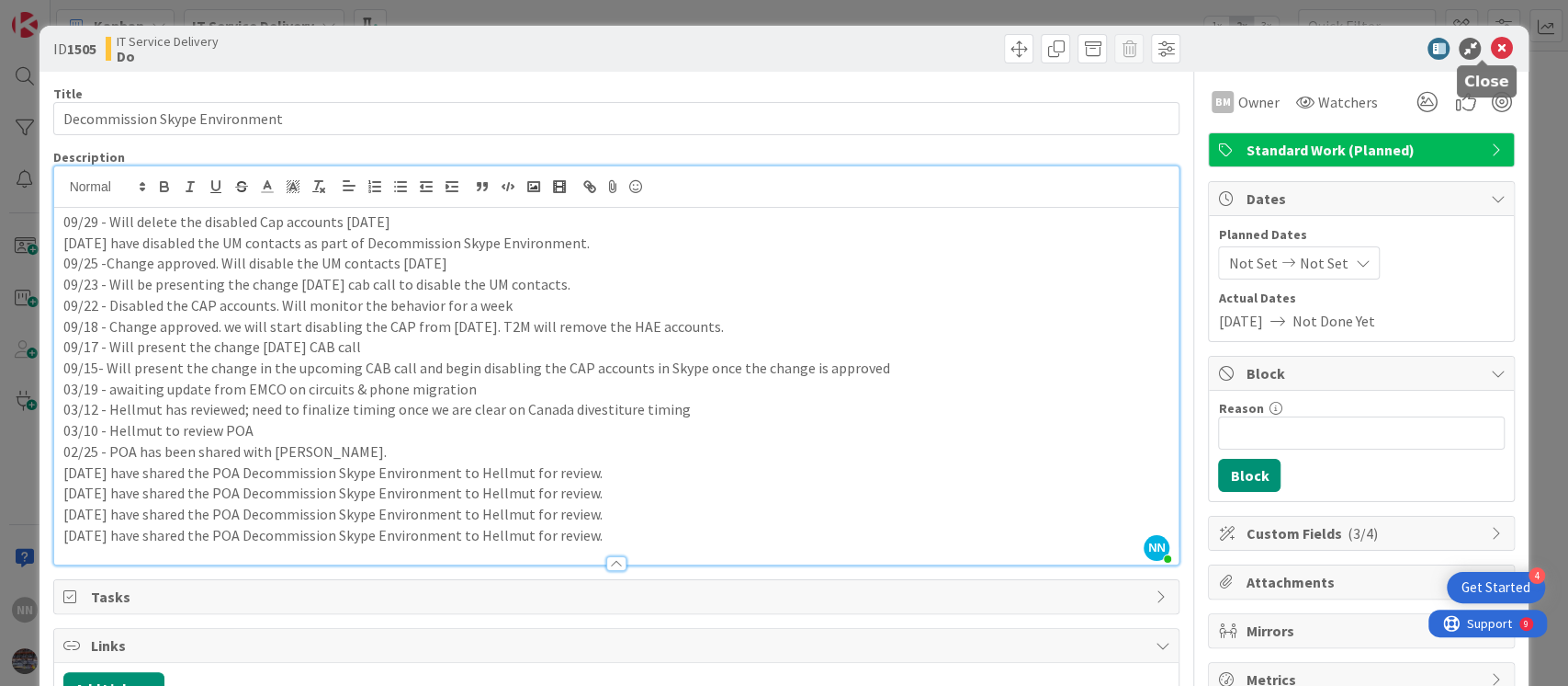
click at [1490, 54] on icon at bounding box center [1501, 49] width 22 height 22
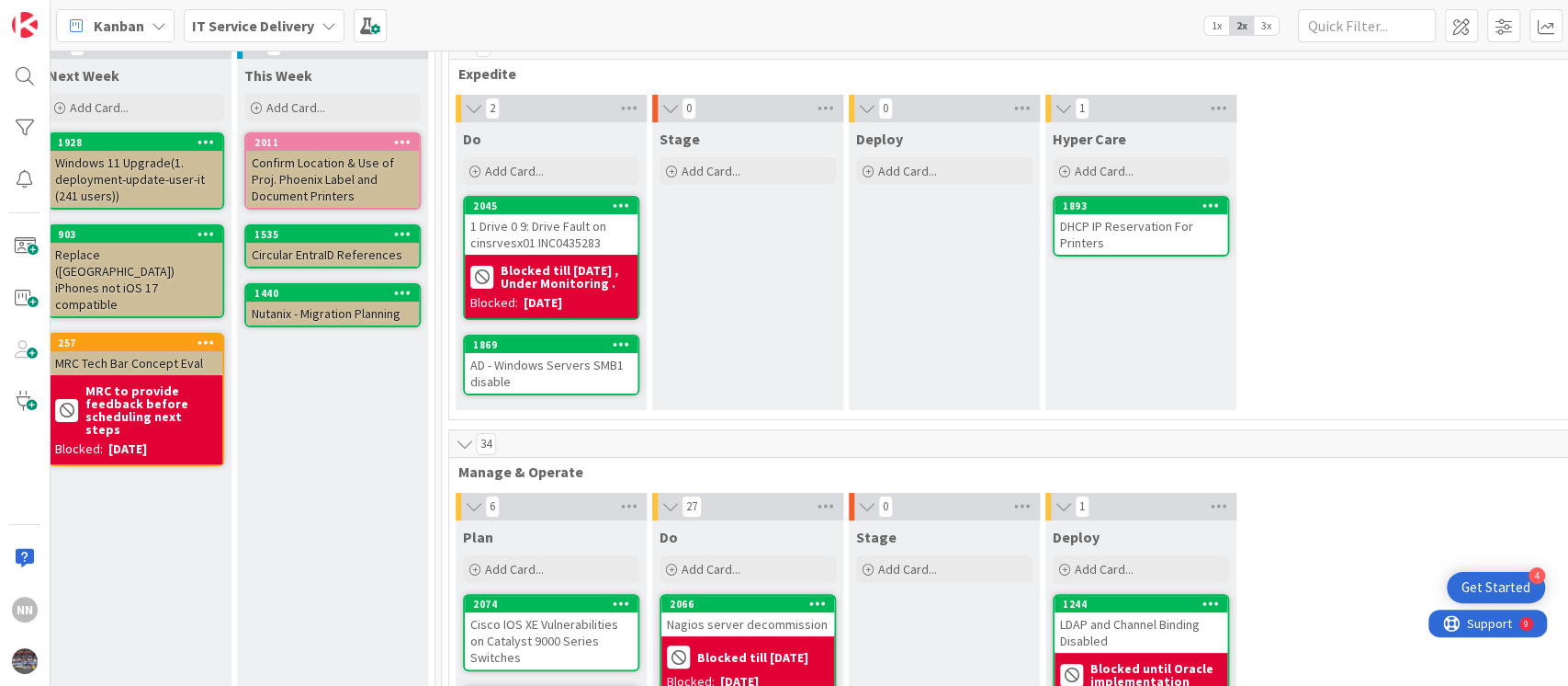
scroll to position [86, 614]
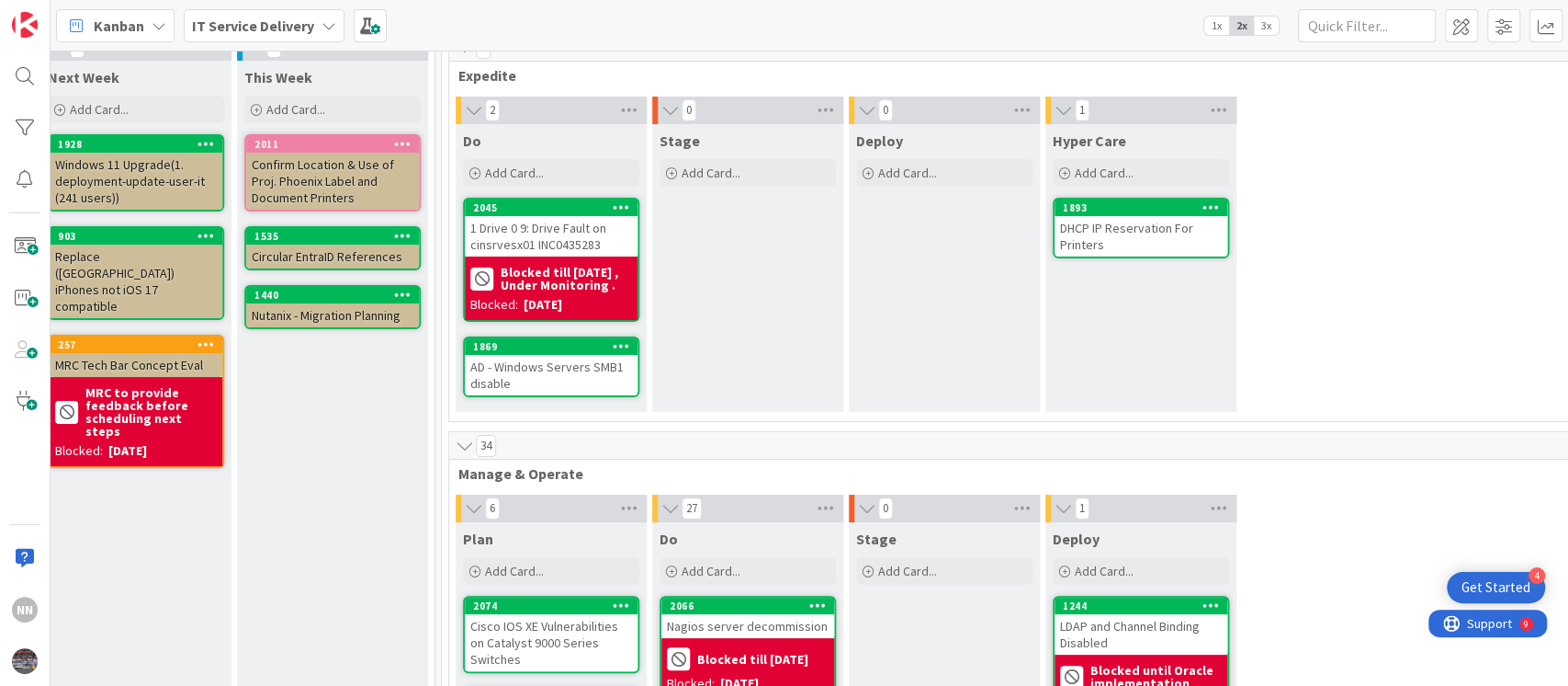
click at [1166, 244] on div "DHCP IP Reservation For Printers" at bounding box center [1140, 236] width 172 height 40
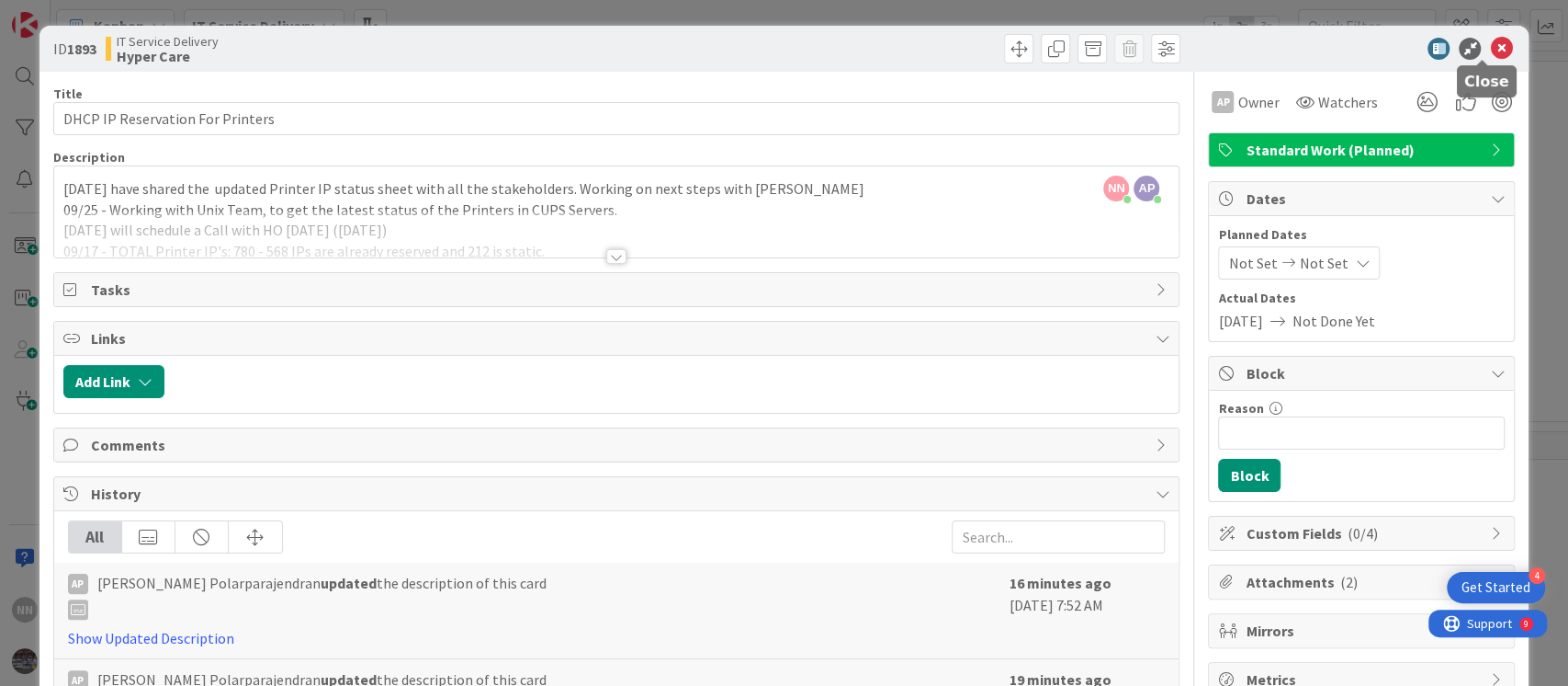
click at [1490, 48] on icon at bounding box center [1501, 49] width 22 height 22
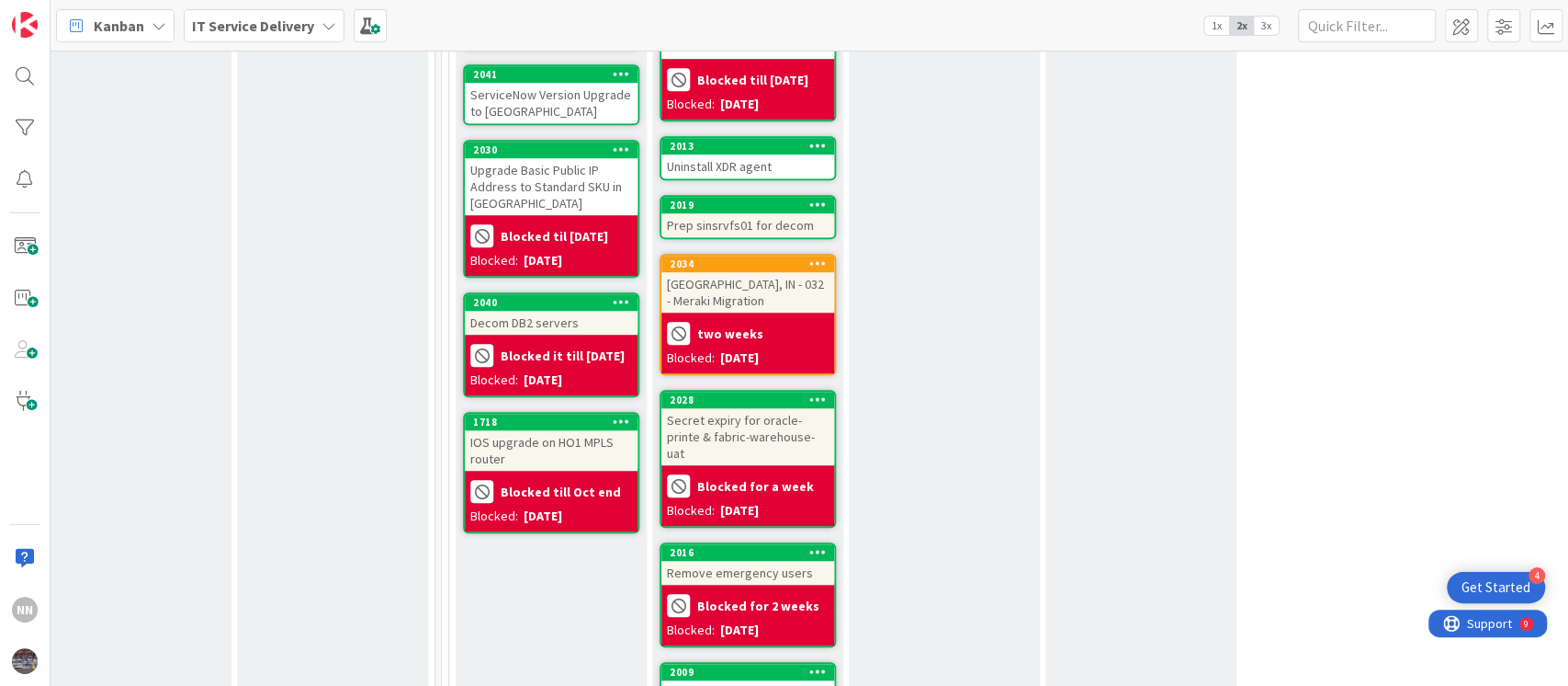
scroll to position [799, 614]
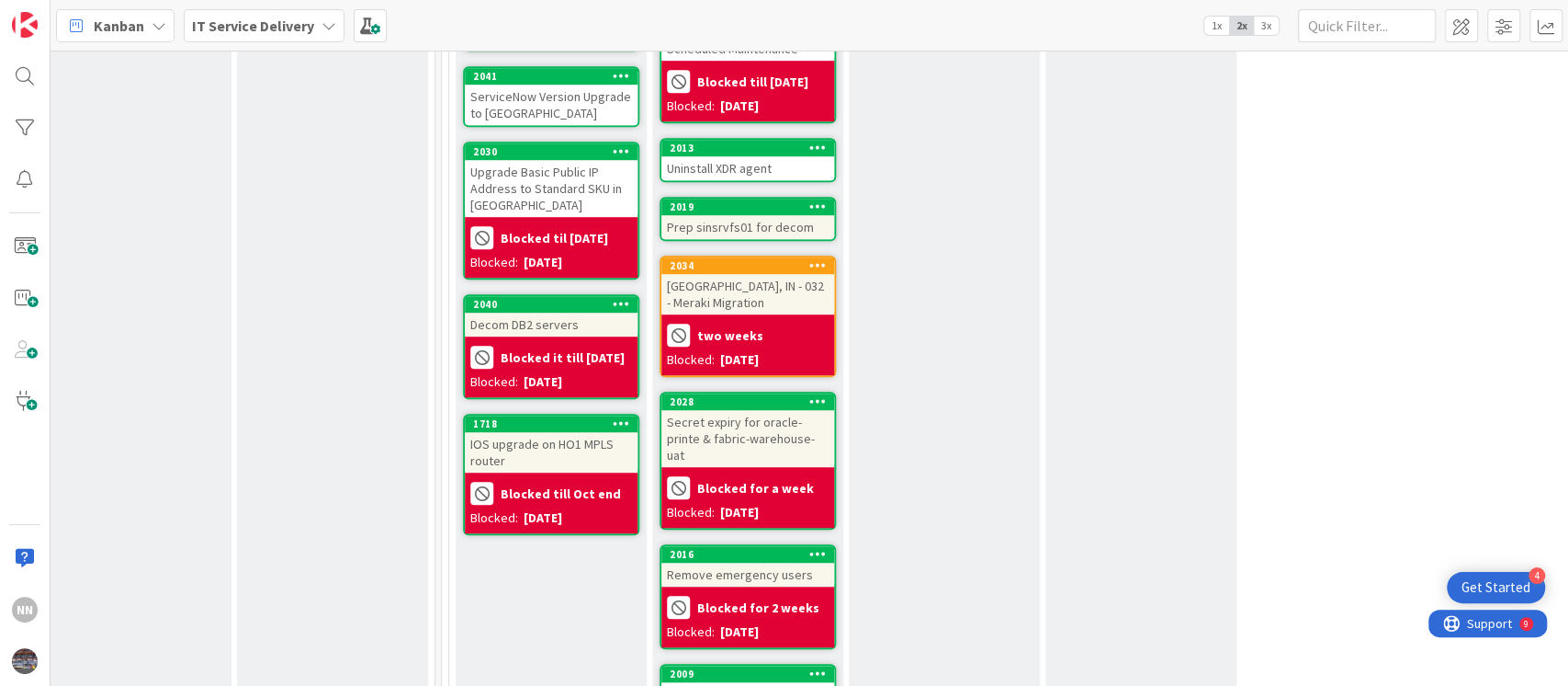
click at [750, 286] on div "Munster, IN - 032 - Meraki Migration" at bounding box center [747, 293] width 172 height 40
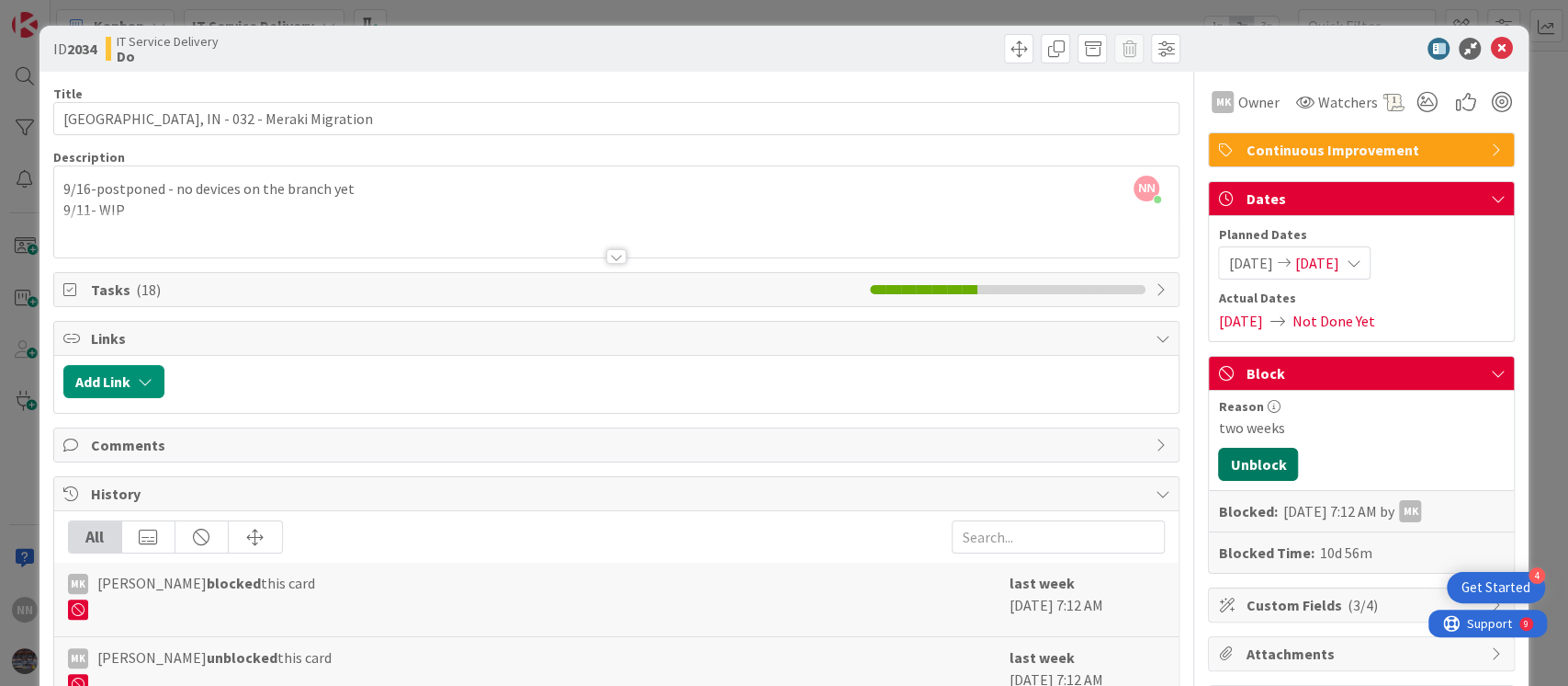
click at [1218, 458] on button "Unblock" at bounding box center [1258, 464] width 80 height 33
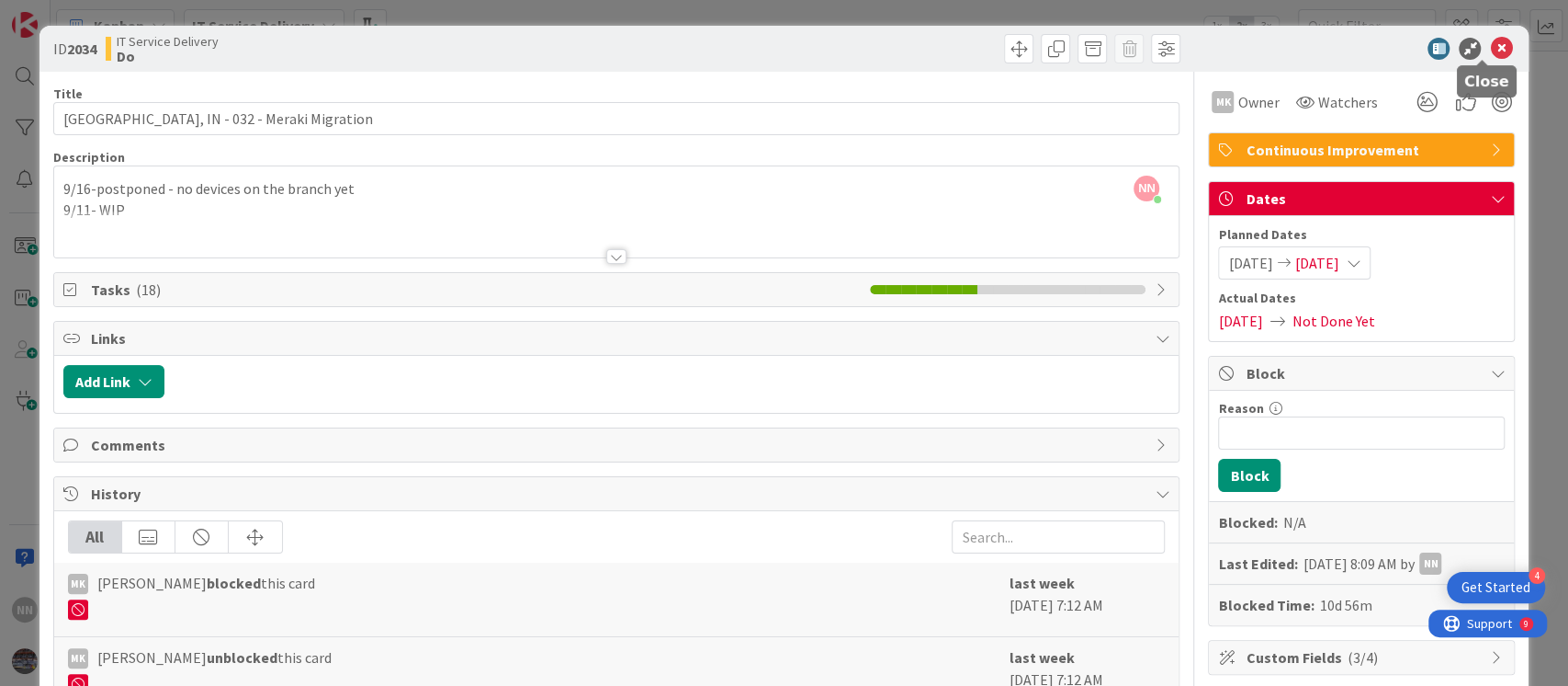
click at [1490, 45] on icon at bounding box center [1501, 49] width 22 height 22
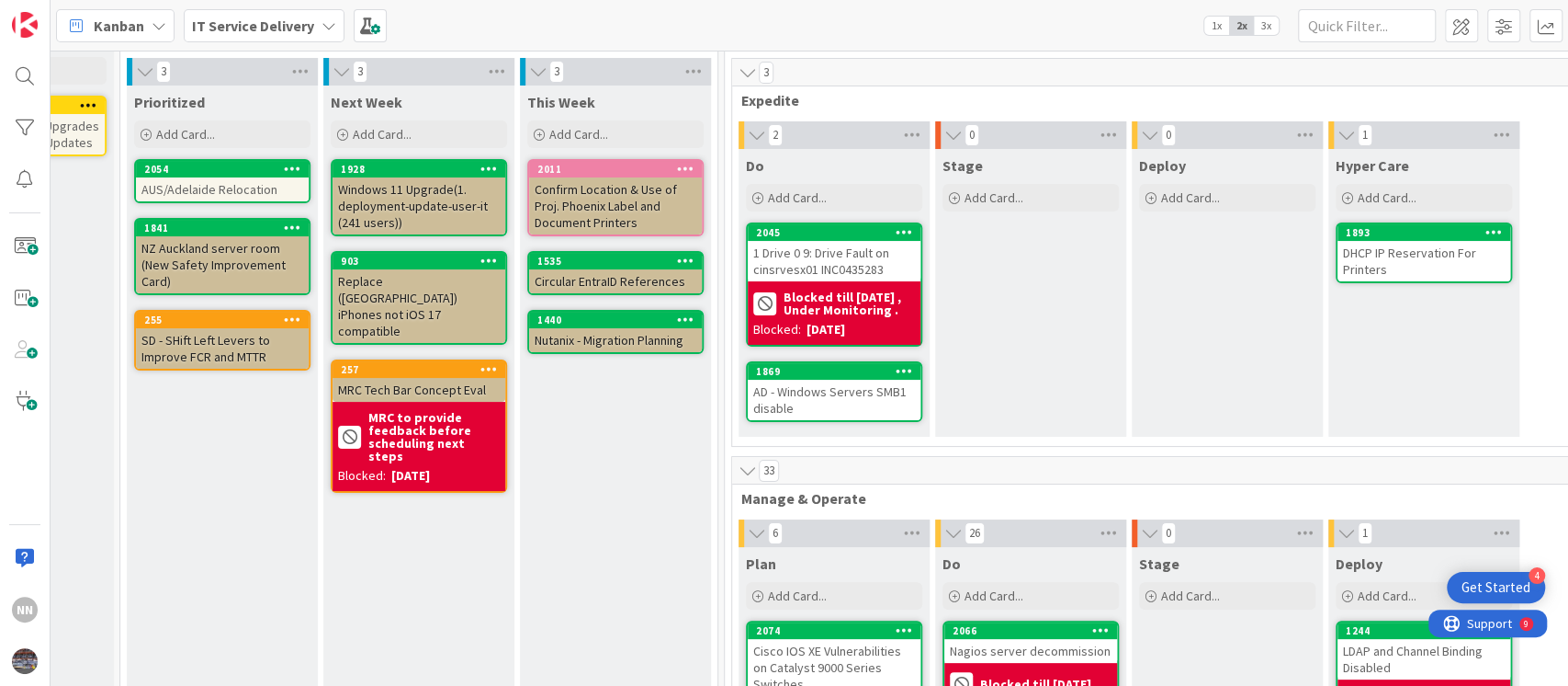
scroll to position [71, 331]
